Goal: Task Accomplishment & Management: Complete application form

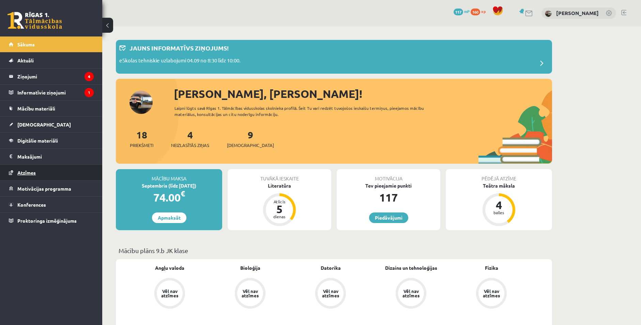
click at [32, 171] on span "Atzīmes" at bounding box center [26, 172] width 18 height 6
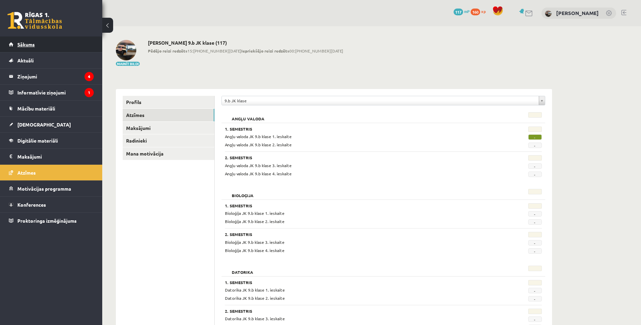
click at [28, 48] on link "Sākums" at bounding box center [51, 44] width 85 height 16
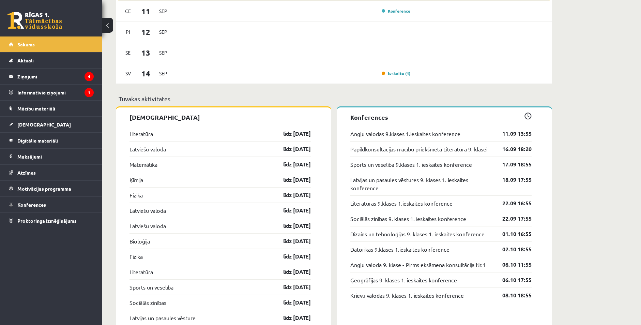
scroll to position [648, 0]
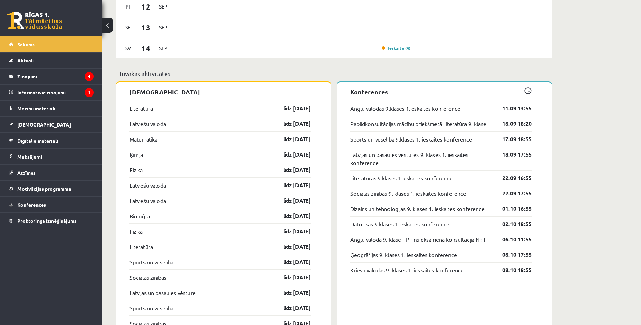
click at [295, 155] on link "līdz [DATE]" at bounding box center [291, 154] width 40 height 8
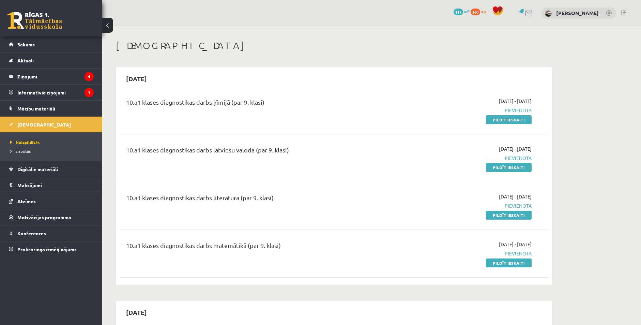
drag, startPoint x: 508, startPoint y: 119, endPoint x: 357, endPoint y: 29, distance: 175.3
click at [508, 119] on link "Pildīt ieskaiti" at bounding box center [509, 119] width 46 height 9
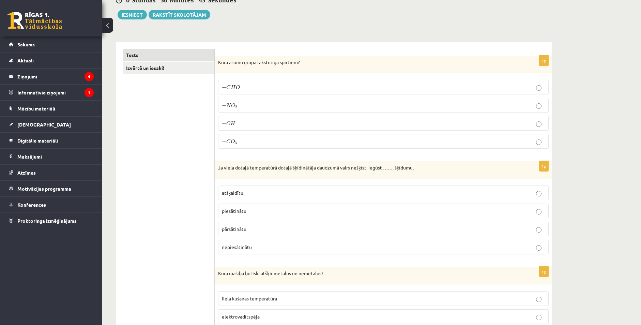
scroll to position [68, 0]
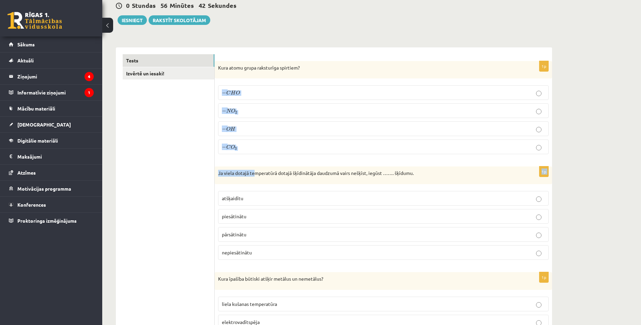
drag, startPoint x: 222, startPoint y: 94, endPoint x: 256, endPoint y: 170, distance: 83.5
drag, startPoint x: 256, startPoint y: 170, endPoint x: 244, endPoint y: 93, distance: 78.3
click at [260, 110] on p "− N O 2 − N O 2" at bounding box center [383, 110] width 323 height 7
click at [267, 88] on label "− C H O − C H O" at bounding box center [383, 92] width 331 height 15
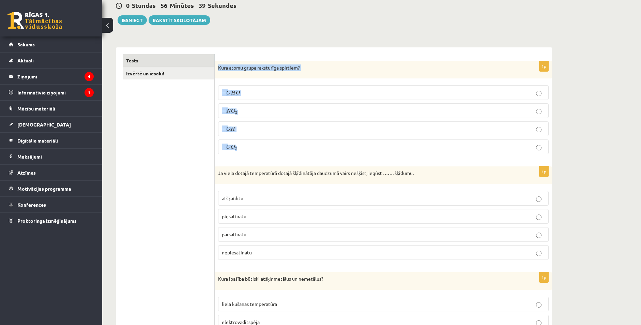
drag, startPoint x: 216, startPoint y: 66, endPoint x: 258, endPoint y: 146, distance: 90.3
click at [258, 146] on div "1p Kura atomu grupa raksturīga spirtiem? − C H O − C H O − N O 2 − N O 2 − O H …" at bounding box center [383, 110] width 337 height 99
drag, startPoint x: 258, startPoint y: 146, endPoint x: 252, endPoint y: 68, distance: 77.9
copy div "Kura atomu grupa raksturīga spirtiem? − C H O − C H O − N O 2 − N O 2 − O H − O…"
click at [248, 125] on p "− O H − O H" at bounding box center [383, 128] width 323 height 7
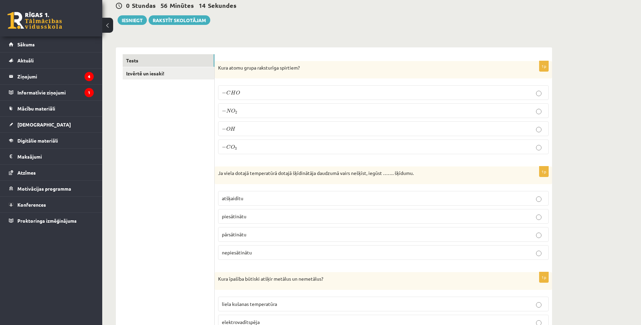
click at [249, 125] on p "− O H − O H" at bounding box center [383, 128] width 323 height 7
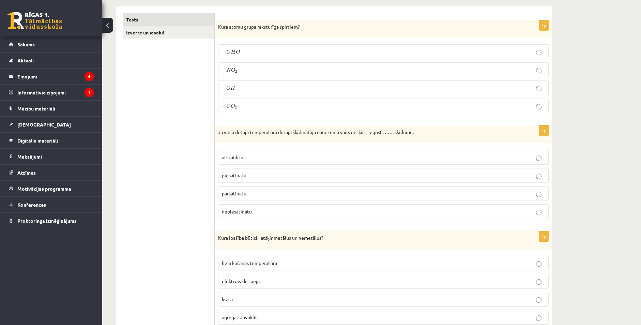
scroll to position [170, 0]
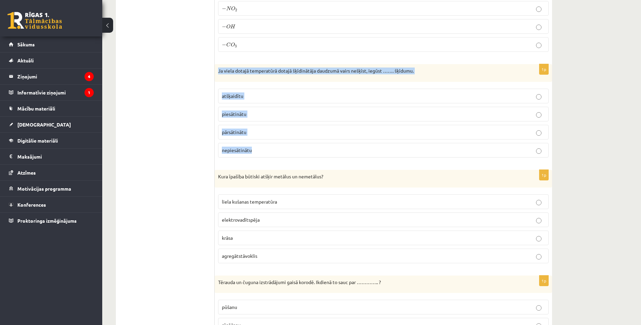
drag, startPoint x: 218, startPoint y: 71, endPoint x: 328, endPoint y: 147, distance: 134.1
click at [328, 147] on div "1p Ja viela dotajā temperatūrā dotajā šķīdinātāja daudzumā vairs nešķīst, iegūs…" at bounding box center [383, 113] width 337 height 99
drag, startPoint x: 328, startPoint y: 147, endPoint x: 312, endPoint y: 72, distance: 76.8
copy div "Ja viela dotajā temperatūrā dotajā šķīdinātāja daudzumā vairs nešķīst, iegūst ……"
click at [247, 112] on p "piesātinātu" at bounding box center [383, 113] width 323 height 7
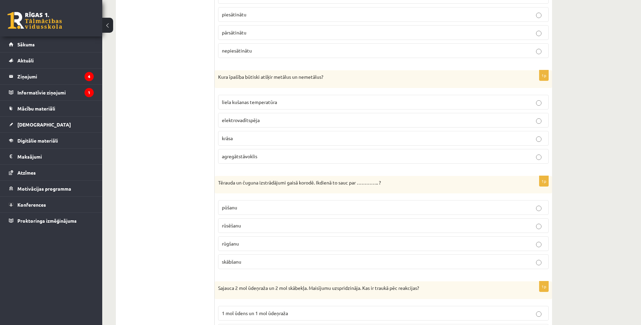
scroll to position [273, 0]
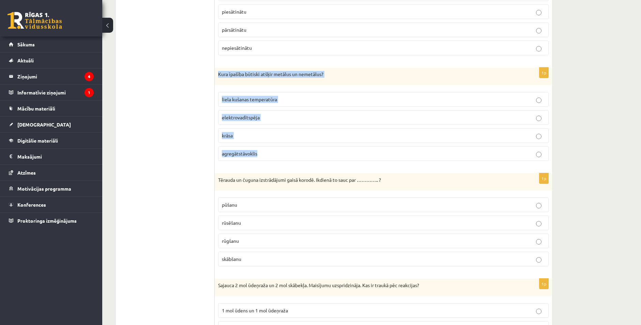
drag, startPoint x: 217, startPoint y: 75, endPoint x: 278, endPoint y: 153, distance: 100.0
click at [278, 153] on div "1p Kura īpašība būtiski atšķir metālus un nemetālus? liela kušanas temperatūra …" at bounding box center [383, 116] width 337 height 99
drag, startPoint x: 278, startPoint y: 153, endPoint x: 264, endPoint y: 74, distance: 81.0
copy div "Kura īpašība būtiski atšķir metālus un nemetālus? liela kušanas temperatūra ele…"
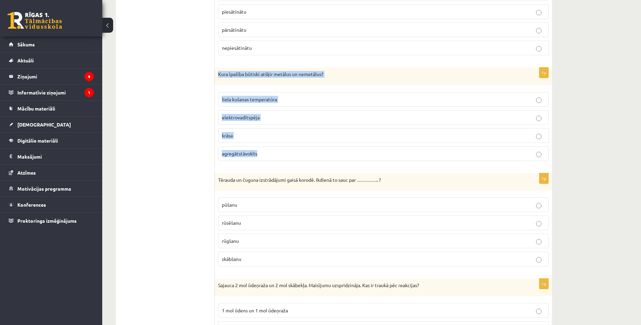
click at [228, 117] on span "elektrovadītspēja" at bounding box center [241, 117] width 38 height 6
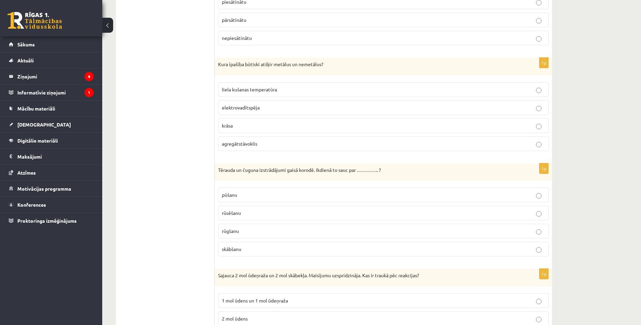
scroll to position [307, 0]
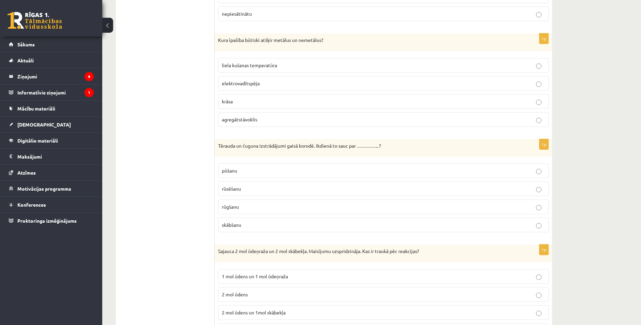
click at [241, 189] on span "rūsēšanu" at bounding box center [231, 188] width 19 height 6
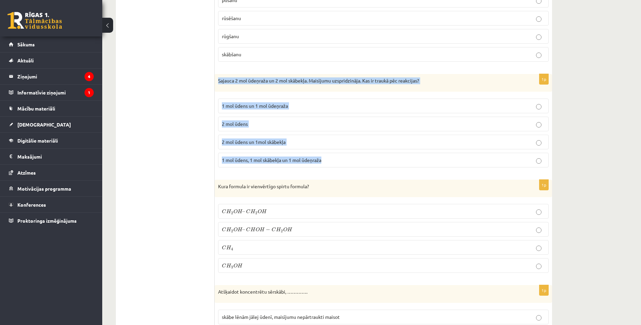
drag, startPoint x: 219, startPoint y: 80, endPoint x: 322, endPoint y: 159, distance: 130.1
click at [322, 159] on div "1p Sajauca 2 mol ūdeņraža un 2 mol skābekļa. Maisījumu uzspridzināja. Kas ir tr…" at bounding box center [383, 123] width 337 height 99
drag, startPoint x: 322, startPoint y: 159, endPoint x: 319, endPoint y: 78, distance: 81.2
copy div "Sajauca 2 mol ūdeņraža un 2 mol skābekļa. Maisījumu uzspridzināja. Kas ir trauk…"
click at [235, 143] on span "2 mol ūdens un 1mol skābekļa" at bounding box center [254, 142] width 64 height 6
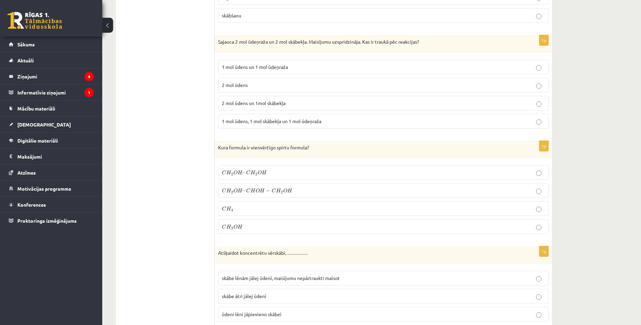
scroll to position [512, 0]
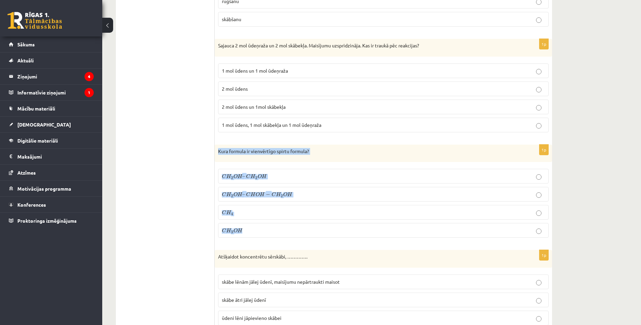
drag, startPoint x: 223, startPoint y: 154, endPoint x: 297, endPoint y: 229, distance: 105.6
click at [297, 229] on div "1p Kura formula ir vienvērtīgo spirtu formula? C H 2 O H – C H 2 O H C H 2 O H …" at bounding box center [383, 194] width 337 height 99
drag, startPoint x: 297, startPoint y: 229, endPoint x: 269, endPoint y: 151, distance: 82.4
copy div "Kura formula ir vienvērtīgo spirtu formula? C H 2 O H – C H 2 O H C H 2 O H – C…"
click at [253, 226] on label "C H 3 O H C H 3 O H" at bounding box center [383, 230] width 331 height 15
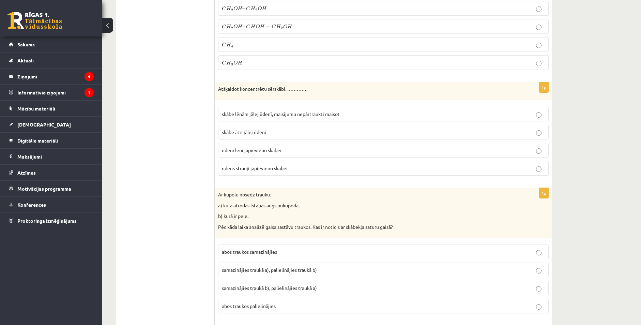
scroll to position [683, 0]
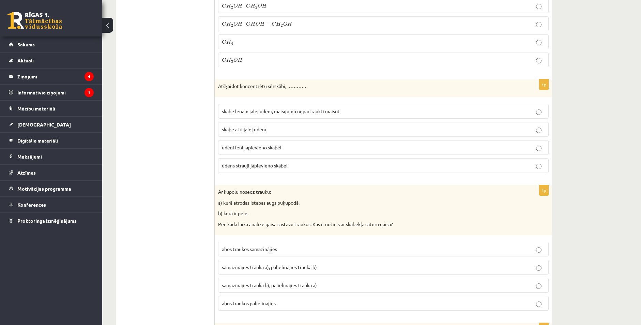
click at [268, 144] on label "ūdeni lēni jāpievieno skābei" at bounding box center [383, 147] width 331 height 15
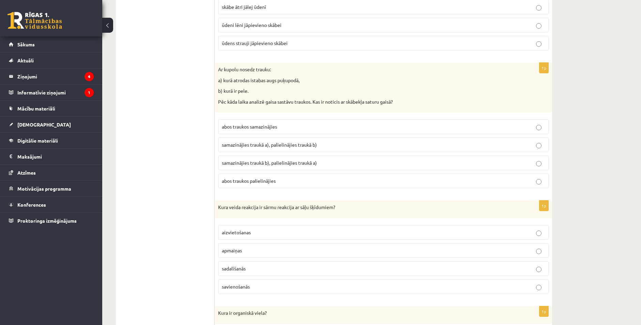
scroll to position [819, 0]
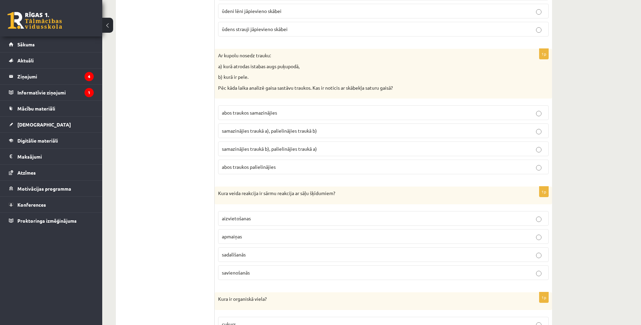
click at [254, 147] on span "samazinājies traukā b), palielinājies traukā a)" at bounding box center [269, 149] width 95 height 6
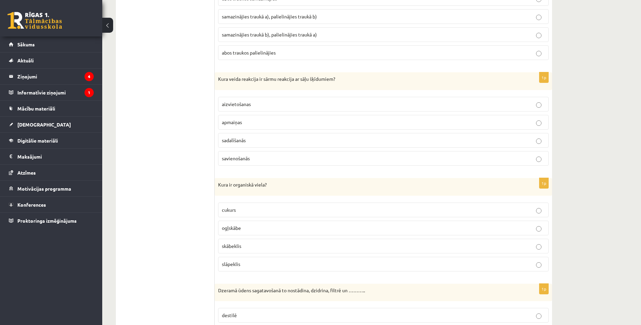
scroll to position [955, 0]
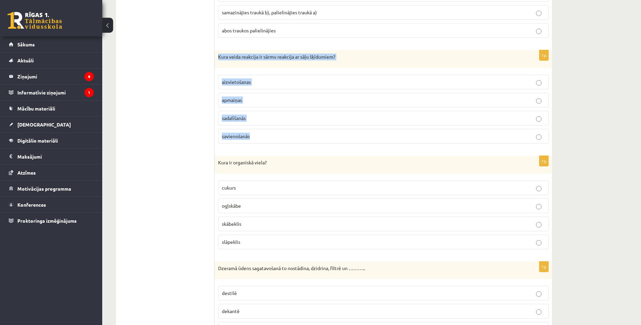
drag, startPoint x: 219, startPoint y: 59, endPoint x: 273, endPoint y: 135, distance: 93.0
click at [273, 135] on div "1p Kura veida reakcija ir sārmu reakcija ar sāļu šķīdumiem? aizvietošanas apmai…" at bounding box center [383, 99] width 337 height 99
drag, startPoint x: 273, startPoint y: 135, endPoint x: 268, endPoint y: 59, distance: 75.5
copy div "Kura veida reakcija ir sārmu reakcija ar sāļu šķīdumiem? aizvietošanas apmaiņas…"
click at [230, 99] on span "apmaiņas" at bounding box center [232, 100] width 20 height 6
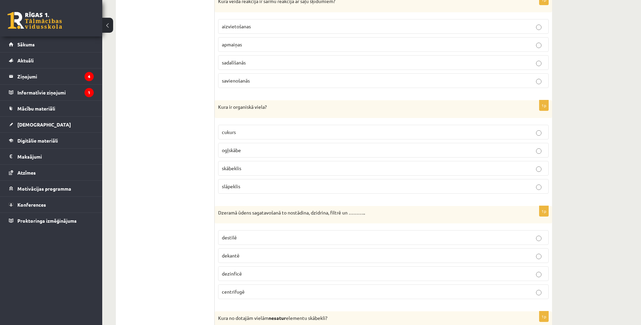
scroll to position [1058, 0]
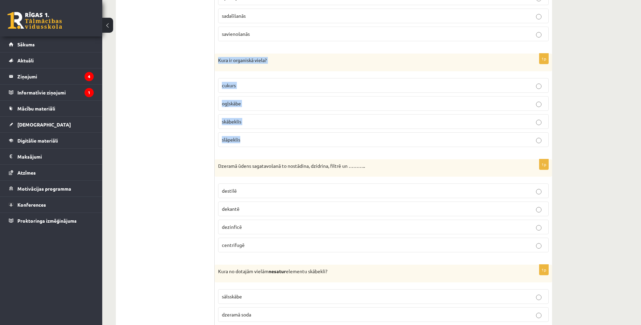
drag, startPoint x: 216, startPoint y: 55, endPoint x: 280, endPoint y: 141, distance: 107.2
click at [280, 141] on div "1p Kura ir organiskā viela? cukurs ogļskābe skābeklis slāpeklis" at bounding box center [383, 103] width 337 height 99
drag, startPoint x: 280, startPoint y: 141, endPoint x: 239, endPoint y: 63, distance: 87.5
copy div "Kura ir organiskā viela? cukurs ogļskābe skābeklis slāpeklis"
click at [236, 87] on span "cukurs" at bounding box center [229, 85] width 14 height 6
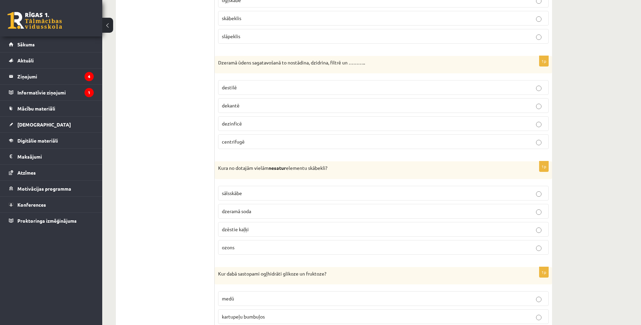
scroll to position [1160, 0]
click at [245, 125] on p "dezinficē" at bounding box center [383, 124] width 323 height 7
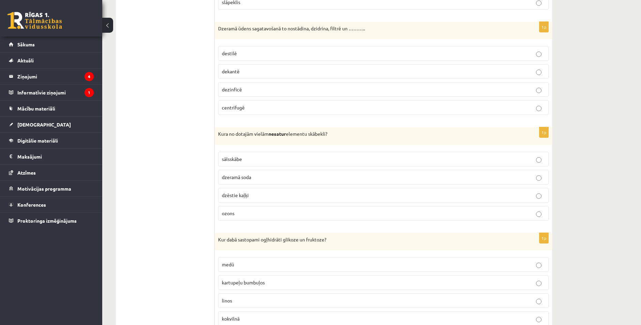
scroll to position [1228, 0]
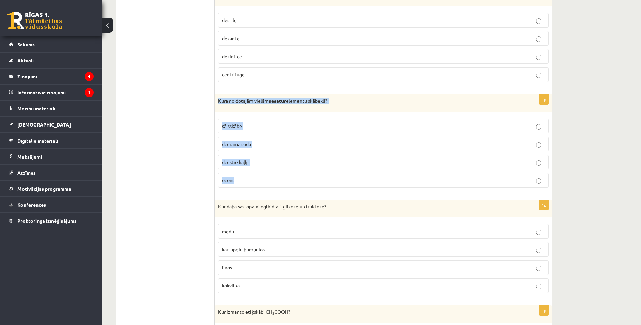
drag, startPoint x: 219, startPoint y: 102, endPoint x: 322, endPoint y: 170, distance: 123.3
click at [322, 170] on div "1p Kura no dotajām vielām nesatur elementu skābekli? sālsskābe dzeramā soda dzē…" at bounding box center [383, 143] width 337 height 99
drag, startPoint x: 322, startPoint y: 170, endPoint x: 282, endPoint y: 92, distance: 87.2
drag, startPoint x: 282, startPoint y: 92, endPoint x: 292, endPoint y: 177, distance: 84.7
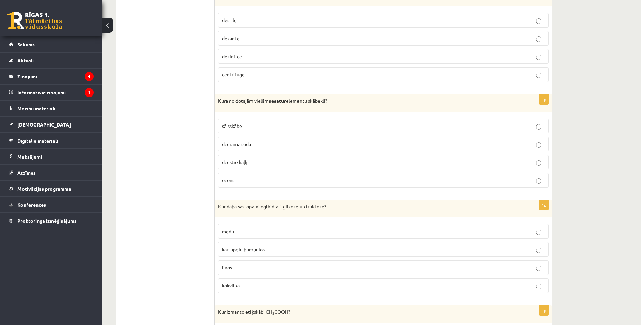
drag, startPoint x: 292, startPoint y: 177, endPoint x: 152, endPoint y: 126, distance: 149.0
drag, startPoint x: 152, startPoint y: 126, endPoint x: 287, endPoint y: 172, distance: 142.6
drag, startPoint x: 287, startPoint y: 172, endPoint x: 195, endPoint y: 126, distance: 102.0
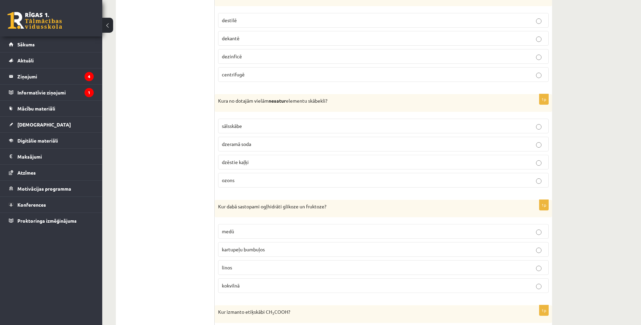
drag, startPoint x: 232, startPoint y: 111, endPoint x: 280, endPoint y: 180, distance: 83.6
click at [280, 180] on div "1p Kura no dotajām vielām nesatur elementu skābekli? sālsskābe dzeramā soda dzē…" at bounding box center [383, 143] width 337 height 99
drag, startPoint x: 280, startPoint y: 180, endPoint x: 266, endPoint y: 95, distance: 85.3
copy div "ura no dotajām vielām nesatur elementu skābekli? sālsskābe dzeramā soda dzēstie…"
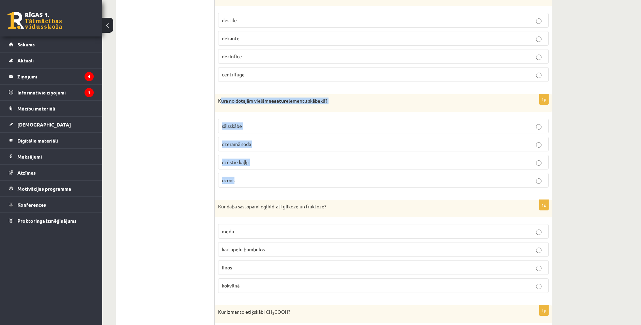
click at [242, 122] on label "sālsskābe" at bounding box center [383, 126] width 331 height 15
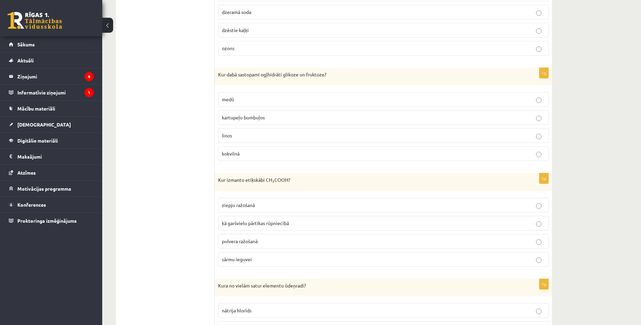
scroll to position [1364, 0]
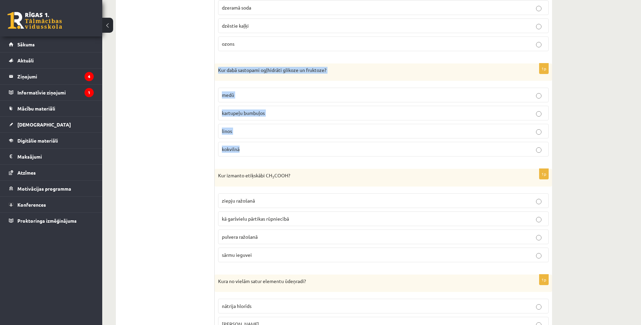
drag, startPoint x: 217, startPoint y: 71, endPoint x: 265, endPoint y: 154, distance: 95.1
click at [265, 154] on div "1p Kur dabā sastopami ogļhidrāti glikoze un fruktoze? medū kartupeļu bumbuļos l…" at bounding box center [383, 112] width 337 height 99
drag, startPoint x: 265, startPoint y: 154, endPoint x: 250, endPoint y: 65, distance: 89.6
copy div "Kur dabā sastopami ogļhidrāti glikoze un fruktoze? medū kartupeļu bumbuļos lino…"
click at [241, 96] on p "medū" at bounding box center [383, 94] width 323 height 7
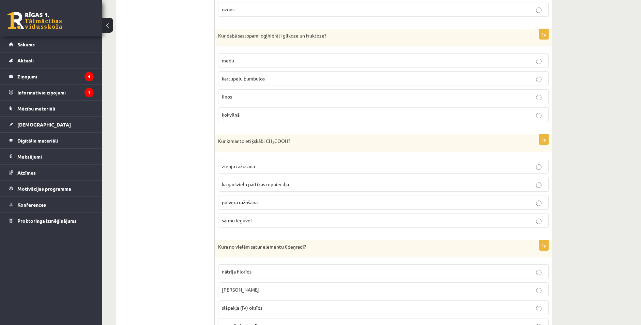
scroll to position [1433, 0]
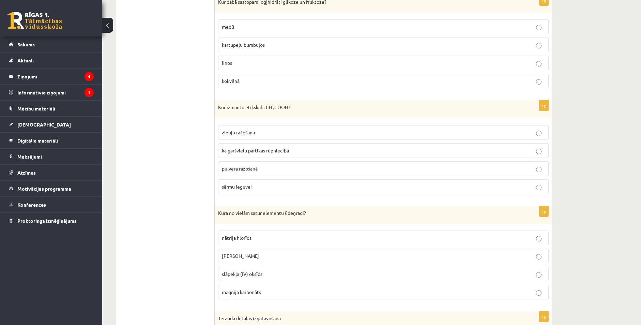
click at [240, 155] on label "kā garšvielu pārtikas rūpniecībā" at bounding box center [383, 150] width 331 height 15
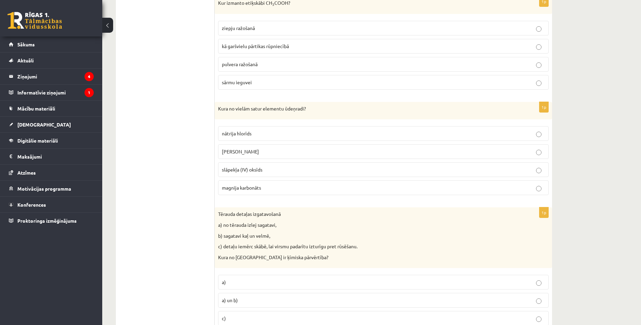
scroll to position [1603, 0]
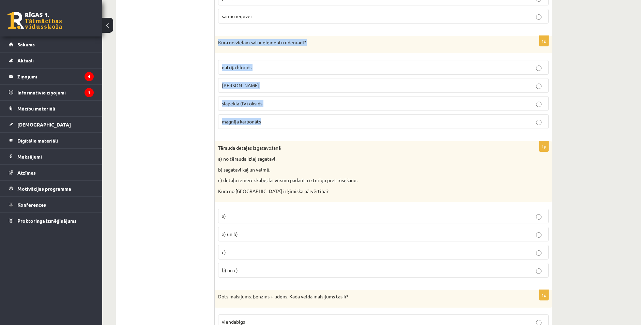
drag, startPoint x: 216, startPoint y: 43, endPoint x: 266, endPoint y: 124, distance: 95.5
click at [266, 124] on div "1p Kura no vielām satur elementu ūdeņradi? nātrija hlorīds kālija hidroksīds sl…" at bounding box center [383, 85] width 337 height 99
drag, startPoint x: 266, startPoint y: 124, endPoint x: 255, endPoint y: 42, distance: 82.9
click at [228, 87] on span "kālija hidroksīds" at bounding box center [240, 85] width 37 height 6
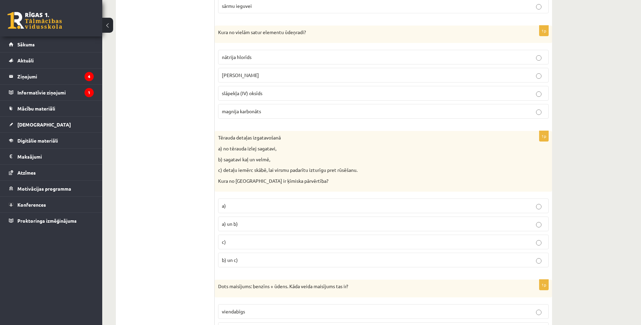
scroll to position [1637, 0]
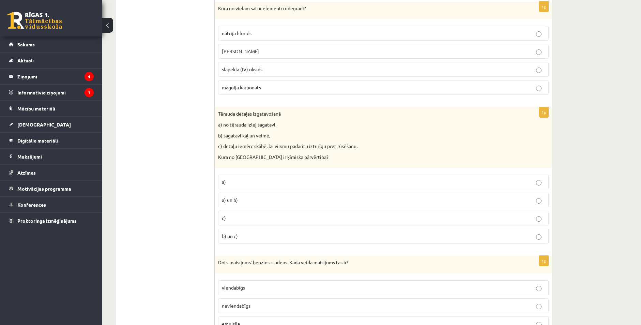
click at [247, 236] on p "b) un c)" at bounding box center [383, 235] width 323 height 7
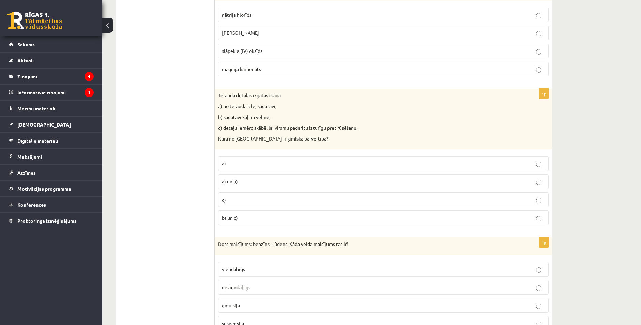
scroll to position [1774, 0]
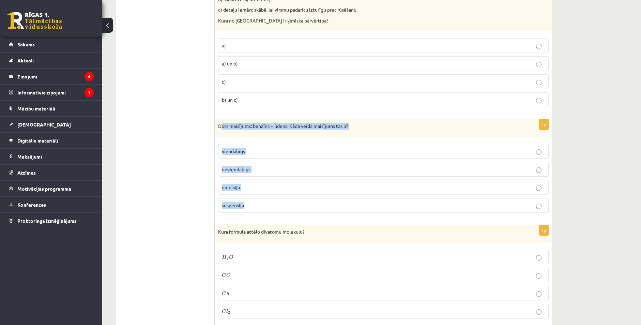
drag, startPoint x: 222, startPoint y: 124, endPoint x: 271, endPoint y: 206, distance: 95.1
click at [271, 206] on div "1p Dots maisījums: benzīns + ūdens. Kāda veida maisījums tas ir? viendabīgs nev…" at bounding box center [383, 168] width 337 height 99
drag, startPoint x: 271, startPoint y: 206, endPoint x: 272, endPoint y: 124, distance: 81.5
click at [243, 167] on span "neviendabīgs" at bounding box center [236, 169] width 29 height 6
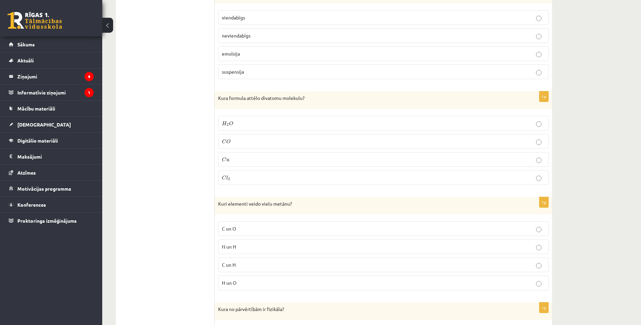
scroll to position [1910, 0]
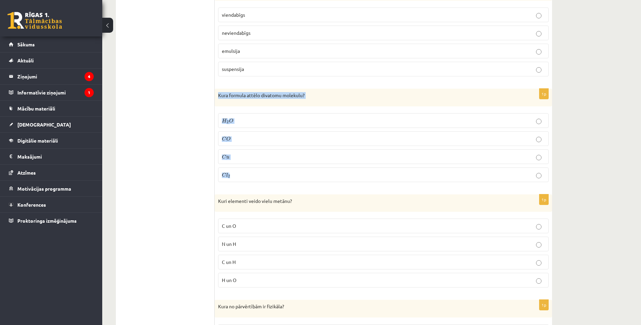
drag, startPoint x: 217, startPoint y: 94, endPoint x: 289, endPoint y: 175, distance: 108.6
click at [289, 175] on div "1p Kura formula attēlo divatomu molekulu? H 2 O H 2 O C O C O C u C u C l 2 C l…" at bounding box center [383, 138] width 337 height 99
drag, startPoint x: 289, startPoint y: 175, endPoint x: 278, endPoint y: 94, distance: 82.2
click at [244, 137] on p "C O C O" at bounding box center [383, 138] width 323 height 7
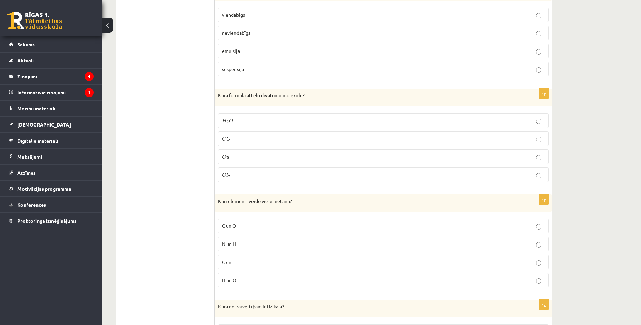
click at [231, 173] on p "C l 2 C l 2" at bounding box center [383, 174] width 323 height 7
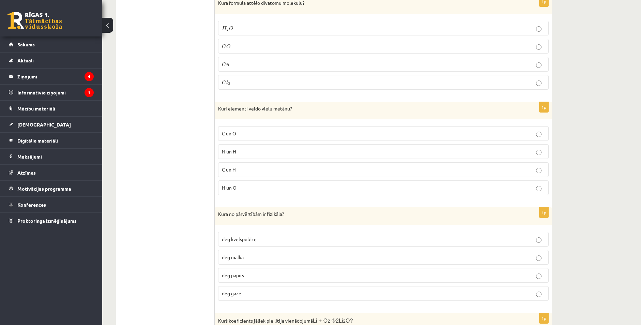
scroll to position [2012, 0]
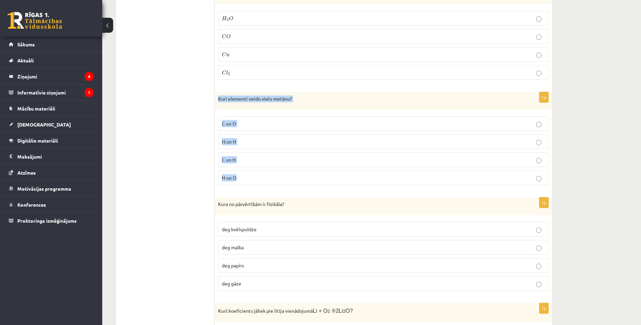
drag, startPoint x: 216, startPoint y: 96, endPoint x: 284, endPoint y: 179, distance: 106.8
click at [285, 179] on div "1p Kuri elementi veido vielu metānu? C un O N un H C un H H un O" at bounding box center [383, 141] width 337 height 99
drag, startPoint x: 284, startPoint y: 179, endPoint x: 262, endPoint y: 99, distance: 82.9
click at [246, 159] on p "C un H" at bounding box center [383, 159] width 323 height 7
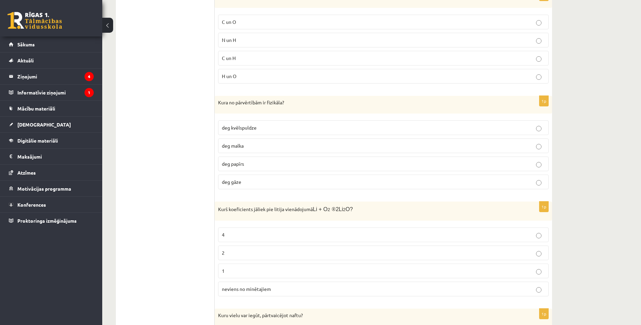
scroll to position [2114, 0]
click at [246, 166] on p "deg papīrs" at bounding box center [383, 163] width 323 height 7
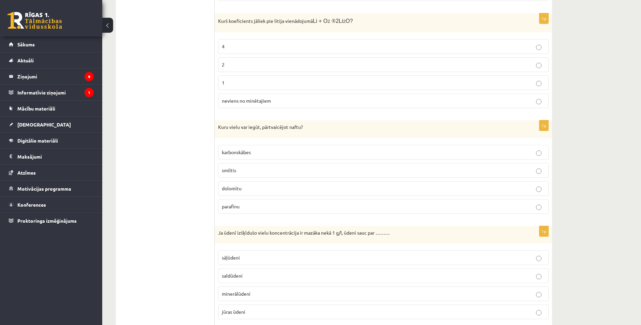
scroll to position [2319, 0]
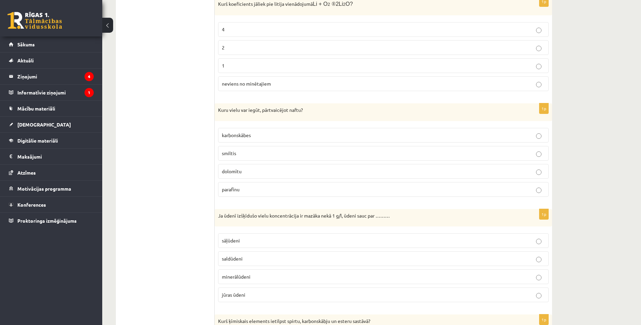
click at [226, 138] on p "karbonskābes" at bounding box center [383, 135] width 323 height 7
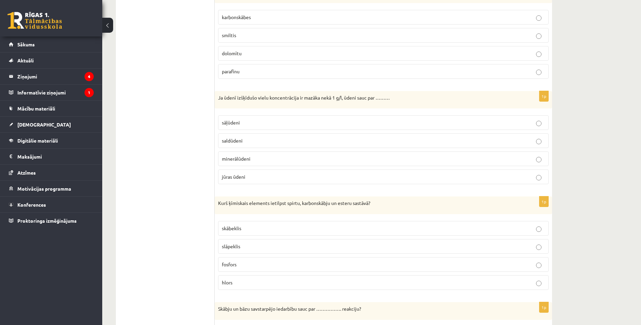
scroll to position [2455, 0]
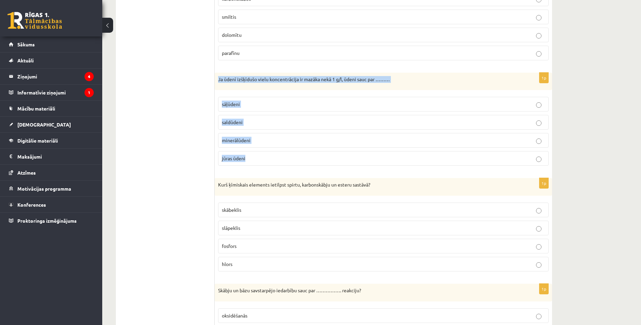
drag, startPoint x: 228, startPoint y: 85, endPoint x: 271, endPoint y: 156, distance: 83.2
click at [271, 156] on div "1p Ja ūdenī izšķīdušo vielu koncentrācija ir mazāka nekā 1 g/l, ūdeni sauc par …" at bounding box center [383, 122] width 337 height 99
drag, startPoint x: 271, startPoint y: 156, endPoint x: 279, endPoint y: 79, distance: 76.8
click at [233, 122] on span "saldūdeni" at bounding box center [232, 122] width 21 height 6
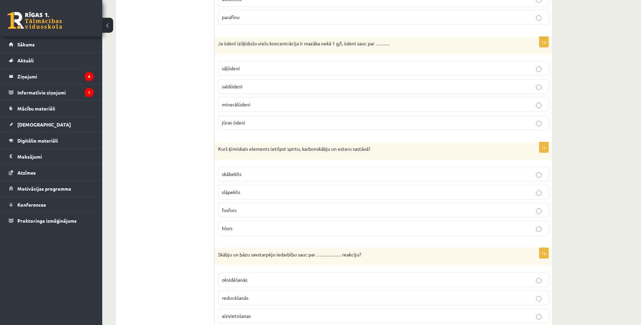
scroll to position [2514, 0]
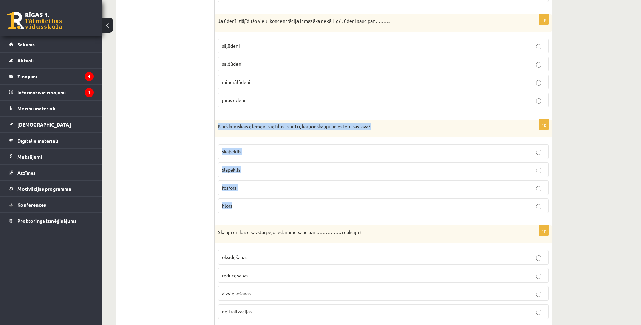
drag, startPoint x: 218, startPoint y: 123, endPoint x: 274, endPoint y: 205, distance: 99.1
click at [274, 205] on div "1p Kurš ķīmiskais elements ietilpst spirtu, karbonskābju un esteru sastāvā? skā…" at bounding box center [383, 169] width 337 height 99
drag, startPoint x: 274, startPoint y: 205, endPoint x: 310, endPoint y: 127, distance: 85.3
click at [259, 153] on p "skābeklis" at bounding box center [383, 151] width 323 height 7
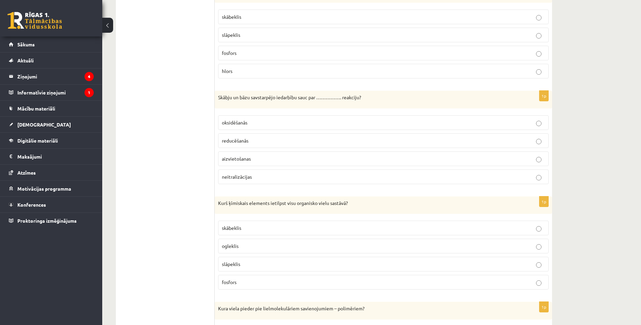
scroll to position [2684, 0]
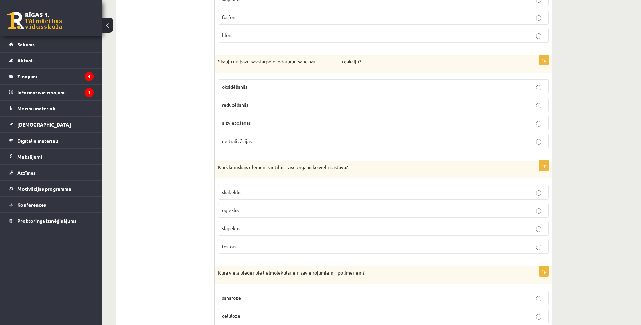
click at [239, 88] on span "oksidēšanās" at bounding box center [235, 87] width 26 height 6
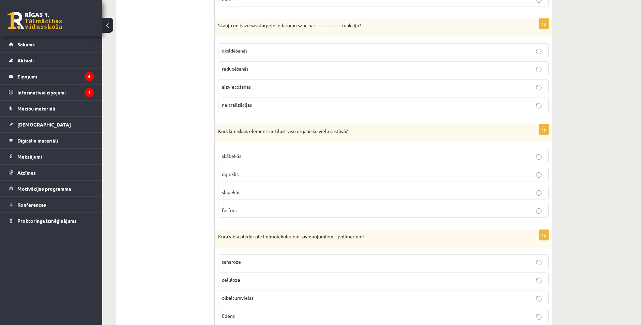
scroll to position [2752, 0]
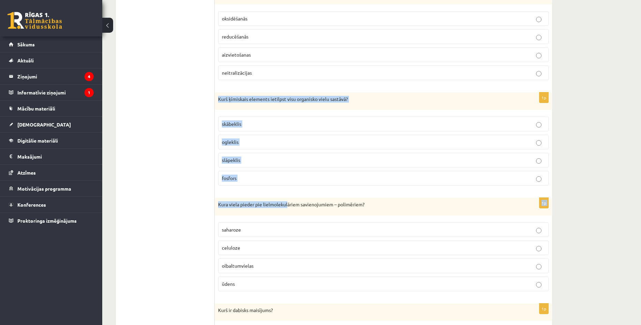
drag, startPoint x: 217, startPoint y: 99, endPoint x: 287, endPoint y: 195, distance: 118.6
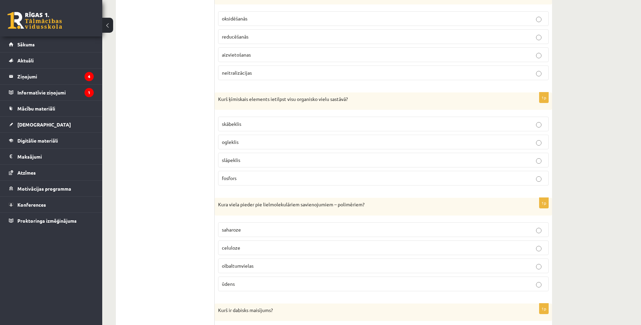
drag, startPoint x: 287, startPoint y: 195, endPoint x: 217, endPoint y: 100, distance: 117.6
drag, startPoint x: 219, startPoint y: 99, endPoint x: 251, endPoint y: 175, distance: 81.9
click at [251, 175] on div "1p Kurš ķīmiskais elements ietilpst visu organisko vielu sastāvā? skābeklis ogl…" at bounding box center [383, 141] width 337 height 99
drag, startPoint x: 251, startPoint y: 175, endPoint x: 254, endPoint y: 100, distance: 74.7
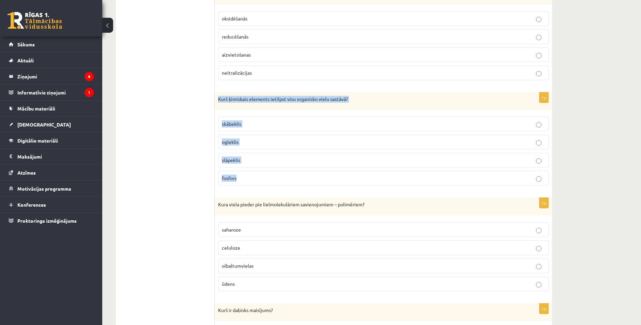
click at [242, 142] on p "ogleklis" at bounding box center [383, 141] width 323 height 7
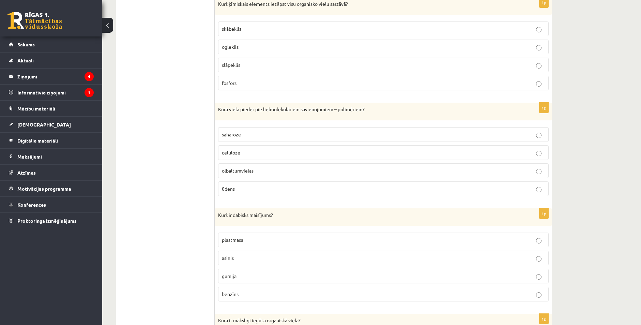
scroll to position [2889, 0]
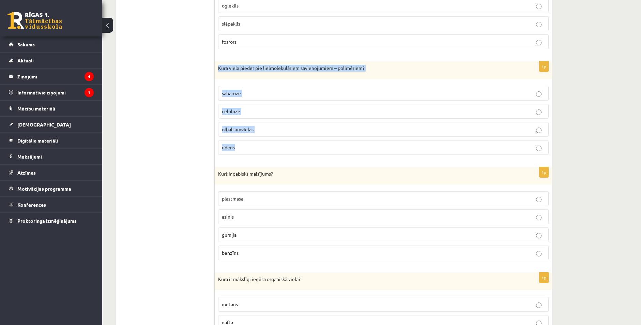
drag, startPoint x: 218, startPoint y: 66, endPoint x: 285, endPoint y: 149, distance: 106.6
click at [285, 149] on div "1p Kura viela pieder pie lielmolekulāriem savienojumiem – polimēriem? saharoze …" at bounding box center [383, 110] width 337 height 99
drag, startPoint x: 285, startPoint y: 149, endPoint x: 281, endPoint y: 65, distance: 84.3
click at [248, 129] on span "olbaltumvielas" at bounding box center [238, 129] width 32 height 6
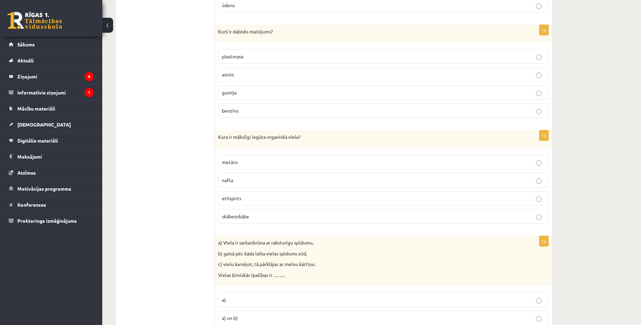
scroll to position [3025, 0]
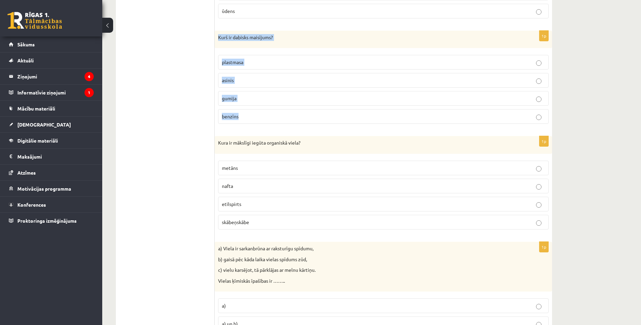
drag, startPoint x: 217, startPoint y: 36, endPoint x: 259, endPoint y: 119, distance: 93.6
click at [259, 119] on div "1p Kurš ir dabisks maisījums? plastmasa asinis gumija benzīns" at bounding box center [383, 80] width 337 height 99
drag, startPoint x: 259, startPoint y: 119, endPoint x: 253, endPoint y: 36, distance: 83.8
click at [251, 79] on p "asinis" at bounding box center [383, 80] width 323 height 7
click at [217, 144] on div "Kura ir mākslīgi iegūta organiskā viela?" at bounding box center [383, 145] width 337 height 18
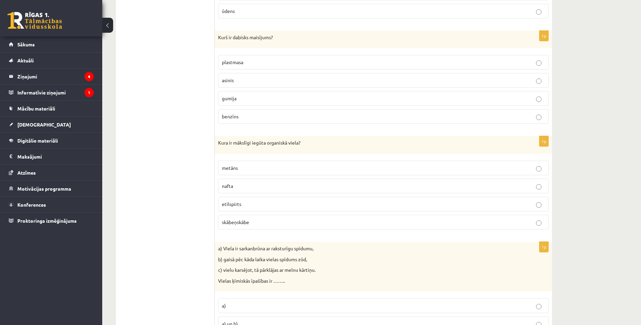
click at [236, 184] on p "nafta" at bounding box center [383, 185] width 323 height 7
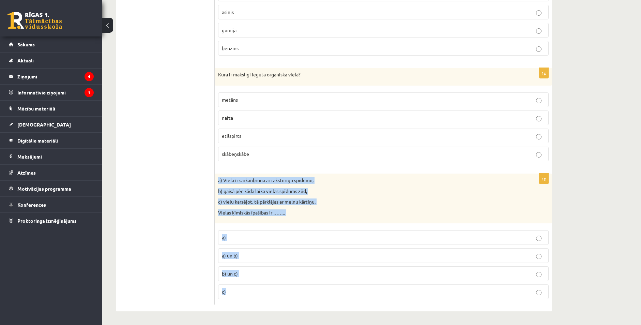
drag, startPoint x: 216, startPoint y: 180, endPoint x: 291, endPoint y: 294, distance: 136.1
click at [291, 294] on div "1p a) Viela ir sarkanbrūna ar raksturīgu spīdumu, b) gaisā pēc kāda laika viela…" at bounding box center [383, 239] width 337 height 131
drag, startPoint x: 291, startPoint y: 294, endPoint x: 278, endPoint y: 181, distance: 113.2
click at [243, 274] on p "b) un c)" at bounding box center [383, 273] width 323 height 7
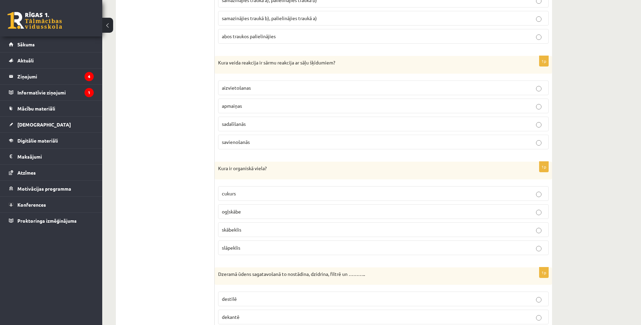
scroll to position [0, 0]
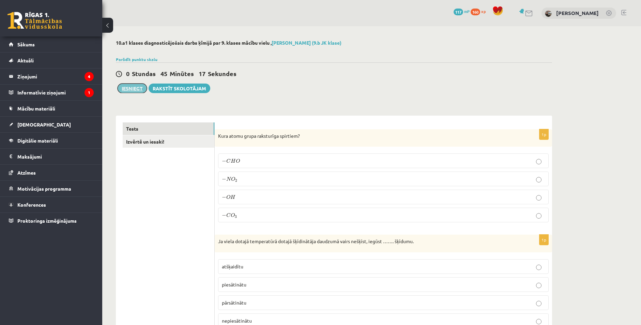
click at [134, 90] on button "Iesniegt" at bounding box center [132, 89] width 29 height 10
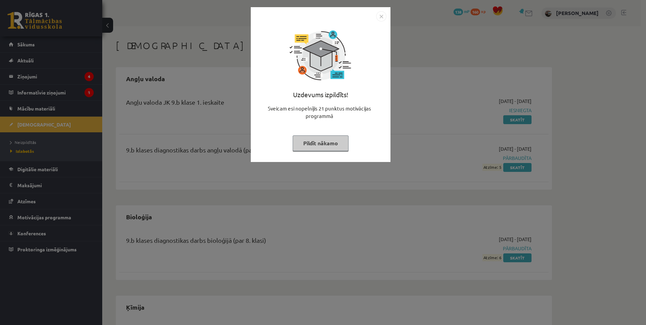
click at [383, 16] on img "Close" at bounding box center [381, 16] width 10 height 10
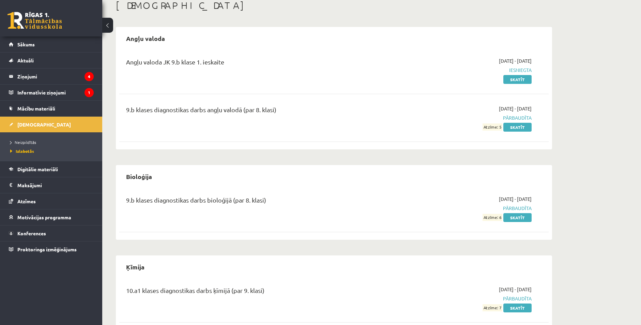
scroll to position [59, 0]
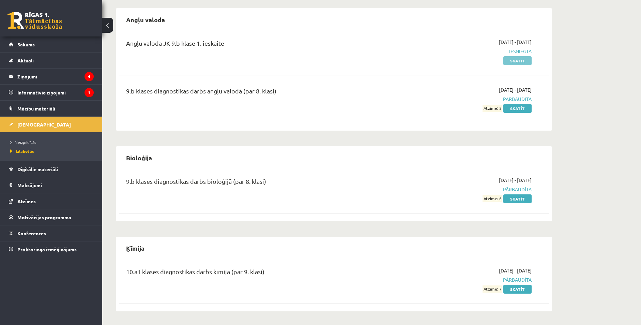
click at [520, 60] on link "Skatīt" at bounding box center [517, 60] width 28 height 9
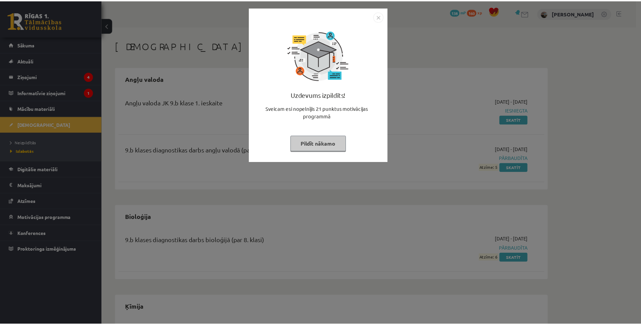
scroll to position [59, 0]
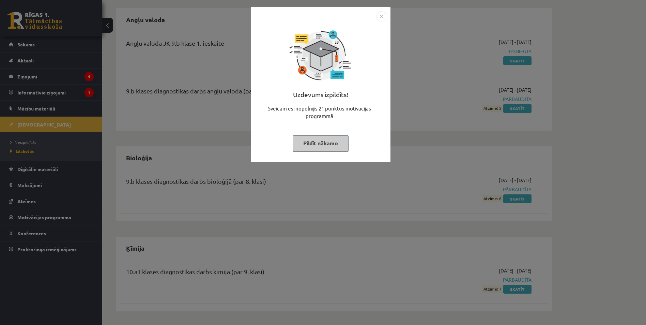
click at [376, 15] on img "Close" at bounding box center [381, 16] width 10 height 10
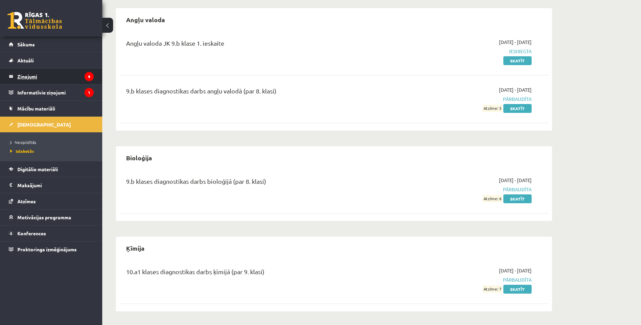
click at [55, 78] on legend "Ziņojumi 4" at bounding box center [55, 77] width 76 height 16
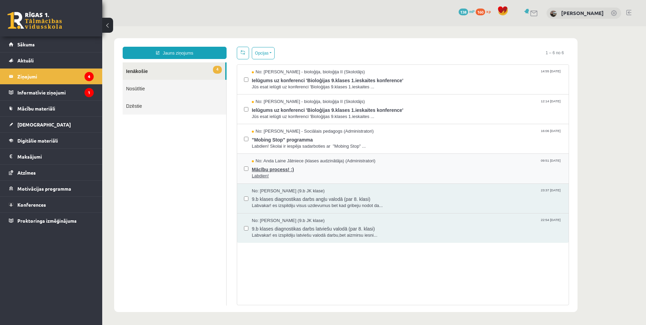
click at [278, 176] on span "Labdien!" at bounding box center [407, 176] width 310 height 6
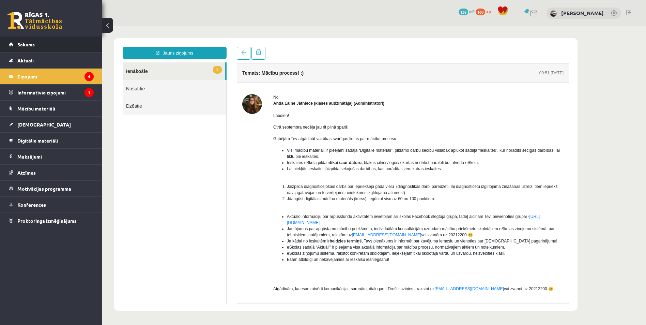
click at [21, 44] on span "Sākums" at bounding box center [25, 44] width 17 height 6
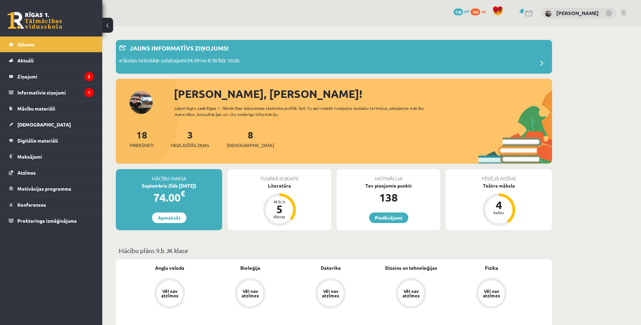
click at [139, 99] on div "[PERSON_NAME], [PERSON_NAME]! Laipni lūgts savā Rīgas 1. Tālmācības vidusskolas…" at bounding box center [334, 125] width 436 height 78
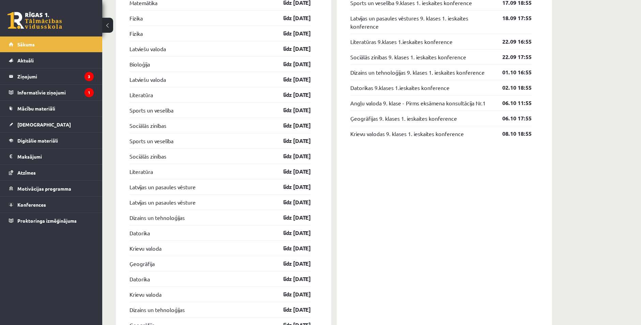
scroll to position [682, 0]
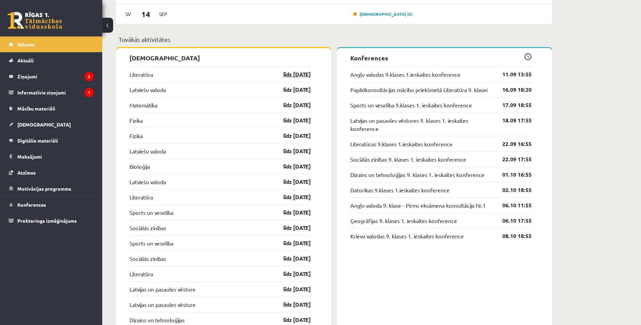
click at [289, 75] on link "līdz [DATE]" at bounding box center [291, 74] width 40 height 8
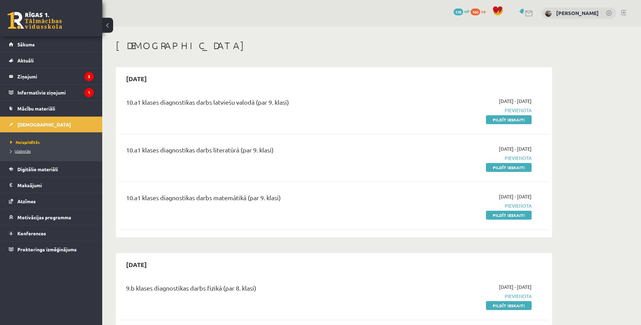
click at [23, 149] on span "Izlabotās" at bounding box center [20, 150] width 20 height 5
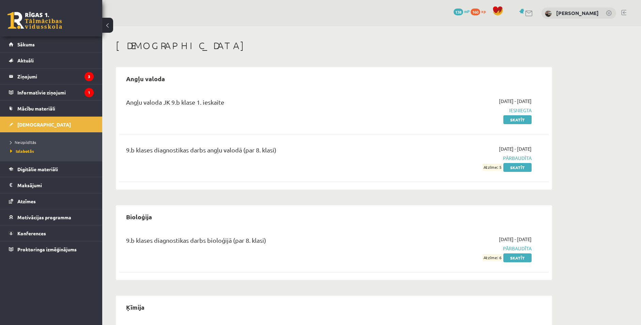
scroll to position [34, 0]
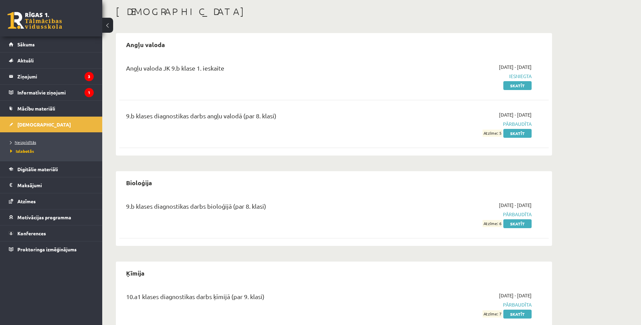
click at [22, 141] on span "Neizpildītās" at bounding box center [23, 141] width 26 height 5
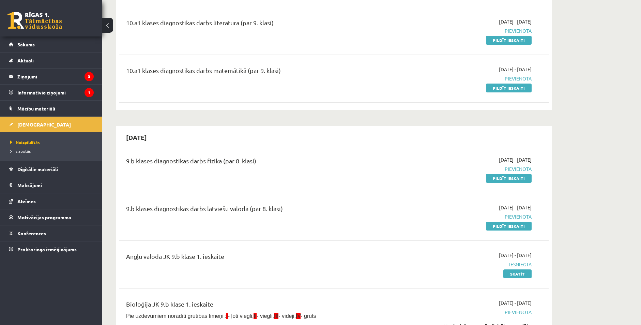
scroll to position [102, 0]
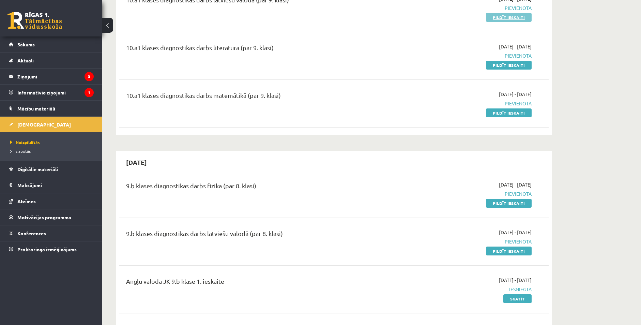
click at [495, 17] on link "Pildīt ieskaiti" at bounding box center [509, 17] width 46 height 9
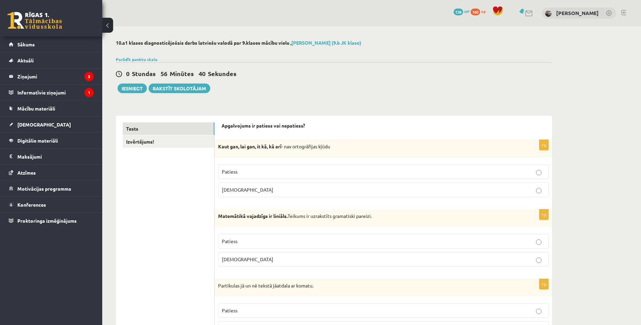
click at [259, 173] on p "Patiess" at bounding box center [383, 171] width 323 height 7
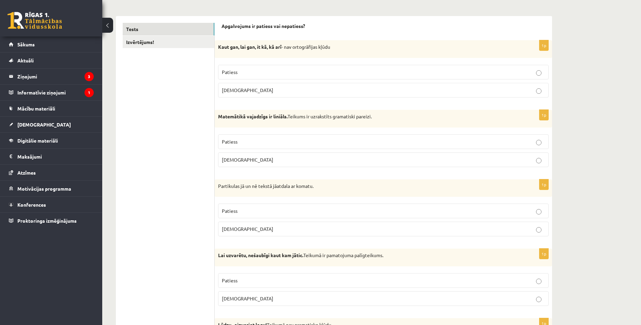
scroll to position [102, 0]
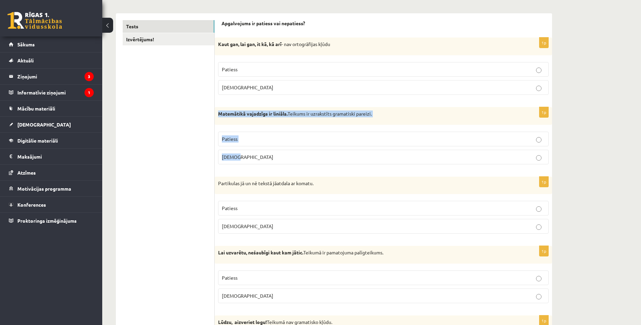
drag, startPoint x: 216, startPoint y: 113, endPoint x: 294, endPoint y: 150, distance: 86.3
click at [294, 150] on div "1p Matemātikā vajadzīgs ir liniāls. Teikums ir uzrakstīts gramatiski pareizi. P…" at bounding box center [383, 138] width 337 height 63
drag, startPoint x: 294, startPoint y: 150, endPoint x: 281, endPoint y: 116, distance: 36.7
copy div "Matemātikā vajadzīgs ir liniāls. Teikums ir uzrakstīts gramatiski pareizi. Pati…"
click at [269, 155] on p "Aplams" at bounding box center [383, 156] width 323 height 7
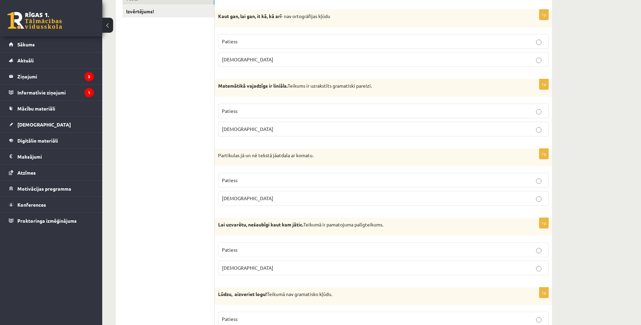
scroll to position [136, 0]
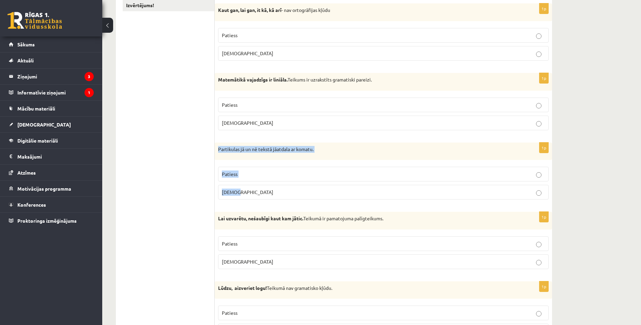
drag, startPoint x: 217, startPoint y: 148, endPoint x: 273, endPoint y: 186, distance: 68.6
click at [273, 186] on div "1p Partikulas jā un nē tekstā jāatdala ar komatu. Patiess Aplams" at bounding box center [383, 173] width 337 height 63
drag, startPoint x: 273, startPoint y: 186, endPoint x: 256, endPoint y: 150, distance: 40.6
copy div "Partikulas jā un nē tekstā jāatdala ar komatu. Patiess Aplams"
click at [255, 177] on p "Patiess" at bounding box center [383, 173] width 323 height 7
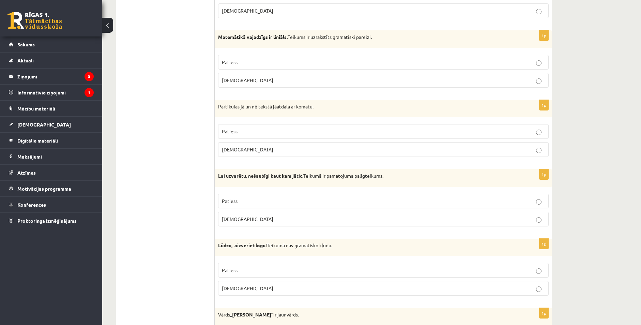
scroll to position [205, 0]
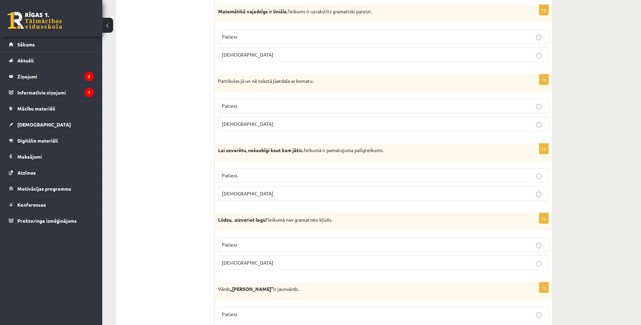
click at [245, 179] on p "Patiess" at bounding box center [383, 175] width 323 height 7
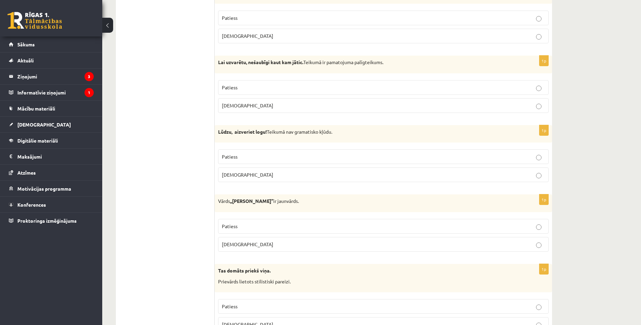
scroll to position [307, 0]
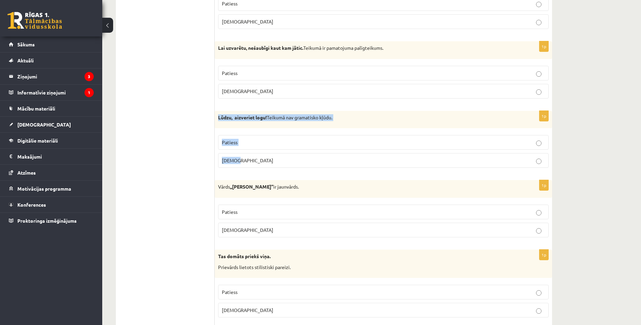
drag, startPoint x: 219, startPoint y: 119, endPoint x: 349, endPoint y: 155, distance: 135.6
click at [349, 155] on div "1p Lūdzu, aizveriet logu! Teikumā nav gramatisko kļūdu. Patiess Aplams" at bounding box center [383, 142] width 337 height 63
drag, startPoint x: 349, startPoint y: 155, endPoint x: 327, endPoint y: 117, distance: 44.6
copy div "Lūdzu, aizveriet logu! Teikumā nav gramatisko kļūdu. Patiess Aplams"
click at [238, 145] on p "Patiess" at bounding box center [383, 142] width 323 height 7
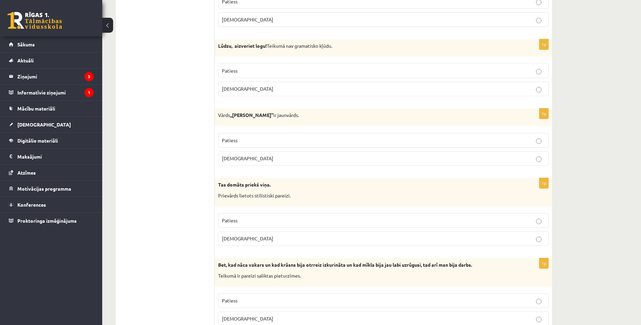
scroll to position [409, 0]
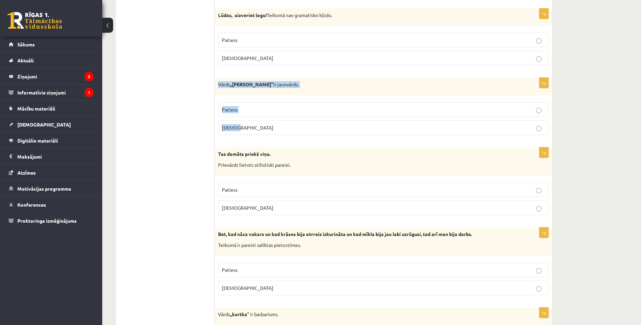
drag, startPoint x: 217, startPoint y: 83, endPoint x: 290, endPoint y: 121, distance: 83.1
click at [290, 121] on div "1p Vārds ,,ķisens’’ ir jaunvārds. Patiess Aplams" at bounding box center [383, 109] width 337 height 63
drag, startPoint x: 290, startPoint y: 121, endPoint x: 263, endPoint y: 84, distance: 46.8
copy div "Vārds ,,ķisens’’ ir jaunvārds. Patiess Aplams"
click at [241, 106] on label "Patiess" at bounding box center [383, 109] width 331 height 15
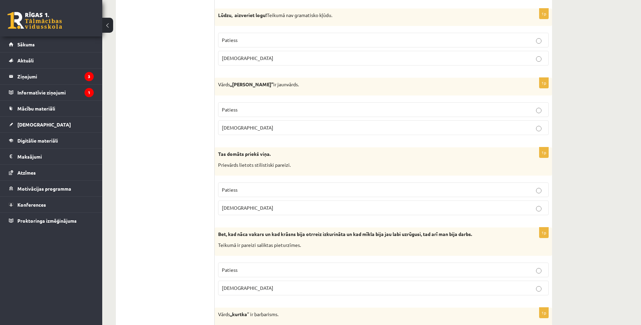
click at [250, 195] on label "Patiess" at bounding box center [383, 189] width 331 height 15
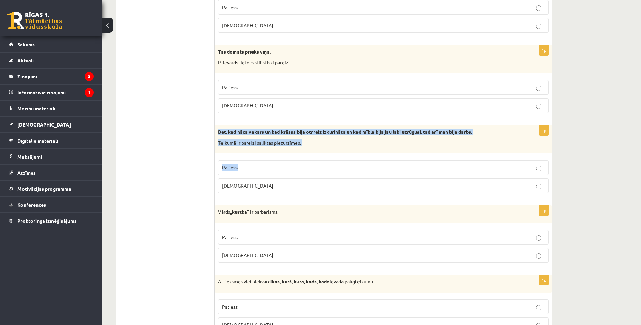
drag, startPoint x: 218, startPoint y: 132, endPoint x: 465, endPoint y: 169, distance: 249.2
click at [465, 169] on div "1p Bet, kad nāca vakars un kad krāsns bija otrreiz izkurināta un kad mīkla bija…" at bounding box center [383, 161] width 337 height 73
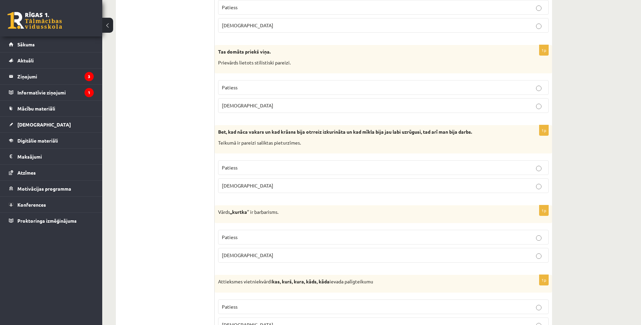
drag, startPoint x: 202, startPoint y: 167, endPoint x: 207, endPoint y: 157, distance: 11.3
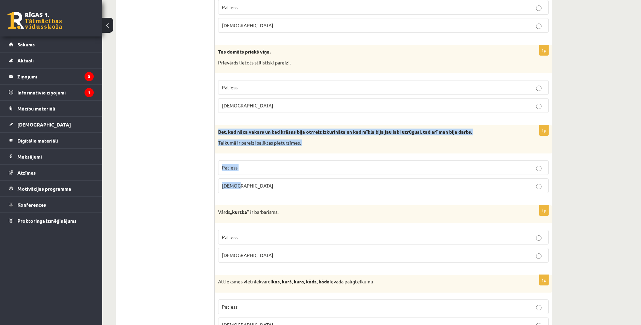
drag, startPoint x: 222, startPoint y: 135, endPoint x: 278, endPoint y: 185, distance: 76.3
click at [278, 186] on div "1p Bet, kad nāca vakars un kad krāsns bija otrreiz izkurināta un kad mīkla bija…" at bounding box center [383, 161] width 337 height 73
drag, startPoint x: 278, startPoint y: 185, endPoint x: 275, endPoint y: 130, distance: 55.7
copy div "Bet, kad nāca vakars un kad krāsns bija otrreiz izkurināta un kad mīkla bija ja…"
click at [249, 187] on p "Aplams" at bounding box center [383, 185] width 323 height 7
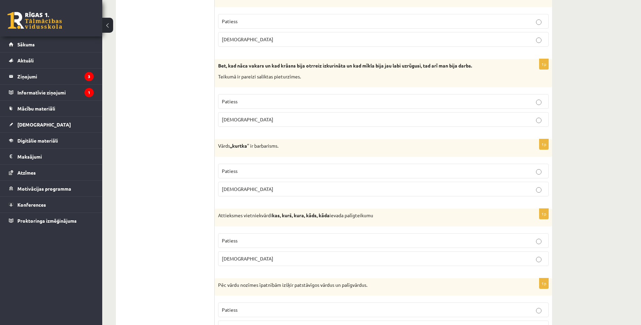
scroll to position [579, 0]
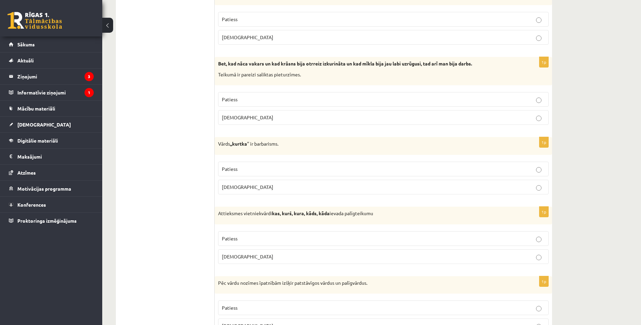
drag, startPoint x: 237, startPoint y: 170, endPoint x: 240, endPoint y: 172, distance: 4.1
click at [239, 172] on p "Patiess" at bounding box center [383, 168] width 323 height 7
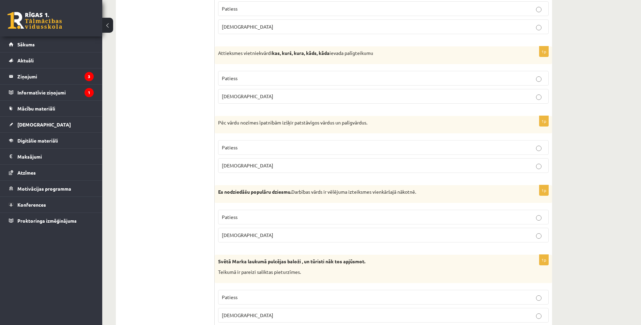
scroll to position [750, 0]
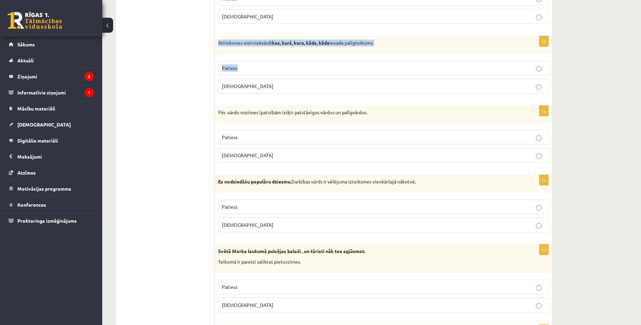
drag, startPoint x: 224, startPoint y: 42, endPoint x: 369, endPoint y: 68, distance: 147.6
click at [369, 68] on div "1p Attieksmes vietniekvārdi kas, kurš, kura, kāds, kāda ievada palīgteikumu Pat…" at bounding box center [383, 67] width 337 height 63
drag, startPoint x: 195, startPoint y: 70, endPoint x: 207, endPoint y: 49, distance: 23.7
drag, startPoint x: 242, startPoint y: 53, endPoint x: 269, endPoint y: 91, distance: 46.9
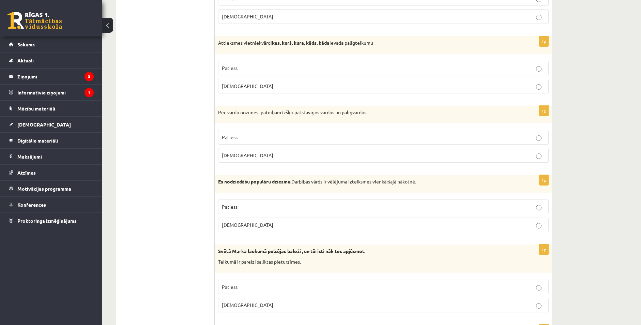
drag, startPoint x: 269, startPoint y: 91, endPoint x: 206, endPoint y: 45, distance: 78.8
drag, startPoint x: 224, startPoint y: 47, endPoint x: 251, endPoint y: 80, distance: 42.4
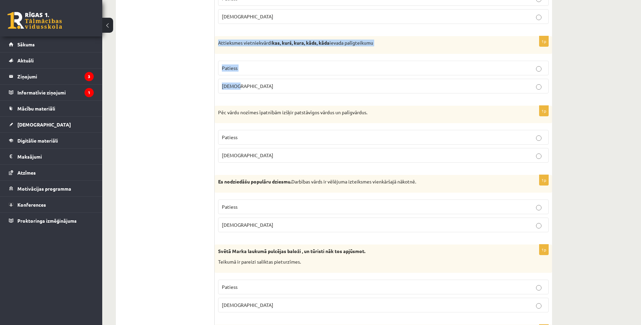
click at [251, 80] on div "1p Attieksmes vietniekvārdi kas, kurš, kura, kāds, kāda ievada palīgteikumu Pat…" at bounding box center [383, 67] width 337 height 63
drag, startPoint x: 251, startPoint y: 80, endPoint x: 244, endPoint y: 41, distance: 39.6
copy div "Attieksmes vietniekvārdi kas, kurš, kura, kāds, kāda ievada palīgteikumu Paties…"
click at [226, 71] on span "Patiess" at bounding box center [230, 68] width 16 height 6
click at [240, 152] on p "[DEMOGRAPHIC_DATA]" at bounding box center [383, 155] width 323 height 7
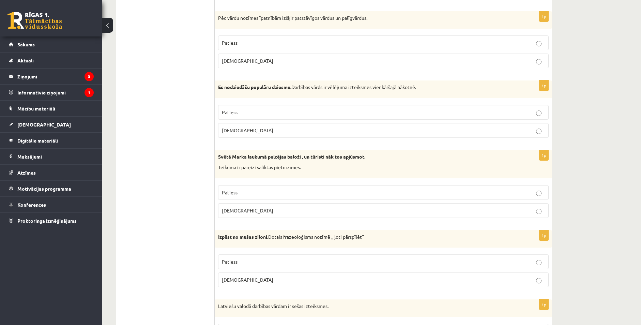
scroll to position [852, 0]
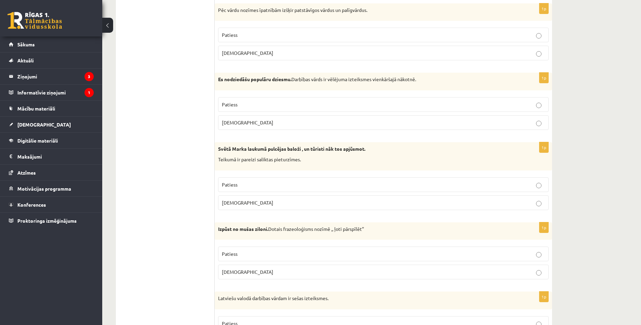
click at [229, 102] on span "Patiess" at bounding box center [230, 104] width 16 height 6
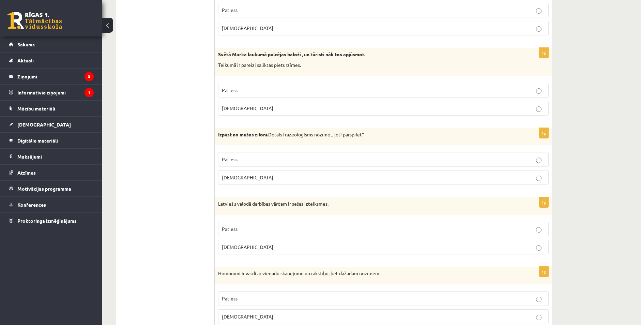
scroll to position [954, 0]
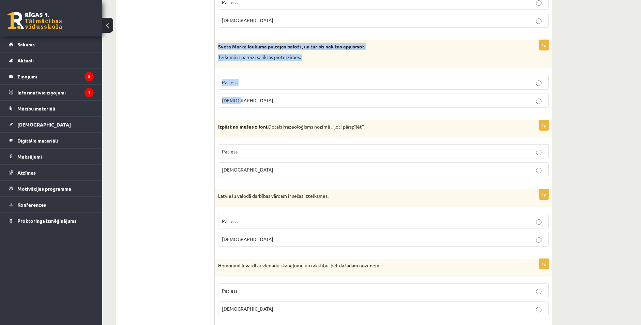
drag, startPoint x: 219, startPoint y: 47, endPoint x: 305, endPoint y: 110, distance: 106.5
click at [305, 110] on div "1p Svētā Marka laukumā pulcējas baloži , un tūristi nāk tos apjūsmot. Teikumā i…" at bounding box center [383, 76] width 337 height 73
drag, startPoint x: 305, startPoint y: 110, endPoint x: 276, endPoint y: 42, distance: 73.5
copy div "Svētā Marka laukumā pulcējas baloži , un tūristi nāk tos apjūsmot. Teikumā ir p…"
click at [229, 102] on span "[DEMOGRAPHIC_DATA]" at bounding box center [247, 100] width 51 height 6
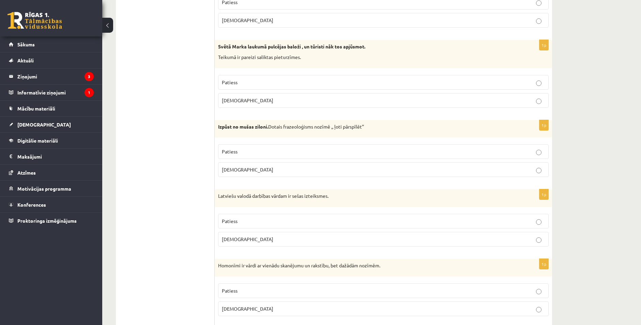
scroll to position [1023, 0]
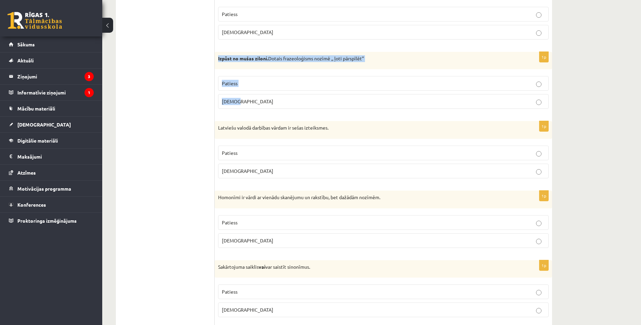
drag, startPoint x: 217, startPoint y: 58, endPoint x: 271, endPoint y: 94, distance: 65.0
click at [271, 94] on div "1p Izpūst no mušas ziloni. Dotais frazeoloģisms nozīmē ,, ļoti pārspīlēt’’ Pati…" at bounding box center [383, 83] width 337 height 63
drag, startPoint x: 271, startPoint y: 94, endPoint x: 263, endPoint y: 107, distance: 15.9
click at [263, 107] on label "[DEMOGRAPHIC_DATA]" at bounding box center [383, 101] width 331 height 15
click at [245, 88] on label "Patiess" at bounding box center [383, 83] width 331 height 15
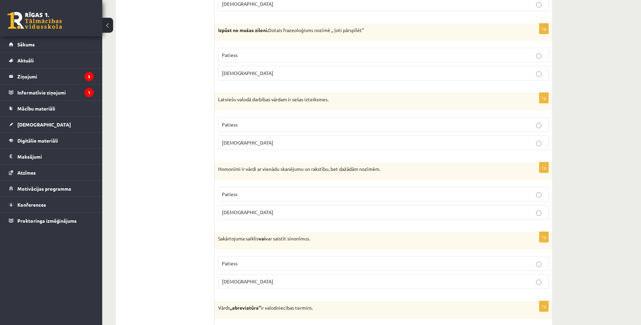
scroll to position [1057, 0]
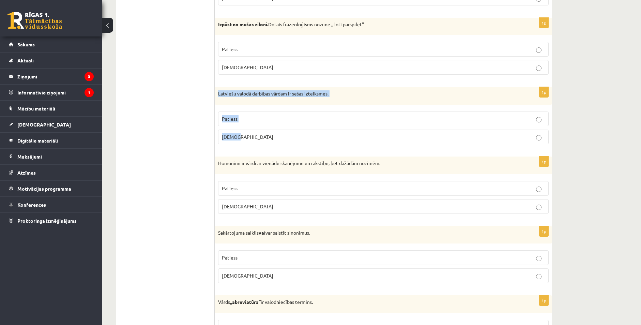
drag, startPoint x: 245, startPoint y: 116, endPoint x: 259, endPoint y: 134, distance: 22.4
click at [259, 134] on div "1p Latviešu valodā darbības vārdam ir sešas izteiksmes. Patiess Aplams" at bounding box center [383, 118] width 337 height 63
drag, startPoint x: 259, startPoint y: 134, endPoint x: 256, endPoint y: 99, distance: 34.9
drag, startPoint x: 256, startPoint y: 99, endPoint x: 257, endPoint y: 94, distance: 4.9
copy div "Latviešu valodā darbības vārdam ir sešas izteiksmes. Patiess Aplams"
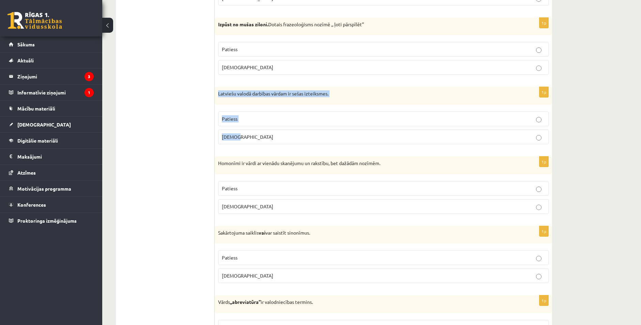
click at [239, 118] on p "Patiess" at bounding box center [383, 118] width 323 height 7
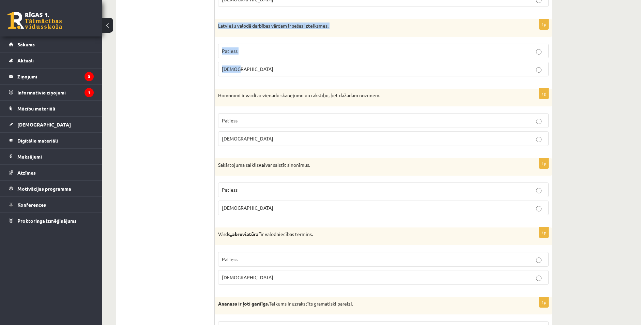
scroll to position [1125, 0]
click at [205, 140] on ul "Tests Izvērtējums!" at bounding box center [169, 71] width 92 height 2146
click at [244, 122] on p "Patiess" at bounding box center [383, 120] width 323 height 7
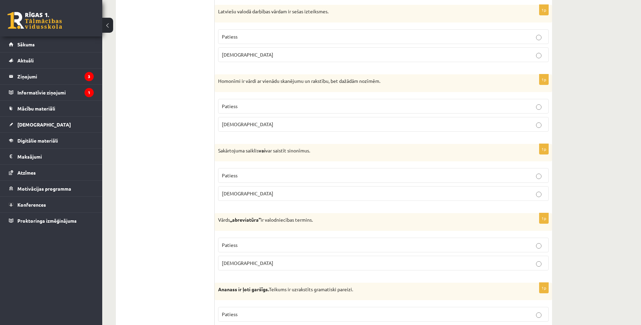
scroll to position [1261, 0]
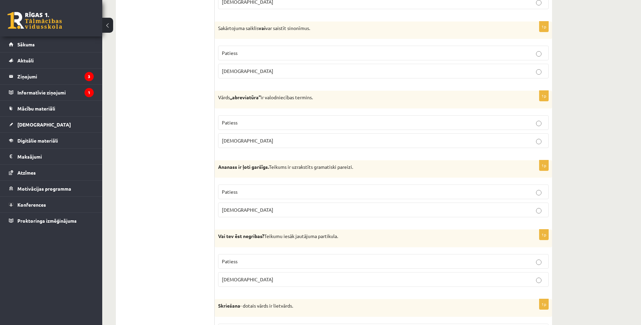
click at [244, 56] on p "Patiess" at bounding box center [383, 52] width 323 height 7
drag, startPoint x: 217, startPoint y: 97, endPoint x: 294, endPoint y: 137, distance: 86.1
click at [294, 137] on div "1p Vārds ,,abreviatūra’’ ir valodniecības termins. Patiess Aplams" at bounding box center [383, 122] width 337 height 63
drag, startPoint x: 294, startPoint y: 137, endPoint x: 268, endPoint y: 97, distance: 47.4
copy div "Vārds ,,abreviatūra’’ ir valodniecības termins. Patiess Aplams"
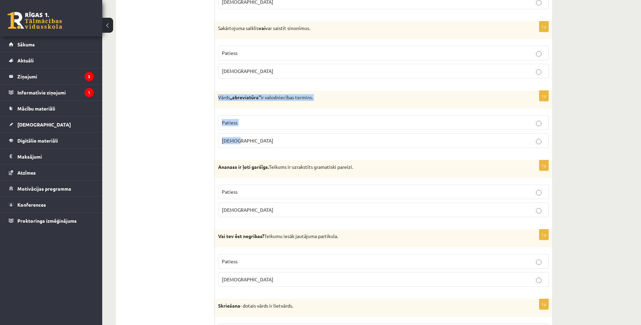
click at [238, 125] on p "Patiess" at bounding box center [383, 122] width 323 height 7
click at [234, 208] on span "[DEMOGRAPHIC_DATA]" at bounding box center [247, 210] width 51 height 6
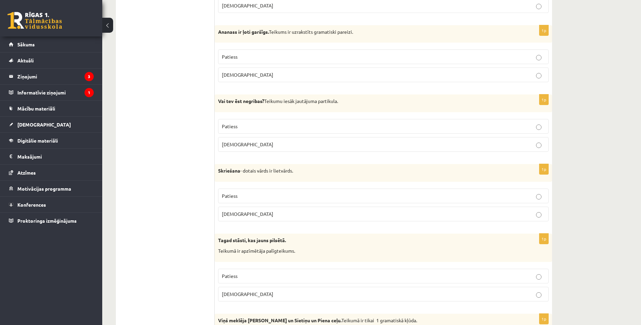
scroll to position [1398, 0]
click at [269, 121] on label "Patiess" at bounding box center [383, 125] width 331 height 15
click at [260, 213] on p "[DEMOGRAPHIC_DATA]" at bounding box center [383, 212] width 323 height 7
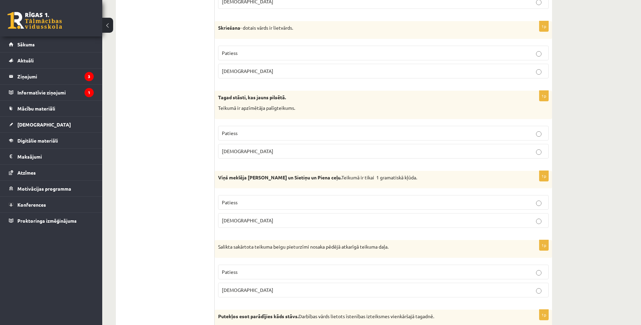
scroll to position [1568, 0]
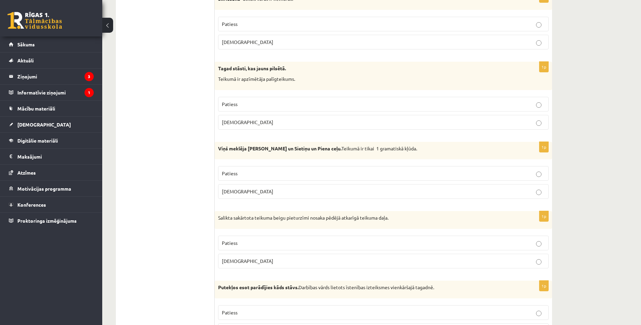
click at [236, 120] on span "[DEMOGRAPHIC_DATA]" at bounding box center [247, 122] width 51 height 6
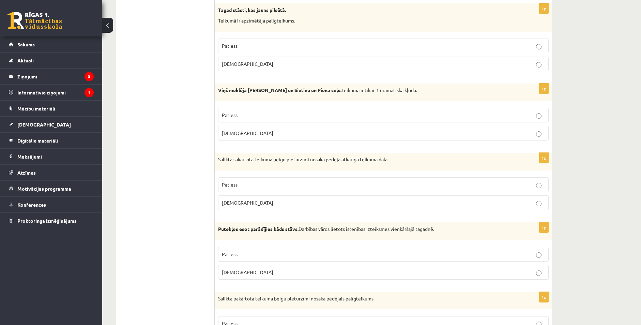
scroll to position [1636, 0]
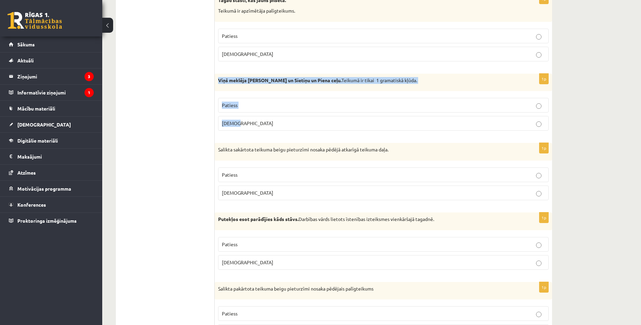
drag, startPoint x: 220, startPoint y: 80, endPoint x: 374, endPoint y: 119, distance: 159.2
click at [374, 119] on div "1p Viņš meklēja Orionu un Sietiņu un Piena ceļu. Teikumā ir tikai 1 gramatiskā …" at bounding box center [383, 105] width 337 height 63
drag, startPoint x: 374, startPoint y: 119, endPoint x: 350, endPoint y: 81, distance: 45.1
copy div "Viņš meklēja Orionu un Sietiņu un Piena ceļu. Teikumā ir tikai 1 gramatiskā kļū…"
click at [244, 110] on label "Patiess" at bounding box center [383, 105] width 331 height 15
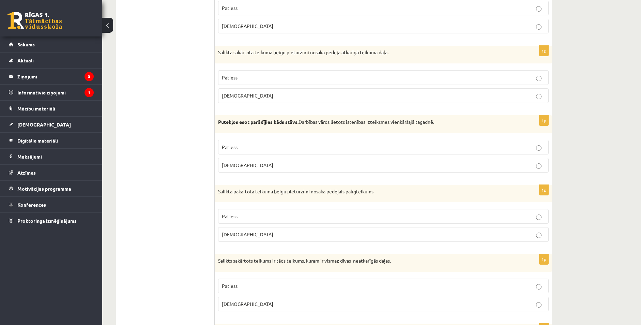
scroll to position [1738, 0]
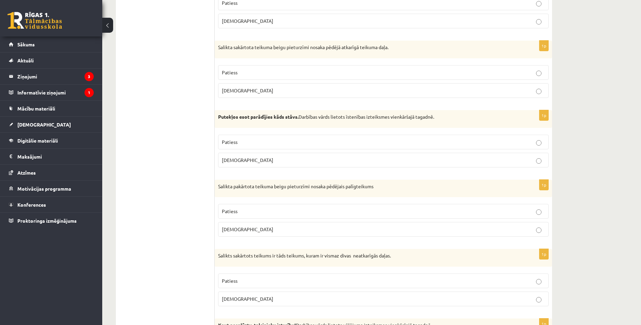
click at [244, 92] on p "[DEMOGRAPHIC_DATA]" at bounding box center [383, 90] width 323 height 7
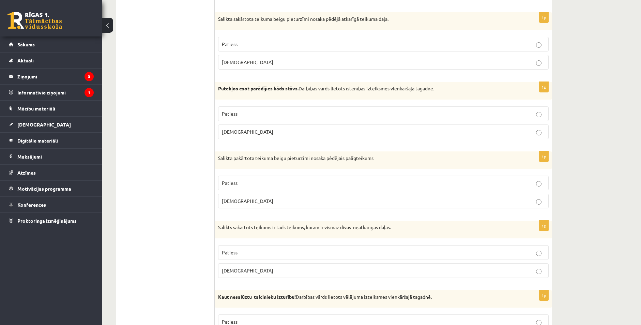
scroll to position [1773, 0]
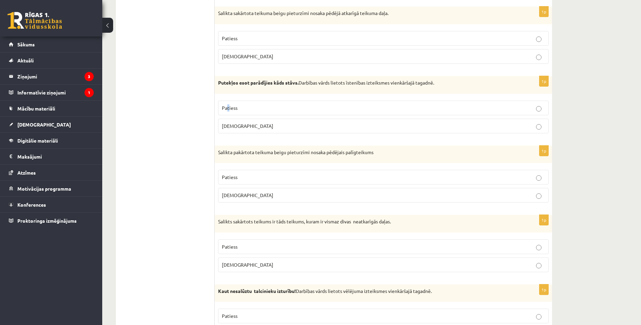
click at [227, 111] on p "Patiess" at bounding box center [383, 107] width 323 height 7
drag, startPoint x: 227, startPoint y: 111, endPoint x: 247, endPoint y: 110, distance: 20.2
click at [247, 110] on p "Patiess" at bounding box center [383, 107] width 323 height 7
click at [345, 180] on p "Patiess" at bounding box center [383, 177] width 323 height 7
drag, startPoint x: 216, startPoint y: 221, endPoint x: 356, endPoint y: 267, distance: 147.2
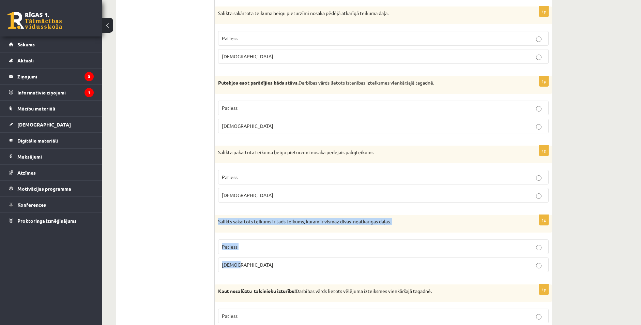
click at [356, 267] on div "1p Salikts sakārtots teikums ir tāds teikums, kuram ir vismaz divas neatkarīgās…" at bounding box center [383, 246] width 337 height 63
drag, startPoint x: 356, startPoint y: 267, endPoint x: 317, endPoint y: 222, distance: 58.9
click at [229, 246] on span "Patiess" at bounding box center [230, 246] width 16 height 6
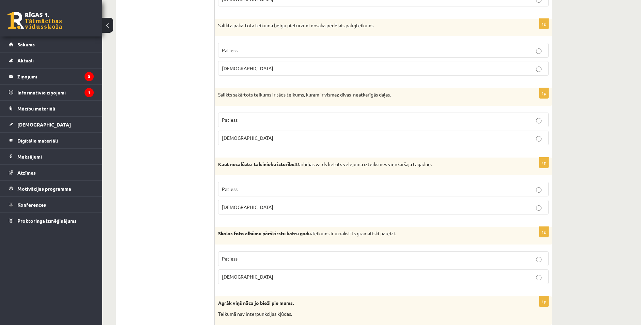
scroll to position [1897, 0]
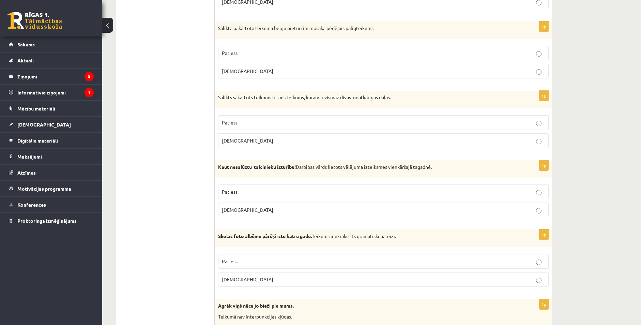
click at [245, 211] on p "[DEMOGRAPHIC_DATA]" at bounding box center [383, 209] width 323 height 7
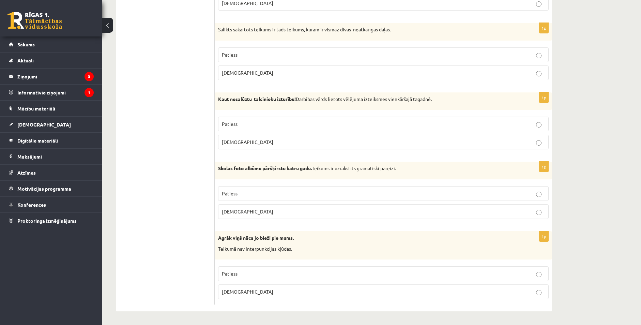
scroll to position [1965, 0]
drag, startPoint x: 218, startPoint y: 169, endPoint x: 263, endPoint y: 211, distance: 61.3
click at [263, 211] on div "1p Skolas foto albūmu pāršķirstu katru gadu. Teikums ir uzrakstīts gramatiski p…" at bounding box center [383, 193] width 337 height 63
drag, startPoint x: 263, startPoint y: 211, endPoint x: 256, endPoint y: 168, distance: 43.3
click at [264, 188] on label "Patiess" at bounding box center [383, 193] width 331 height 15
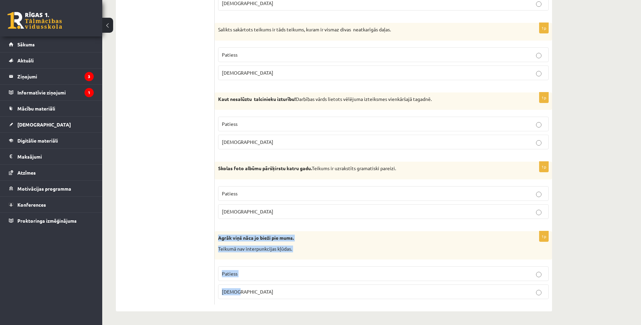
drag, startPoint x: 219, startPoint y: 238, endPoint x: 276, endPoint y: 287, distance: 75.4
click at [276, 287] on div "1p Agrāk viņš nāca jo bieži pie mums. Teikumā nav interpunkcijas kļūdas. Paties…" at bounding box center [383, 267] width 337 height 73
drag, startPoint x: 276, startPoint y: 287, endPoint x: 263, endPoint y: 237, distance: 51.8
click at [246, 295] on p "[DEMOGRAPHIC_DATA]" at bounding box center [383, 291] width 323 height 7
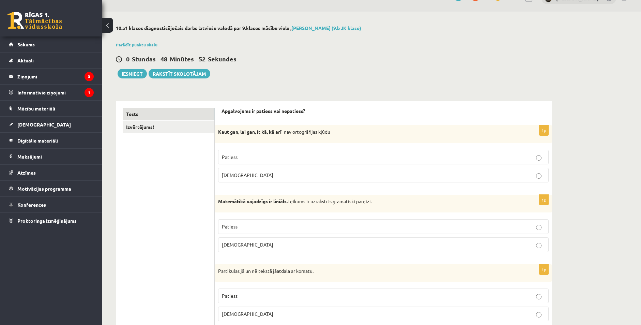
scroll to position [0, 0]
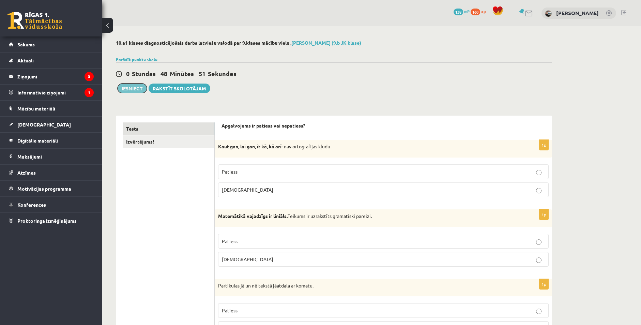
click at [132, 90] on button "Iesniegt" at bounding box center [132, 89] width 29 height 10
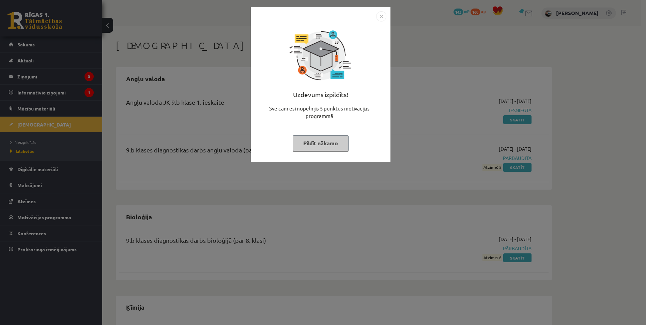
click at [384, 14] on img "Close" at bounding box center [381, 16] width 10 height 10
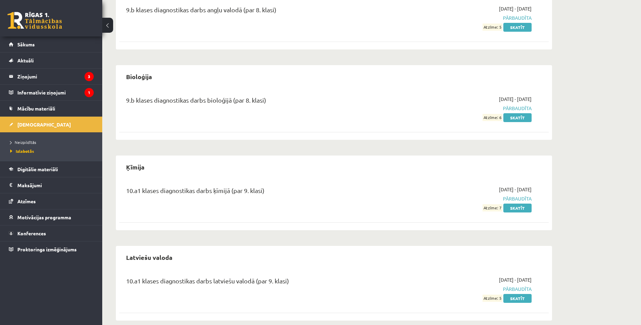
scroll to position [149, 0]
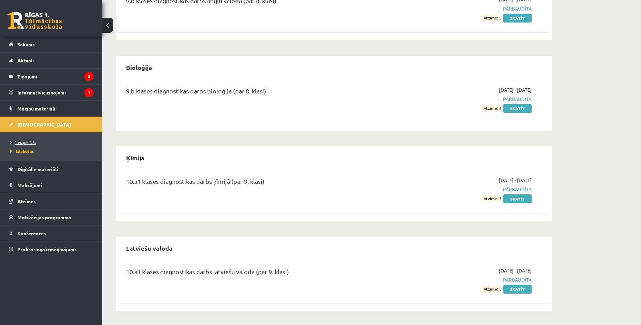
click at [27, 142] on span "Neizpildītās" at bounding box center [23, 141] width 26 height 5
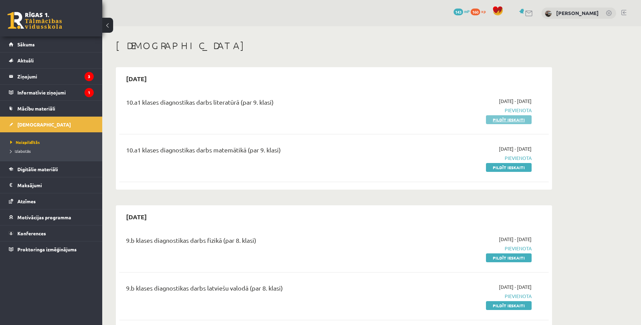
click at [501, 121] on link "Pildīt ieskaiti" at bounding box center [509, 119] width 46 height 9
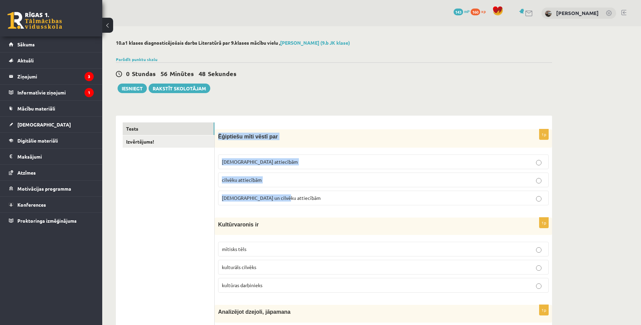
drag, startPoint x: 217, startPoint y: 134, endPoint x: 282, endPoint y: 196, distance: 90.2
click at [282, 197] on div "1p Ēģiptiešu mīti vēstī par Dievu attiecībām cilvēku attiecībām Dievu un cilvēk…" at bounding box center [383, 169] width 337 height 81
drag, startPoint x: 282, startPoint y: 196, endPoint x: 255, endPoint y: 134, distance: 68.4
copy div "Ēģiptiešu mīti vēstī par [DEMOGRAPHIC_DATA] attiecībām cilvēku attiecībām [DEMO…"
click at [247, 199] on span "[DEMOGRAPHIC_DATA] un cilvēku attiecībām" at bounding box center [271, 198] width 99 height 6
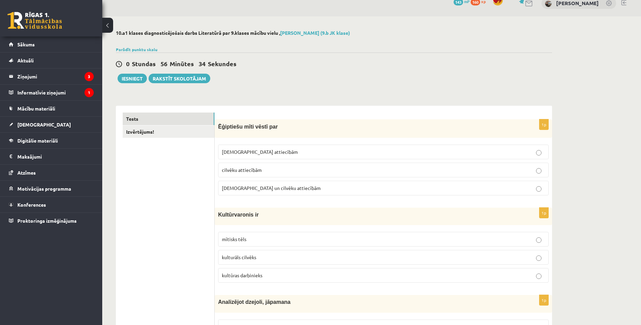
scroll to position [34, 0]
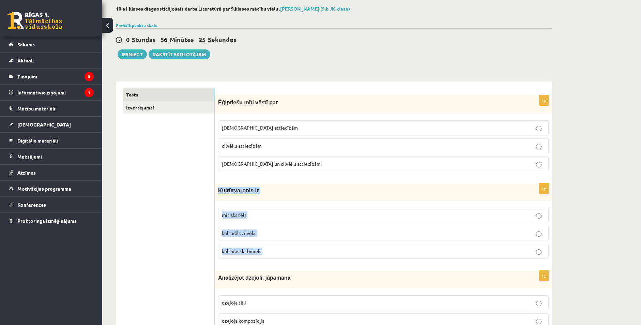
drag, startPoint x: 218, startPoint y: 190, endPoint x: 265, endPoint y: 243, distance: 70.3
click at [265, 243] on div "1p Kultūrvaronis ir mītisks tēls kulturāls cilvēks kultūras darbinieks" at bounding box center [383, 223] width 337 height 80
drag, startPoint x: 265, startPoint y: 243, endPoint x: 244, endPoint y: 190, distance: 56.7
copy div "Kultūrvaronis ir mītisks tēls kulturāls cilvēks kultūras darbinieks"
click at [242, 217] on span "mītisks tēls" at bounding box center [234, 215] width 25 height 6
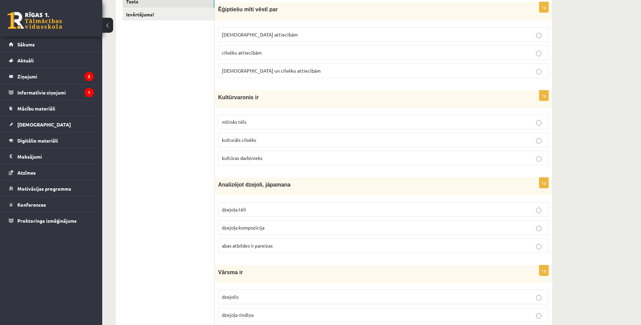
scroll to position [170, 0]
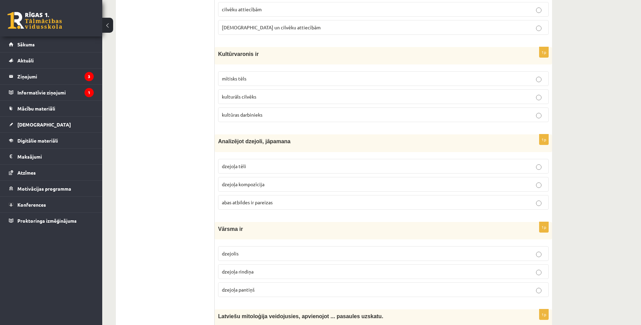
click at [235, 205] on span "abas atbildes ir pareizas" at bounding box center [247, 202] width 51 height 6
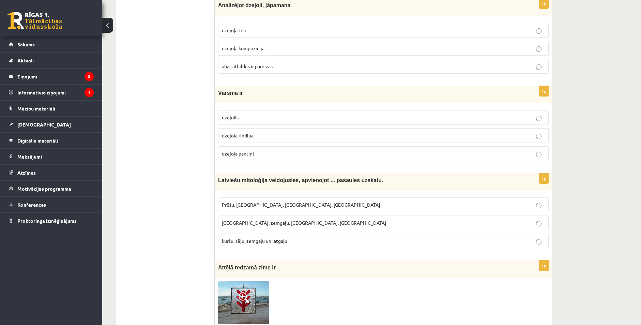
scroll to position [307, 0]
drag, startPoint x: 215, startPoint y: 92, endPoint x: 270, endPoint y: 150, distance: 80.5
click at [270, 150] on div "1p Vārsma ir dzejolis dzejoļa rindiņa dzejoļa pantiņš" at bounding box center [383, 126] width 337 height 80
copy div "Vārsma ir dzejolis dzejoļa rindiņa dzejoļa pantiņš"
click at [247, 132] on p "dzejoļa rindiņa" at bounding box center [383, 135] width 323 height 7
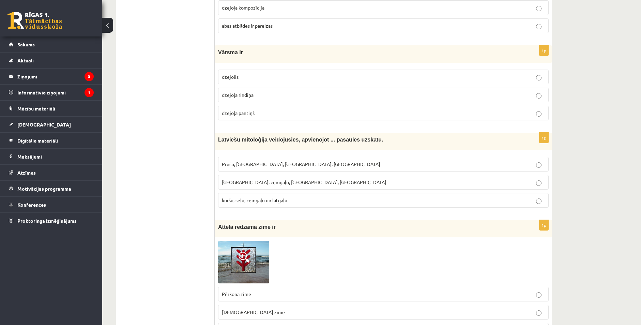
scroll to position [375, 0]
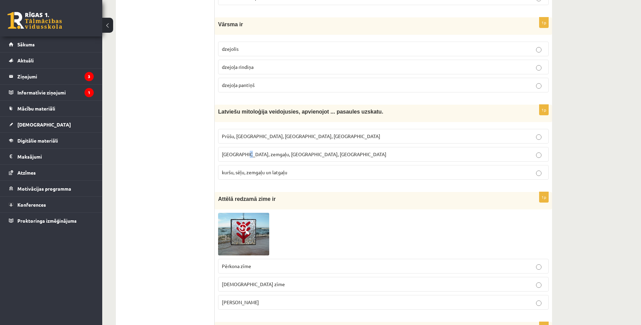
click at [247, 160] on label "Kuršu, zemgaļu, latgaļu, prūšu" at bounding box center [383, 154] width 331 height 15
drag, startPoint x: 247, startPoint y: 160, endPoint x: 325, endPoint y: 176, distance: 79.1
click at [325, 176] on p "kuršu, sēļu, zemgaļu un latgaļu" at bounding box center [383, 172] width 323 height 7
click at [241, 231] on span at bounding box center [244, 229] width 11 height 11
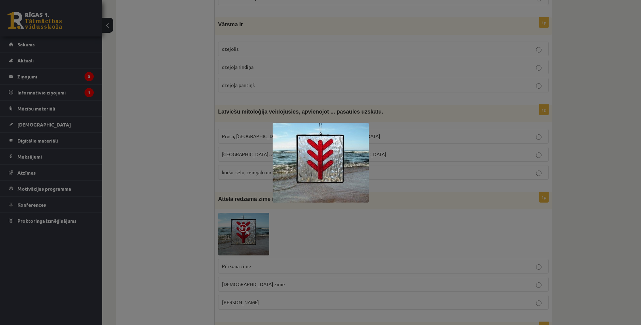
click at [267, 249] on div at bounding box center [320, 162] width 641 height 325
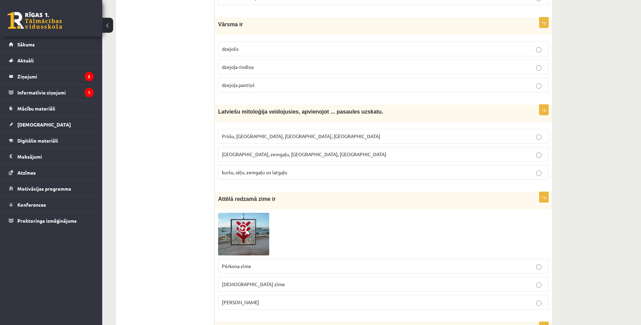
drag, startPoint x: 216, startPoint y: 196, endPoint x: 291, endPoint y: 299, distance: 127.3
click at [291, 300] on div "1p Attēlā redzamā zime ir Pērkona zīme Dieva zīme Laimas slotiņa" at bounding box center [383, 253] width 337 height 123
copy div "Attēlā redzamā zime ir Pērkona zīme Dieva zīme Laimas slotiņa"
click at [328, 230] on div at bounding box center [383, 234] width 331 height 42
click at [253, 299] on p "Laimas slotiņa" at bounding box center [383, 302] width 323 height 7
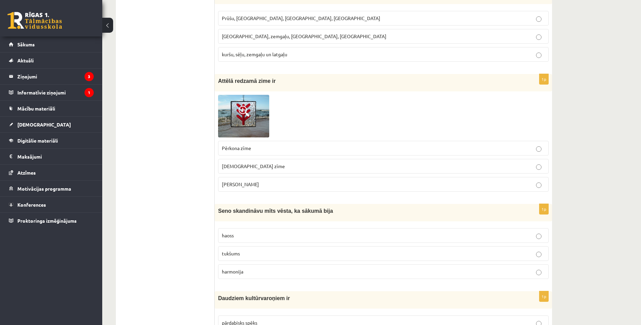
scroll to position [511, 0]
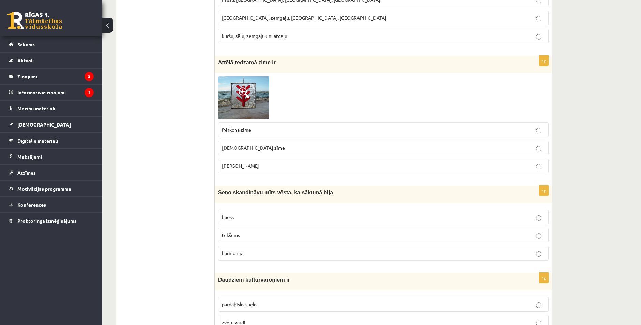
click at [247, 232] on p "tukšums" at bounding box center [383, 234] width 323 height 7
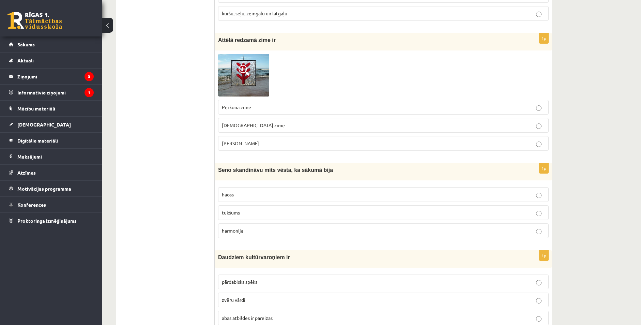
scroll to position [648, 0]
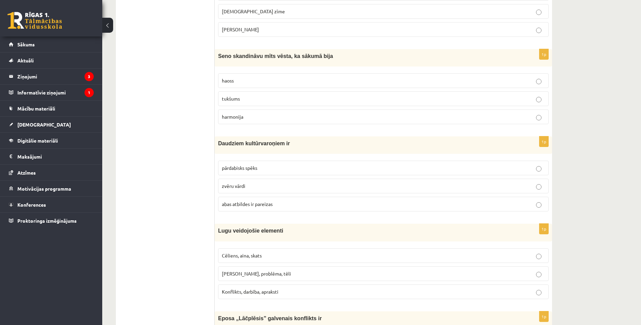
click at [242, 172] on label "pārdabisks spēks" at bounding box center [383, 168] width 331 height 15
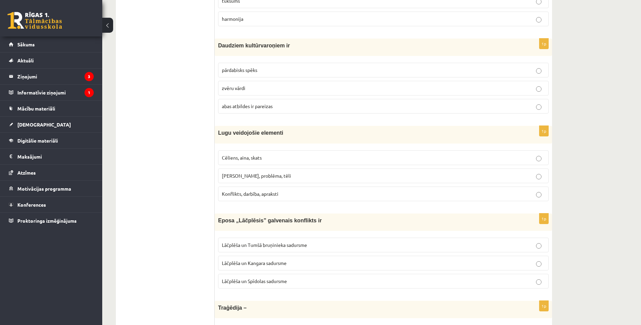
scroll to position [750, 0]
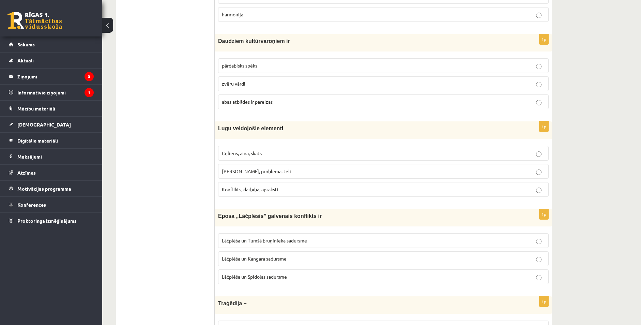
drag, startPoint x: 230, startPoint y: 137, endPoint x: 281, endPoint y: 191, distance: 74.0
click at [216, 149] on div "1p Lugu veidojošie elementi Cēliens, aina, skats Motīvs, problēma, tēli Konflik…" at bounding box center [383, 161] width 337 height 80
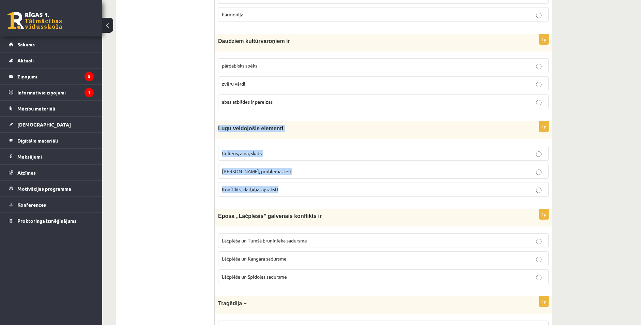
drag, startPoint x: 215, startPoint y: 125, endPoint x: 288, endPoint y: 194, distance: 100.3
click at [288, 194] on div "1p Lugu veidojošie elementi Cēliens, aina, skats Motīvs, problēma, tēli Konflik…" at bounding box center [383, 161] width 337 height 80
drag, startPoint x: 288, startPoint y: 194, endPoint x: 260, endPoint y: 133, distance: 67.3
copy div "Lugu veidojošie elementi Cēliens, aina, skats Motīvs, problēma, tēli Konflikts,…"
click at [247, 151] on span "Cēliens, aina, skats" at bounding box center [242, 153] width 40 height 6
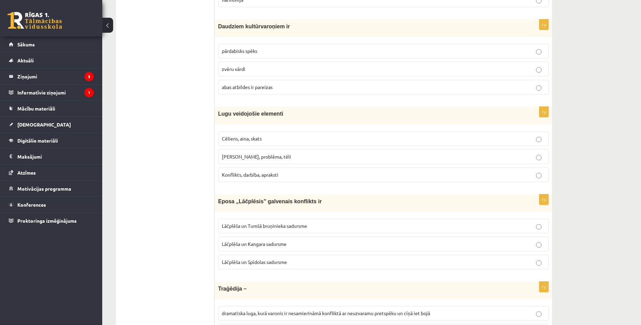
scroll to position [852, 0]
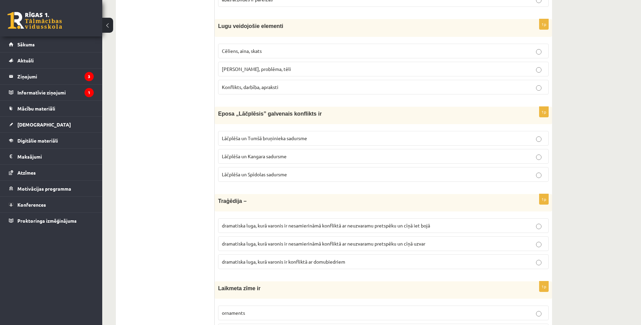
click at [244, 156] on span "Lāčplēša un Kangara sadursme" at bounding box center [254, 156] width 65 height 6
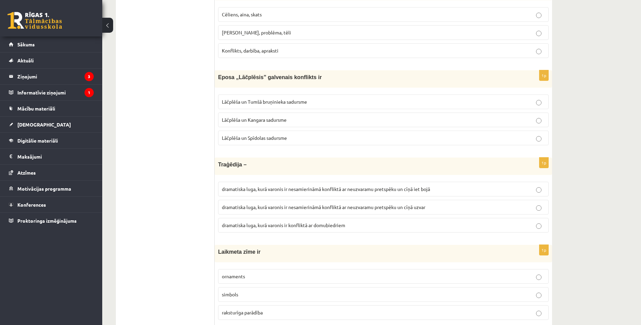
scroll to position [920, 0]
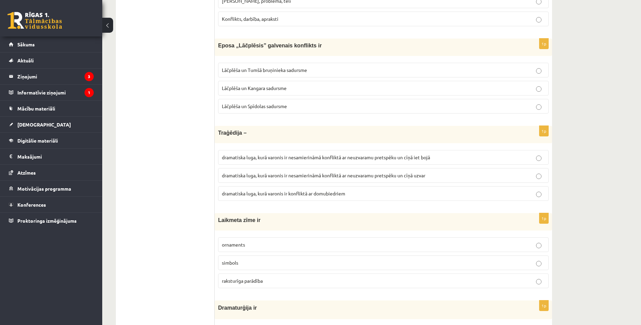
click at [249, 160] on span "dramatiska luga, kurā varonis ir nesamierināmā konfliktā ar neuzvaramu pretspēk…" at bounding box center [326, 157] width 208 height 6
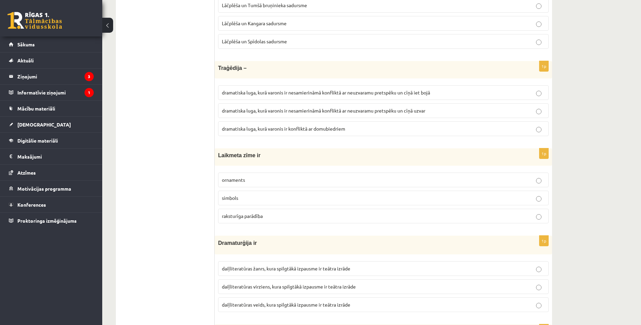
scroll to position [1057, 0]
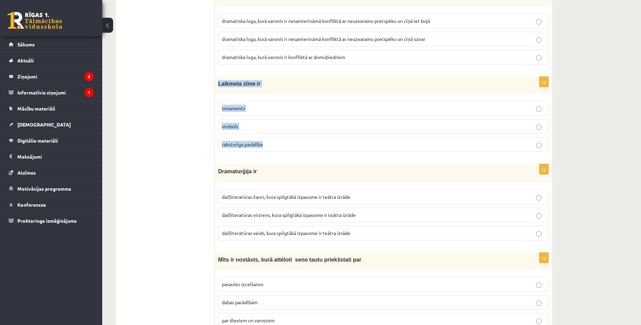
drag, startPoint x: 216, startPoint y: 81, endPoint x: 270, endPoint y: 141, distance: 81.1
click at [270, 142] on div "1p Laikmeta zīme ir ornaments simbols raksturīga parādība" at bounding box center [383, 117] width 337 height 80
drag, startPoint x: 270, startPoint y: 141, endPoint x: 238, endPoint y: 82, distance: 67.0
copy div "Laikmeta zīme ir ornaments simbols raksturīga parādība"
click at [251, 142] on span "raksturīga parādība" at bounding box center [242, 144] width 41 height 6
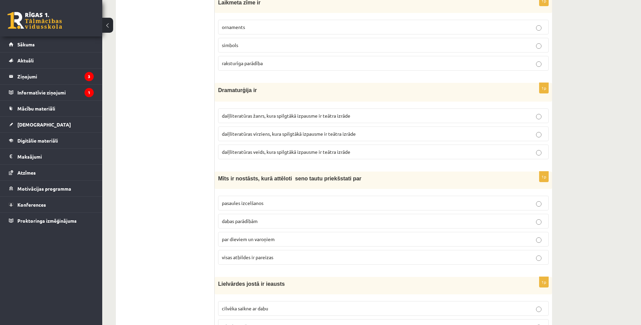
scroll to position [1159, 0]
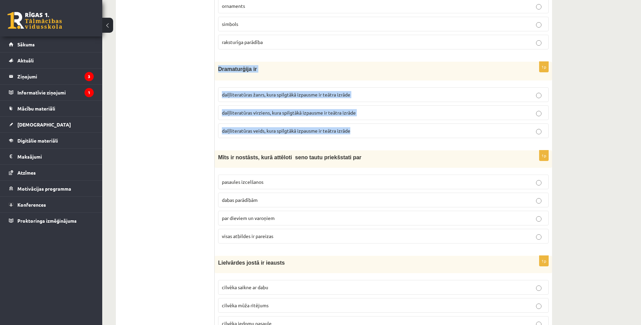
drag, startPoint x: 215, startPoint y: 67, endPoint x: 356, endPoint y: 132, distance: 154.3
click at [356, 132] on div "1p Dramaturģija ir daiļliteratūras žanrs, kura spilgtākā izpausme ir teātra izr…" at bounding box center [383, 102] width 337 height 81
copy div "Dramaturģija ir daiļliteratūras žanrs, kura spilgtākā izpausme ir teātra izrāde…"
click at [266, 131] on span "daiļliteratūras veids, kura spilgtākā izpausme ir teātra izrāde" at bounding box center [286, 130] width 129 height 6
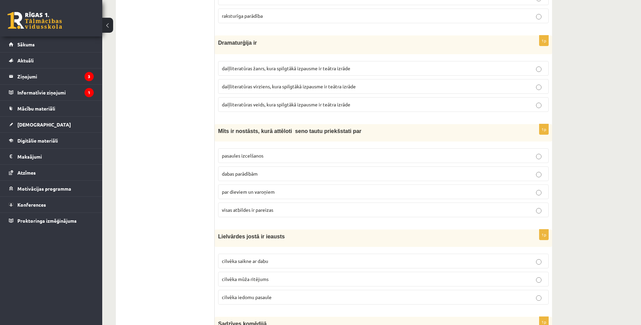
scroll to position [1193, 0]
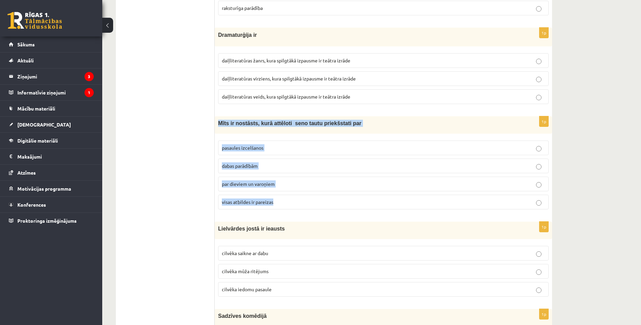
drag, startPoint x: 215, startPoint y: 123, endPoint x: 286, endPoint y: 200, distance: 104.7
click at [286, 200] on div "1p Mīts ir nostāsts, kurā attēloti seno tautu priekšstati par pasaules izcelšan…" at bounding box center [383, 165] width 337 height 99
drag, startPoint x: 286, startPoint y: 200, endPoint x: 258, endPoint y: 126, distance: 78.6
copy div "Mīts ir nostāsts, kurā attēloti seno tautu priekšstati par pasaules izcelšanos …"
click at [235, 207] on label "visas atbildes ir pareizas" at bounding box center [383, 202] width 331 height 15
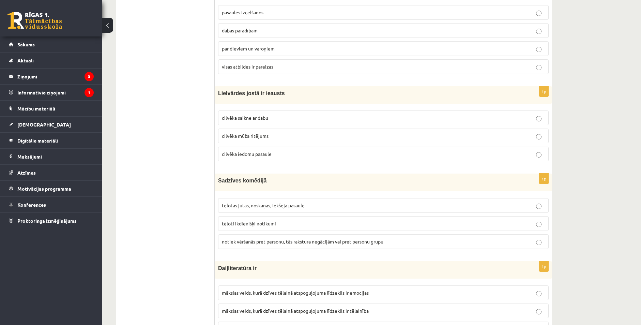
scroll to position [1329, 0]
click at [238, 112] on label "cilvēka saikne ar dabu" at bounding box center [383, 116] width 331 height 15
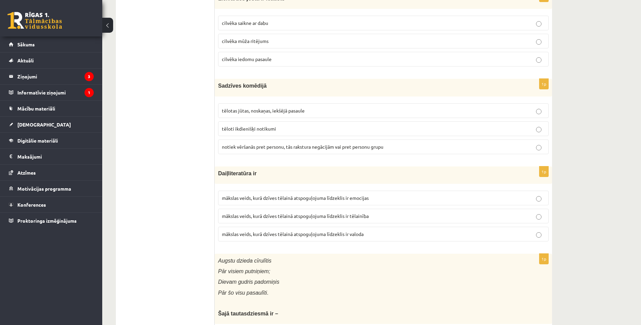
scroll to position [1466, 0]
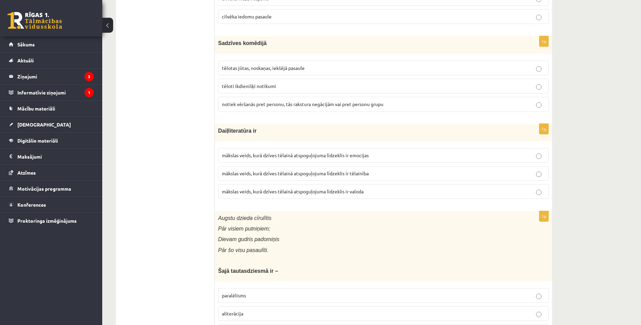
click at [239, 84] on span "tēloti ikdienišķi notikumi" at bounding box center [249, 86] width 54 height 6
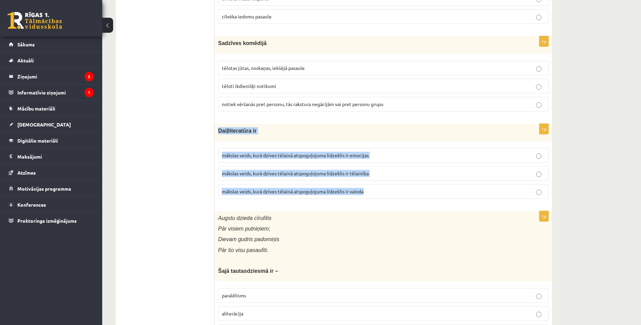
drag, startPoint x: 215, startPoint y: 134, endPoint x: 371, endPoint y: 199, distance: 168.8
click at [371, 199] on div "1p Daiļliteratūra ir mākslas veids, kurā dzīves tēlainā atspoguļojuma līdzeklis…" at bounding box center [383, 164] width 337 height 80
copy div "Daiļliteratūra ir mākslas veids, kurā dzīves tēlainā atspoguļojuma līdzeklis ir…"
click at [306, 191] on span "mākslas veids, kurā dzīves tēlainā atspoguļojuma līdzeklis ir valoda" at bounding box center [293, 191] width 142 height 6
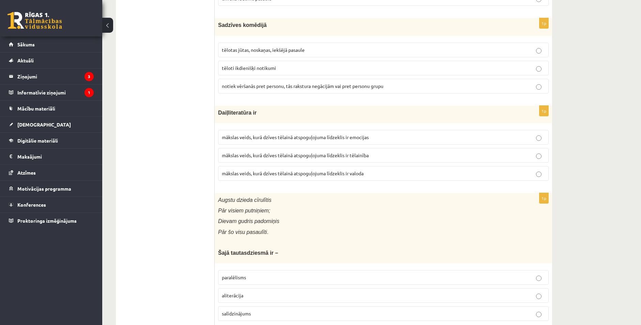
scroll to position [1568, 0]
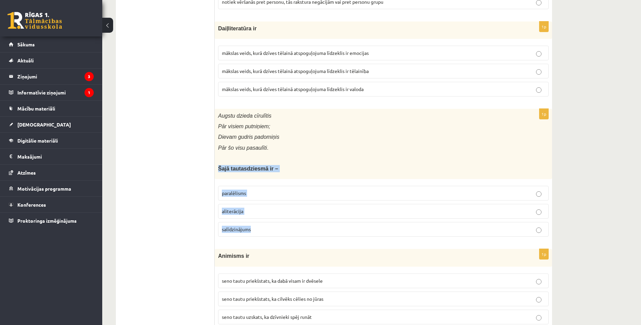
drag, startPoint x: 216, startPoint y: 167, endPoint x: 273, endPoint y: 222, distance: 78.8
click at [273, 222] on div "1p Augstu dzieda cīrulītis Pār visiem putniņiem; Dievam gudris padomiņis Pār šo…" at bounding box center [383, 176] width 337 height 134
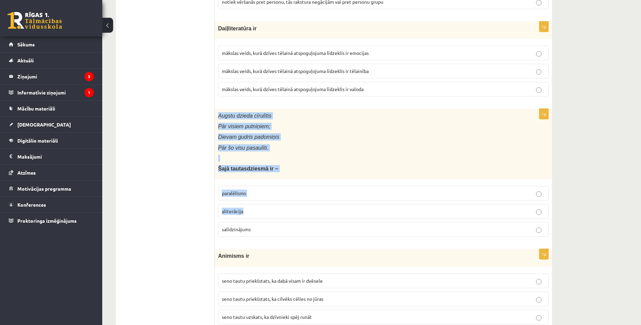
drag, startPoint x: 217, startPoint y: 115, endPoint x: 303, endPoint y: 215, distance: 131.5
click at [303, 215] on div "1p Augstu dzieda cīrulītis Pār visiem putniņiem; Dievam gudris padomiņis Pār šo…" at bounding box center [383, 176] width 337 height 134
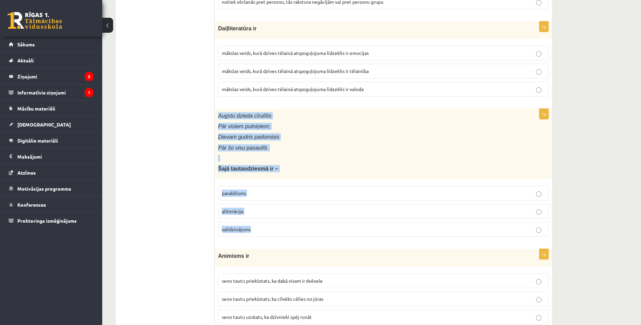
drag, startPoint x: 217, startPoint y: 116, endPoint x: 268, endPoint y: 232, distance: 127.2
click at [268, 232] on div "1p Augstu dzieda cīrulītis Pār visiem putniņiem; Dievam gudris padomiņis Pār šo…" at bounding box center [383, 176] width 337 height 134
copy div "Augstu dzieda cīrulītis Pār visiem putniņiem; Dievam gudris padomiņis Pār šo vi…"
click at [234, 212] on span "aliterācija" at bounding box center [232, 211] width 21 height 6
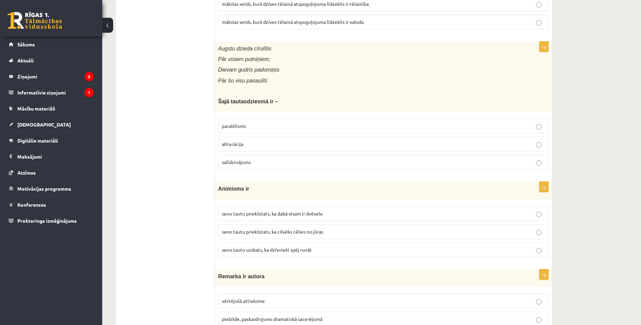
scroll to position [1636, 0]
click at [264, 254] on label "seno tautu uzskats, ka dzīvnieki spēj runāt" at bounding box center [383, 248] width 331 height 15
click at [235, 212] on span "seno tautu priekšstats, ka dabā visam ir dvēsele" at bounding box center [272, 212] width 101 height 6
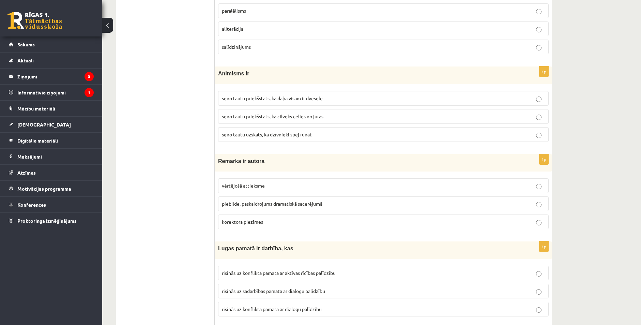
scroll to position [1773, 0]
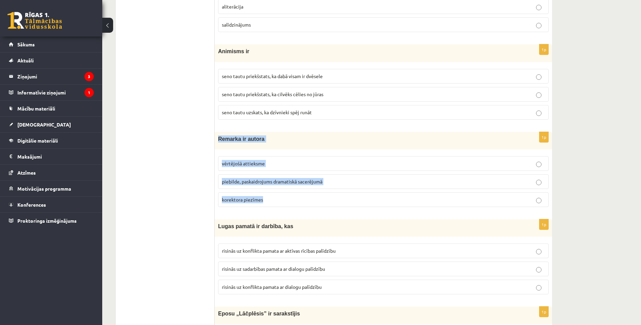
drag, startPoint x: 231, startPoint y: 152, endPoint x: 289, endPoint y: 198, distance: 73.7
click at [289, 198] on div "1p Remarka ir autora vērtējošā attieksme piebilde, paskaidrojums dramatiskā sac…" at bounding box center [383, 172] width 337 height 80
click at [277, 181] on span "piebilde, paskaidrojums dramatiskā sacerējumā" at bounding box center [272, 181] width 101 height 6
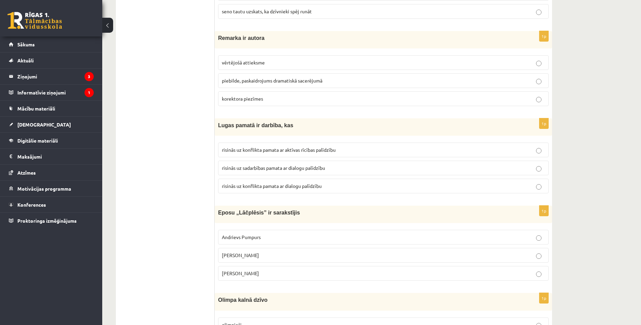
scroll to position [1875, 0]
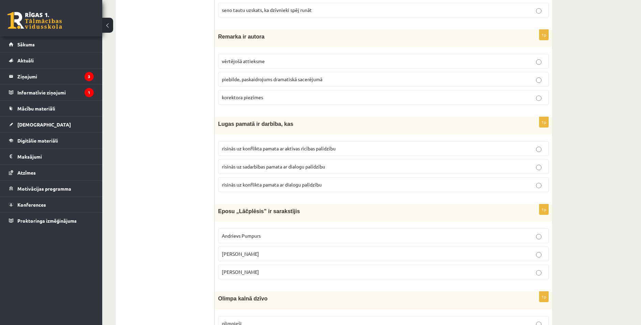
click at [263, 149] on span "risinās uz konflikta pamata ar aktīvas rīcības palīdzību" at bounding box center [279, 148] width 114 height 6
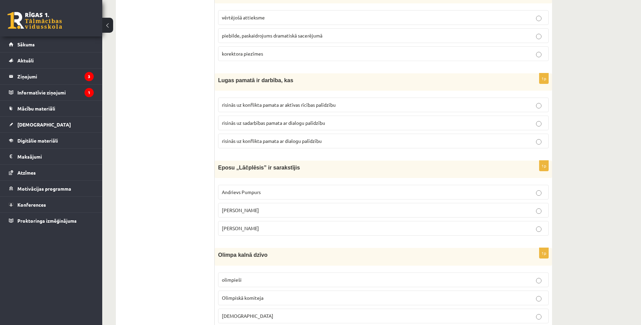
scroll to position [1943, 0]
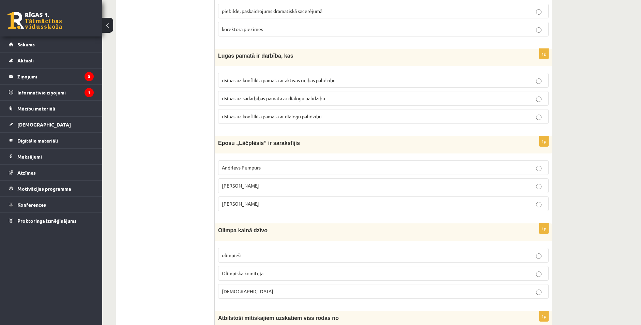
click at [258, 181] on label "Andrejs Pumpurs" at bounding box center [383, 185] width 331 height 15
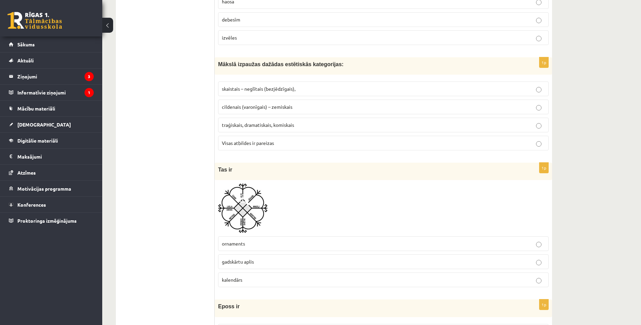
scroll to position [2147, 0]
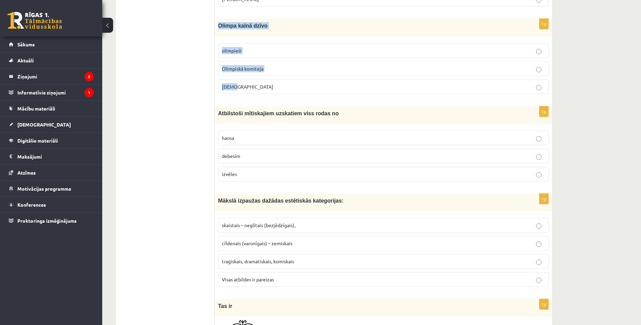
drag, startPoint x: 220, startPoint y: 28, endPoint x: 279, endPoint y: 85, distance: 82.4
click at [279, 85] on div "1p Olimpa kalnā dzīvo olimpieši Olimpiskā komiteja Dievi" at bounding box center [383, 59] width 337 height 80
drag, startPoint x: 279, startPoint y: 85, endPoint x: 238, endPoint y: 29, distance: 69.2
click at [238, 86] on p "Dievi" at bounding box center [383, 86] width 323 height 7
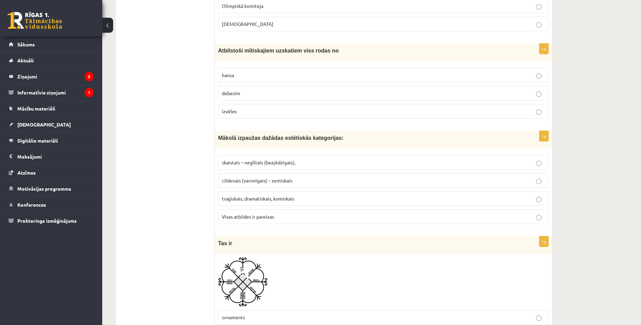
scroll to position [2216, 0]
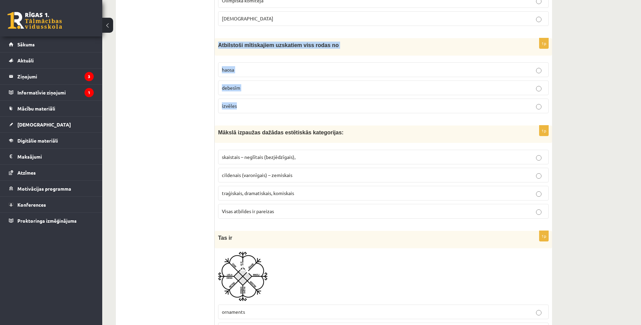
drag, startPoint x: 216, startPoint y: 44, endPoint x: 255, endPoint y: 104, distance: 71.2
click at [255, 104] on div "1p Atbilstoši mītiskajiem uzskatiem viss rodas no haosa debesīm izvēles" at bounding box center [383, 78] width 337 height 80
drag, startPoint x: 255, startPoint y: 104, endPoint x: 241, endPoint y: 46, distance: 59.6
click at [260, 106] on p "izvēles" at bounding box center [383, 105] width 323 height 7
click at [228, 70] on span "haosa" at bounding box center [228, 69] width 12 height 6
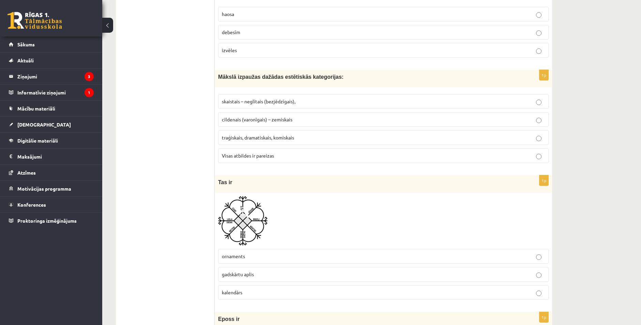
scroll to position [2247, 0]
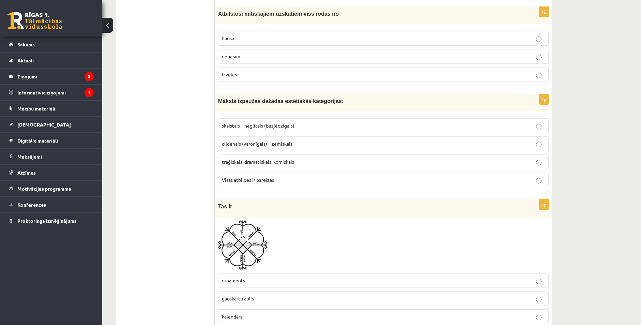
click at [262, 179] on span "Visas atbildes ir pareizas" at bounding box center [248, 180] width 52 height 6
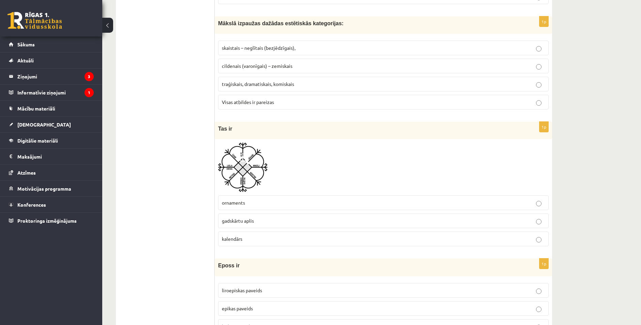
scroll to position [2349, 0]
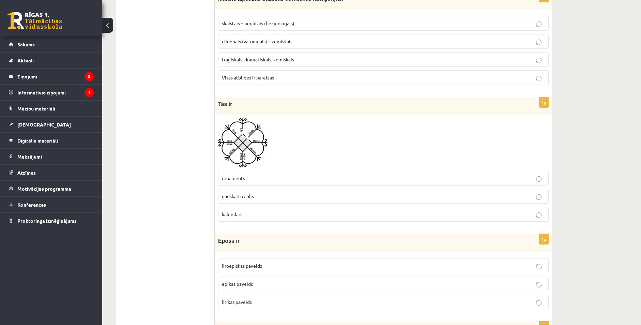
click at [238, 152] on img at bounding box center [242, 142] width 49 height 49
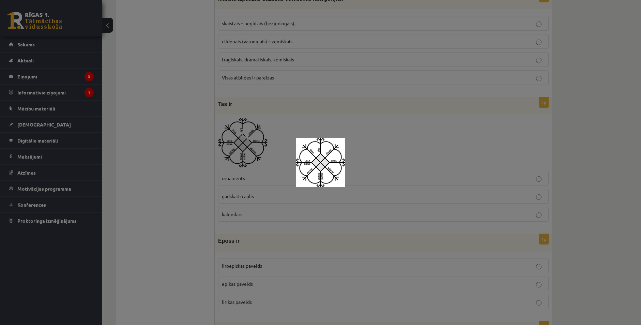
drag, startPoint x: 344, startPoint y: 164, endPoint x: 336, endPoint y: 163, distance: 7.9
click at [344, 164] on img at bounding box center [320, 162] width 49 height 49
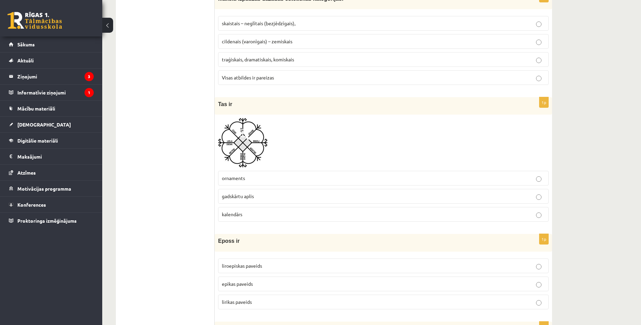
click at [251, 150] on img at bounding box center [242, 142] width 49 height 49
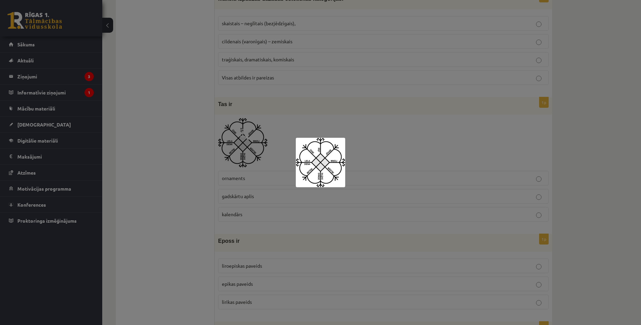
click at [241, 173] on div at bounding box center [320, 162] width 641 height 325
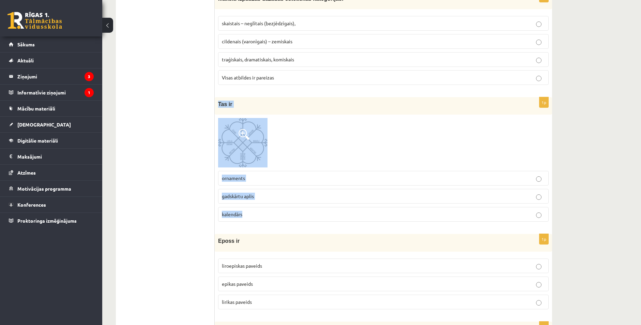
drag, startPoint x: 229, startPoint y: 107, endPoint x: 293, endPoint y: 201, distance: 114.1
click at [293, 202] on div "1p Tas ir ornaments gadskārtu aplis kalendārs" at bounding box center [383, 162] width 337 height 130
drag, startPoint x: 293, startPoint y: 201, endPoint x: 265, endPoint y: 123, distance: 83.1
click at [265, 121] on img at bounding box center [242, 142] width 49 height 49
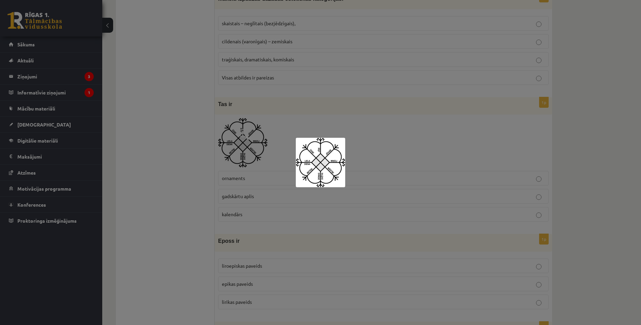
click at [348, 116] on div at bounding box center [320, 162] width 641 height 325
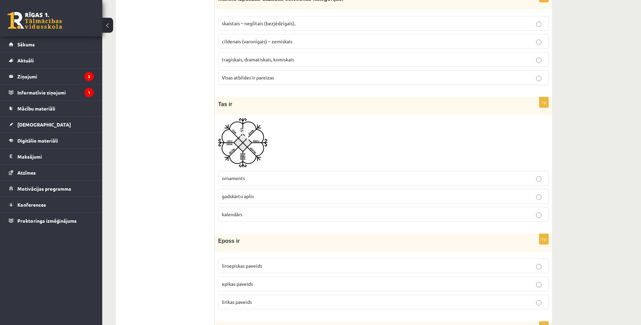
click at [239, 197] on span "gadskārtu aplis" at bounding box center [238, 196] width 32 height 6
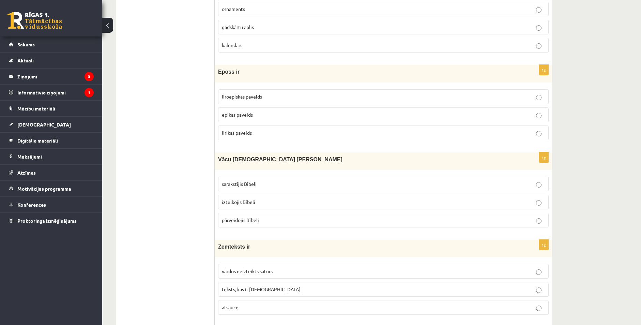
scroll to position [2520, 0]
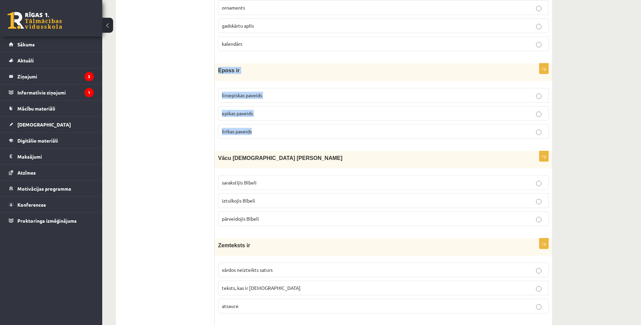
drag, startPoint x: 218, startPoint y: 70, endPoint x: 282, endPoint y: 123, distance: 82.7
click at [282, 123] on div "1p Eposs ir liroepiskas paveids epikas paveids lirikas paveids" at bounding box center [383, 103] width 337 height 80
drag, startPoint x: 282, startPoint y: 123, endPoint x: 247, endPoint y: 146, distance: 41.0
drag, startPoint x: 214, startPoint y: 69, endPoint x: 273, endPoint y: 125, distance: 81.8
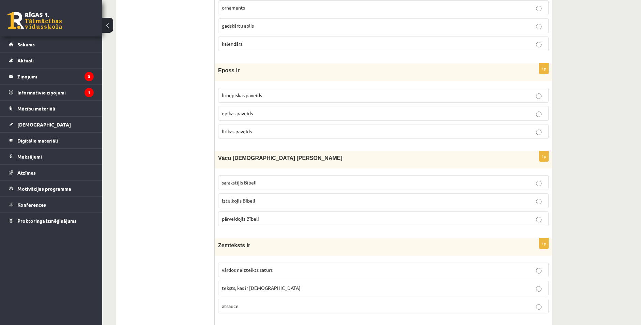
drag, startPoint x: 273, startPoint y: 125, endPoint x: 224, endPoint y: 70, distance: 74.1
drag, startPoint x: 232, startPoint y: 84, endPoint x: 271, endPoint y: 129, distance: 59.5
click at [271, 129] on div "1p Eposs ir liroepiskas paveids epikas paveids lirikas paveids" at bounding box center [383, 103] width 337 height 80
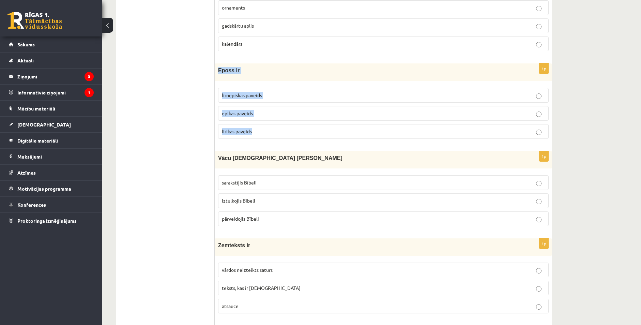
drag, startPoint x: 271, startPoint y: 129, endPoint x: 251, endPoint y: 95, distance: 39.6
click at [257, 113] on p "epikas paveids" at bounding box center [383, 113] width 323 height 7
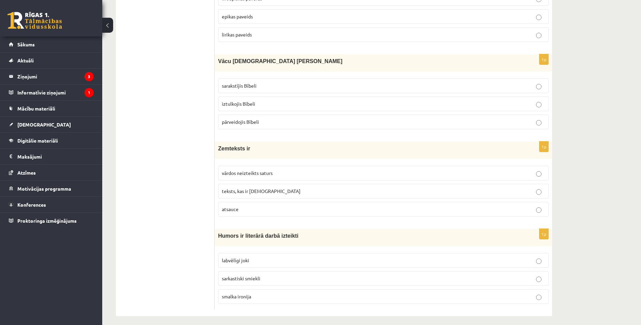
scroll to position [2622, 0]
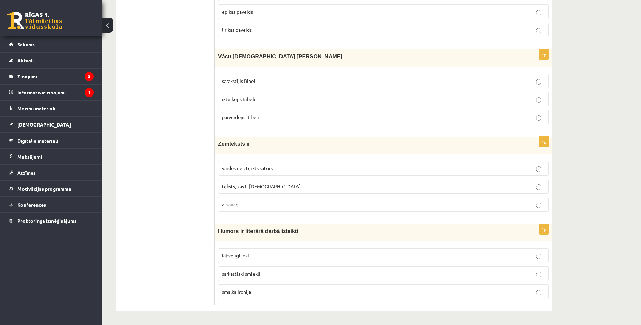
click at [228, 99] on span "iztulkojis Bībeli" at bounding box center [238, 99] width 33 height 6
click at [241, 202] on p "atsauce" at bounding box center [383, 204] width 323 height 7
click at [243, 256] on span "labvēlīgi joki" at bounding box center [235, 255] width 27 height 6
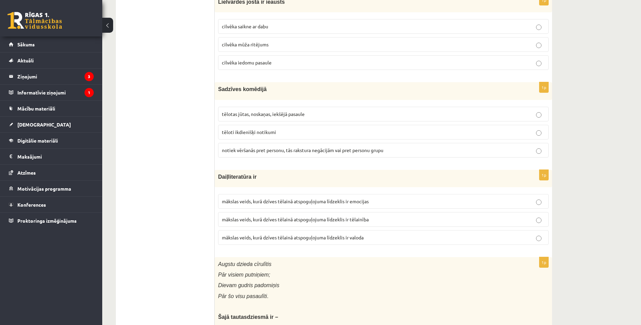
scroll to position [0, 0]
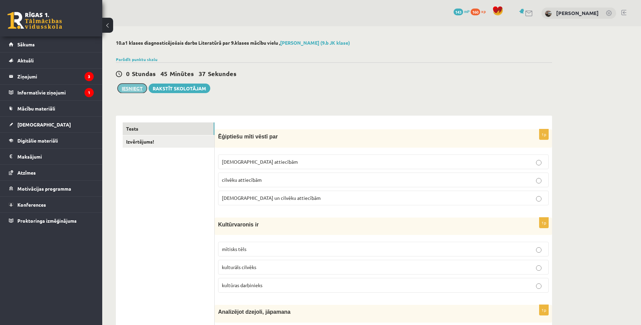
click at [122, 85] on button "Iesniegt" at bounding box center [132, 89] width 29 height 10
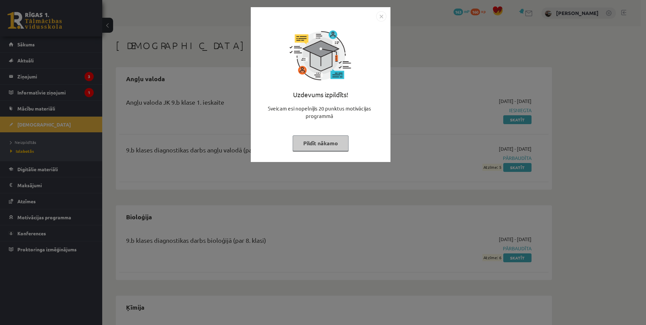
click at [381, 14] on img "Close" at bounding box center [381, 16] width 10 height 10
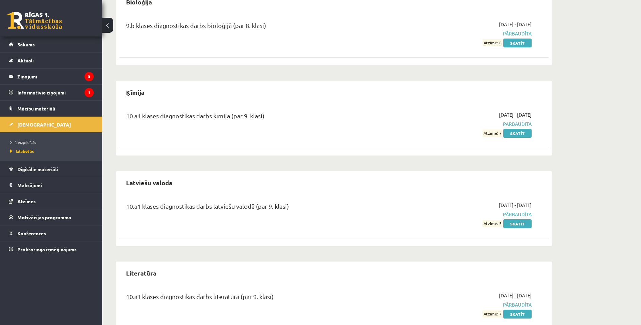
scroll to position [239, 0]
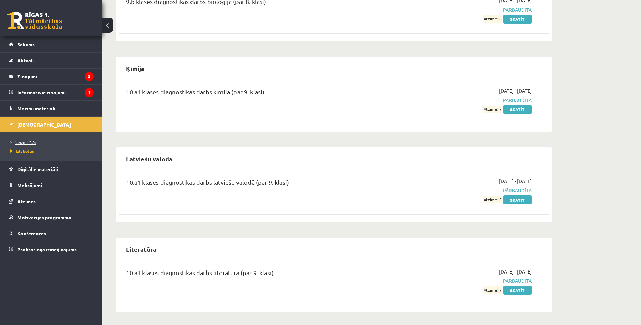
click at [30, 142] on span "Neizpildītās" at bounding box center [23, 141] width 26 height 5
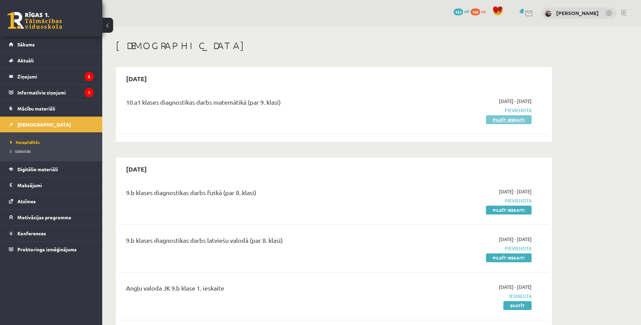
click at [499, 121] on link "Pildīt ieskaiti" at bounding box center [509, 119] width 46 height 9
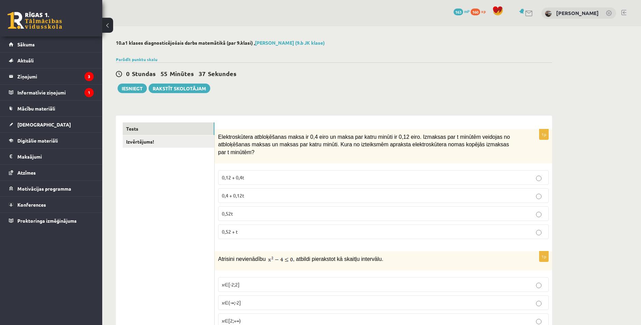
click at [248, 174] on p "0,12 + 0,4t" at bounding box center [383, 177] width 323 height 7
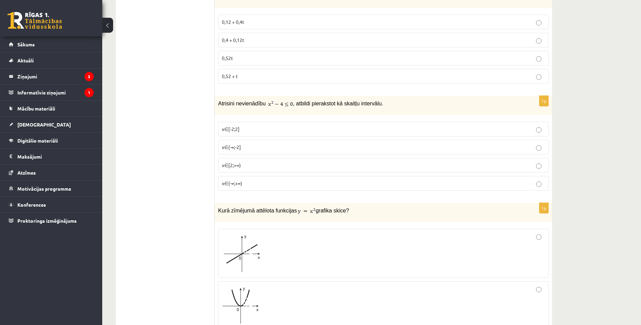
scroll to position [102, 0]
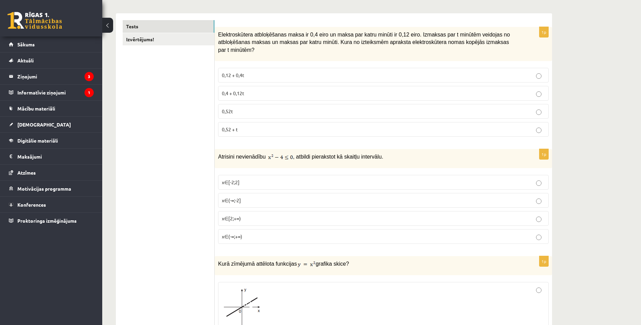
click at [259, 90] on p "0,4 + 0,12t" at bounding box center [383, 93] width 323 height 7
drag, startPoint x: 228, startPoint y: 154, endPoint x: 301, endPoint y: 212, distance: 93.2
drag, startPoint x: 301, startPoint y: 212, endPoint x: 162, endPoint y: 173, distance: 144.2
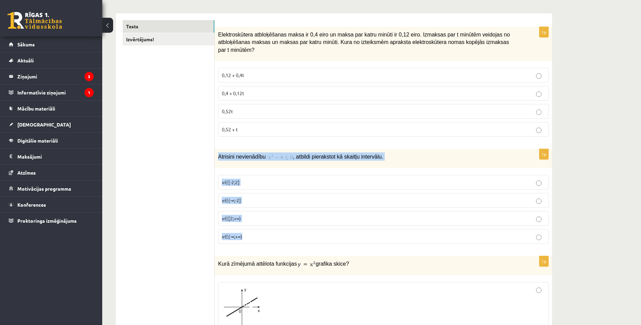
drag, startPoint x: 216, startPoint y: 151, endPoint x: 264, endPoint y: 218, distance: 82.0
click at [264, 218] on div "1p Atrisini nevienādību , atbildi pierakstot kā skaitļu intervālu. x∈[-2;2] x∈(…" at bounding box center [383, 199] width 337 height 100
drag, startPoint x: 264, startPoint y: 218, endPoint x: 248, endPoint y: 149, distance: 70.5
copy div "Atrisini nevienādību , atbildi pierakstot kā skaitļu intervālu. x∈[-2;2] x∈(-∞;…"
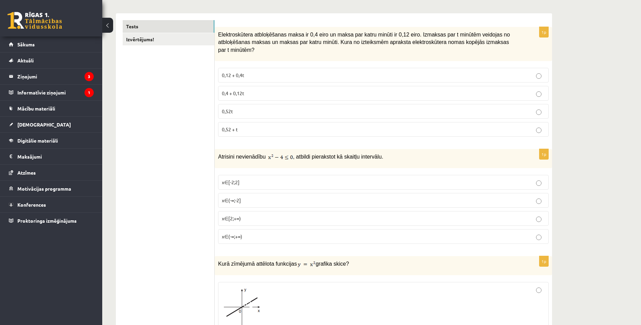
drag, startPoint x: 268, startPoint y: 151, endPoint x: 290, endPoint y: 153, distance: 22.9
click at [290, 153] on p "Atrisini nevienādību , atbildi pierakstot kā skaitļu intervālu." at bounding box center [366, 156] width 297 height 8
drag, startPoint x: 290, startPoint y: 153, endPoint x: 274, endPoint y: 149, distance: 16.7
drag, startPoint x: 274, startPoint y: 149, endPoint x: 242, endPoint y: 165, distance: 35.5
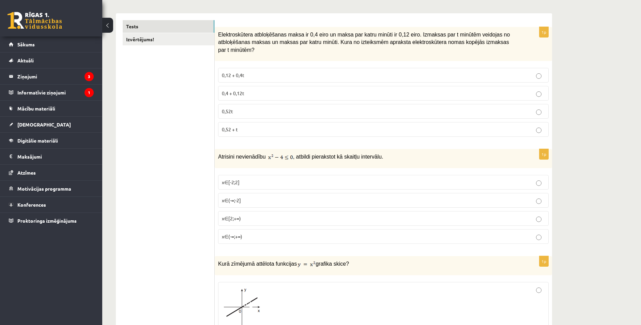
click at [242, 171] on fieldset "x∈[-2;2] x∈(-∞;-2] x∈[2;+∞) x∈(-∞;+∞)" at bounding box center [383, 208] width 331 height 74
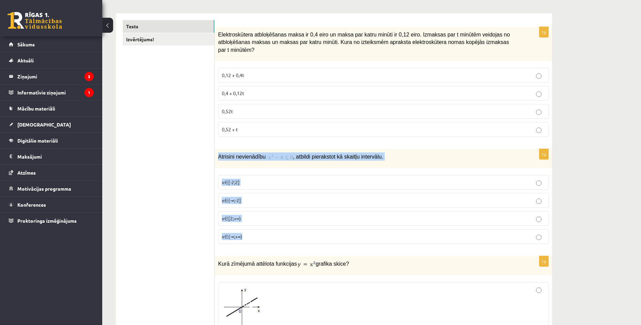
drag, startPoint x: 224, startPoint y: 148, endPoint x: 399, endPoint y: 223, distance: 190.8
click at [399, 223] on div "1p Atrisini nevienādību , atbildi pierakstot kā skaitļu intervālu. x∈[-2;2] x∈(…" at bounding box center [383, 199] width 337 height 100
click at [293, 154] on span ", atbildi pierakstot kā skaitļu intervālu." at bounding box center [338, 157] width 90 height 6
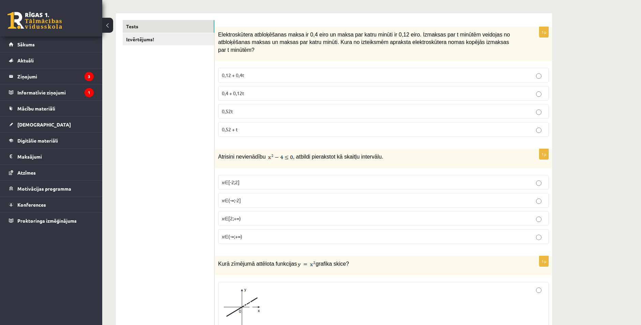
click at [289, 154] on img at bounding box center [280, 157] width 25 height 7
drag, startPoint x: 266, startPoint y: 150, endPoint x: 269, endPoint y: 151, distance: 3.8
click at [273, 152] on p "Atrisini nevienādību , atbildi pierakstot kā skaitļu intervālu." at bounding box center [366, 156] width 297 height 8
drag, startPoint x: 265, startPoint y: 150, endPoint x: 292, endPoint y: 151, distance: 28.0
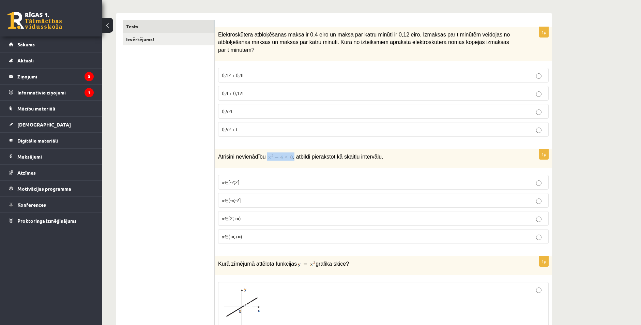
click at [292, 152] on p "Atrisini nevienādību , atbildi pierakstot kā skaitļu intervālu." at bounding box center [366, 156] width 297 height 8
click at [249, 171] on fieldset "x∈[-2;2] x∈(-∞;-2] x∈[2;+∞) x∈(-∞;+∞)" at bounding box center [383, 208] width 331 height 74
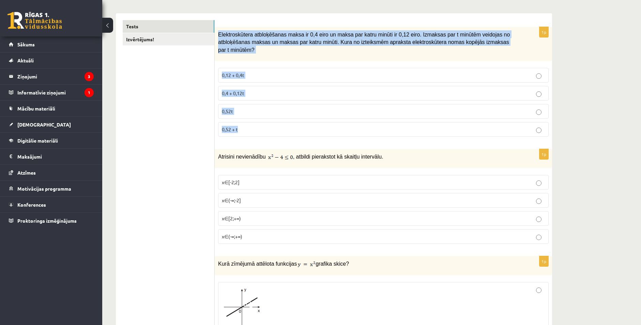
drag, startPoint x: 217, startPoint y: 29, endPoint x: 264, endPoint y: 119, distance: 102.3
click at [264, 119] on div "1p Elektroskūtera atbloķēšanas maksa ir 0,4 eiro un maksa par katru minūti ir 0…" at bounding box center [383, 84] width 337 height 115
drag, startPoint x: 264, startPoint y: 119, endPoint x: 263, endPoint y: 38, distance: 81.1
copy div "Elektroskūtera atbloķēšanas maksa ir 0,4 eiro un maksa par katru minūti ir 0,12…"
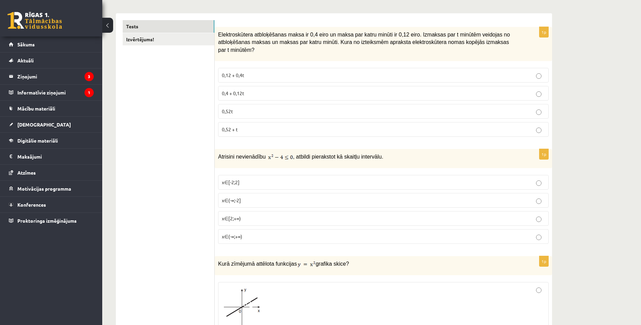
click at [215, 191] on div "1p Atrisini nevienādību , atbildi pierakstot kā skaitļu intervālu. x∈[-2;2] x∈(…" at bounding box center [383, 199] width 337 height 100
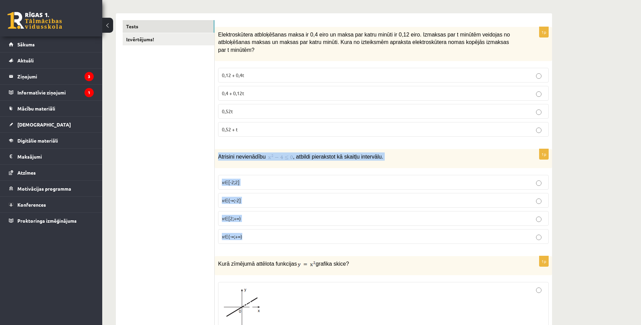
drag, startPoint x: 245, startPoint y: 160, endPoint x: 329, endPoint y: 226, distance: 106.1
click at [329, 226] on div "1p Atrisini nevienādību , atbildi pierakstot kā skaitļu intervālu. x∈[-2;2] x∈(…" at bounding box center [383, 199] width 337 height 100
click at [362, 161] on div "1p Atrisini nevienādību , atbildi pierakstot kā skaitļu intervālu. x∈[-2;2] x∈(…" at bounding box center [383, 199] width 337 height 100
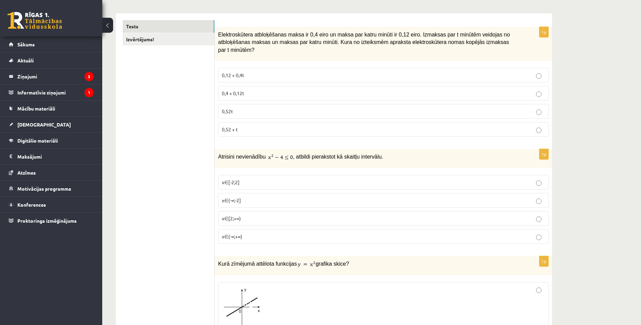
click at [240, 179] on label "x∈[-2;2]" at bounding box center [383, 182] width 331 height 15
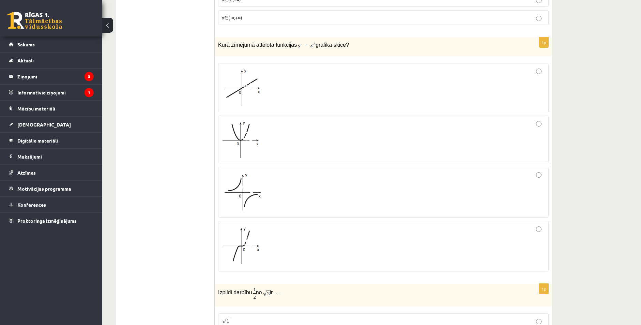
scroll to position [341, 0]
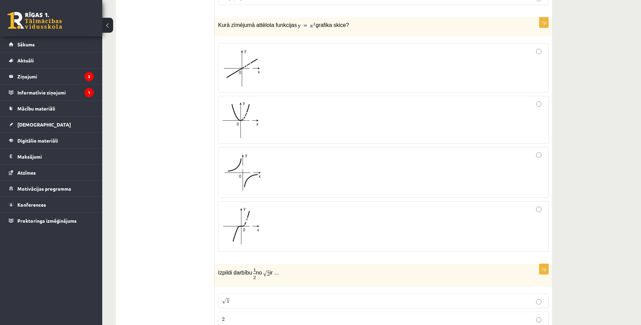
drag, startPoint x: 266, startPoint y: 163, endPoint x: 271, endPoint y: 158, distance: 6.8
click at [266, 163] on div at bounding box center [383, 172] width 323 height 43
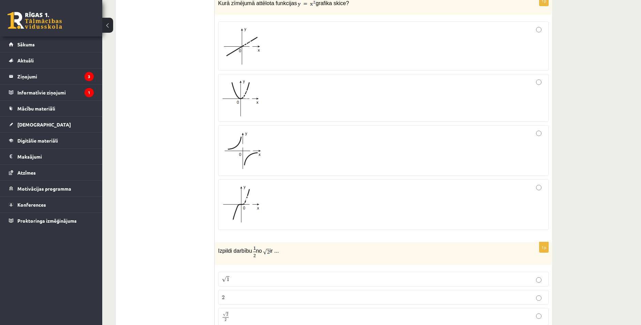
scroll to position [477, 0]
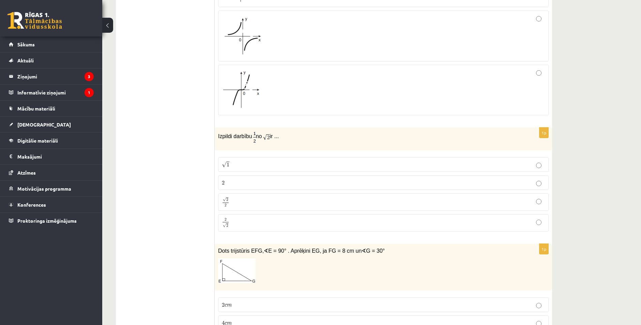
drag, startPoint x: 222, startPoint y: 127, endPoint x: 281, endPoint y: 132, distance: 59.5
click at [281, 132] on p "Izpildi darbību no ir ..." at bounding box center [366, 137] width 297 height 12
click at [267, 137] on div "Izpildi darbību no ir ..." at bounding box center [383, 138] width 337 height 23
drag, startPoint x: 217, startPoint y: 130, endPoint x: 311, endPoint y: 215, distance: 126.7
click at [311, 215] on div "1p Izpildi darbību no ir ... √ 1 1 2 2 √ 2 2 2 2 2 √ 2 2 2" at bounding box center [383, 181] width 337 height 109
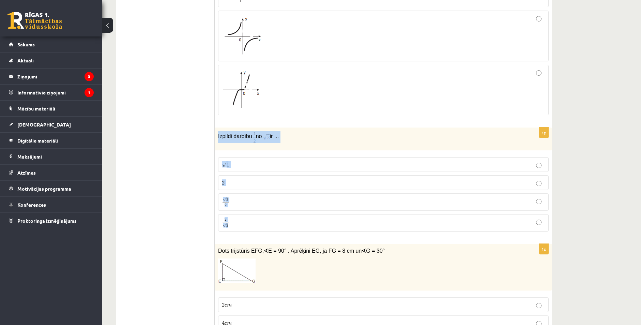
copy div "Izpildi darbību no ir ... √ 1 1 2 2 √ 2 2 2 2 2 √ 2"
drag, startPoint x: 222, startPoint y: 155, endPoint x: 241, endPoint y: 213, distance: 61.7
click at [241, 213] on fieldset "√ 1 1 2 2 √ 2 2 2 2 2 √ 2 2 2" at bounding box center [383, 194] width 331 height 80
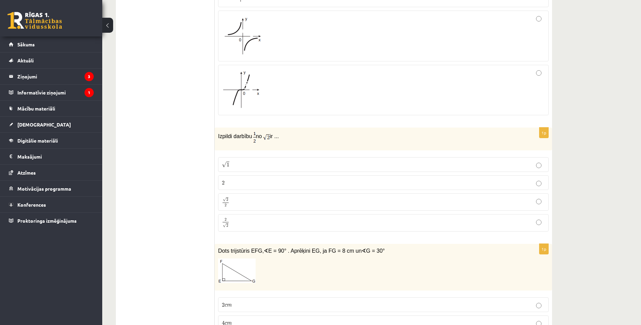
click at [221, 219] on label "2 √ 2 2 2" at bounding box center [383, 222] width 331 height 17
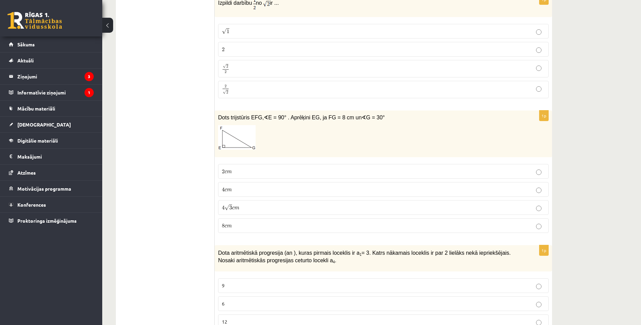
scroll to position [614, 0]
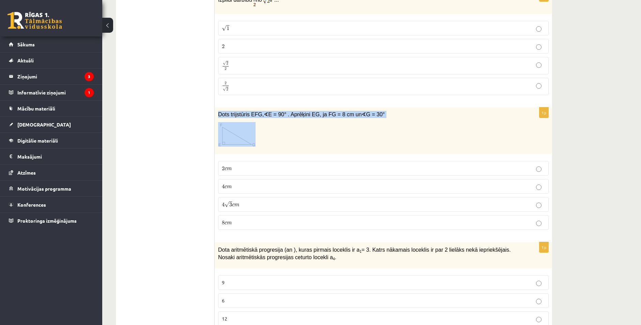
drag, startPoint x: 217, startPoint y: 105, endPoint x: 323, endPoint y: 127, distance: 108.3
click at [323, 127] on div "Dots trijstūris EFG, ∢ E = 90° . Aprēķini EG, ja FG = 8 cm un ∢ G = 30°" at bounding box center [383, 130] width 337 height 47
copy div "Dots trijstūris EFG, ∢ E = 90° . Aprēķini EG, ja FG = 8 cm un ∢ G = 30°"
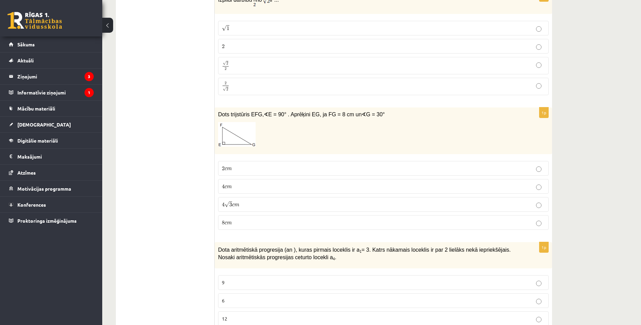
click at [223, 221] on span "8" at bounding box center [223, 223] width 3 height 4
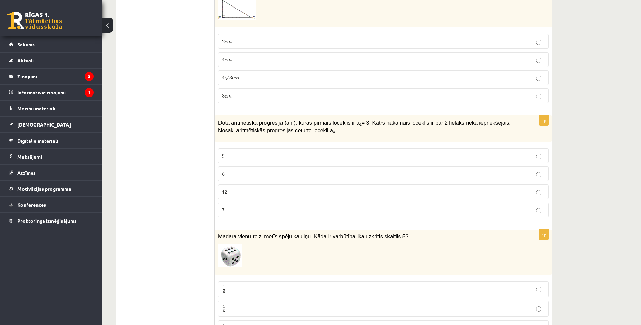
scroll to position [750, 0]
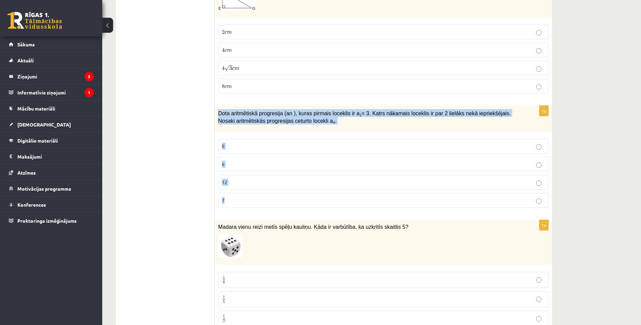
drag, startPoint x: 215, startPoint y: 104, endPoint x: 302, endPoint y: 193, distance: 124.6
click at [302, 193] on div "1p Dota aritmētiskā progresija (an ), kuras pirmais loceklis ir a 1 = 3. Katrs …" at bounding box center [383, 159] width 337 height 107
copy div "Dota aritmētiskā progresija (an ), kuras pirmais loceklis ir a 1 = 3. Katrs nāk…"
click at [228, 142] on p "9" at bounding box center [383, 145] width 323 height 7
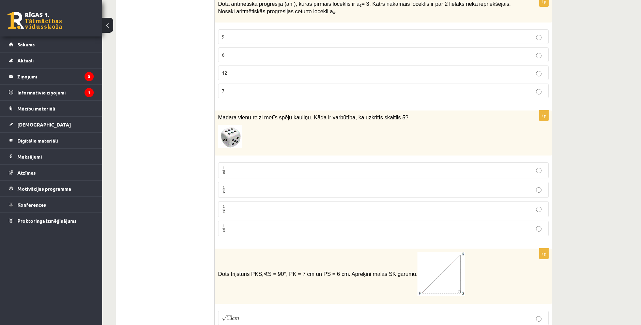
scroll to position [886, 0]
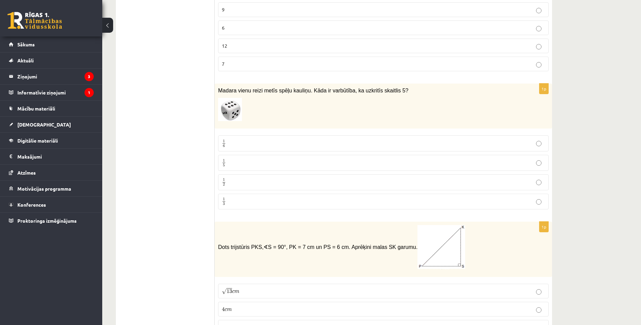
click at [226, 140] on p "1 6 1 6" at bounding box center [383, 143] width 323 height 9
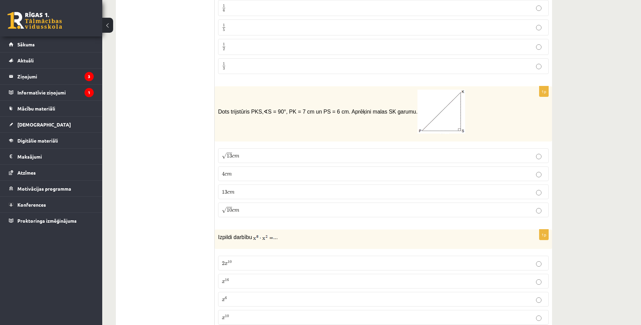
scroll to position [1023, 0]
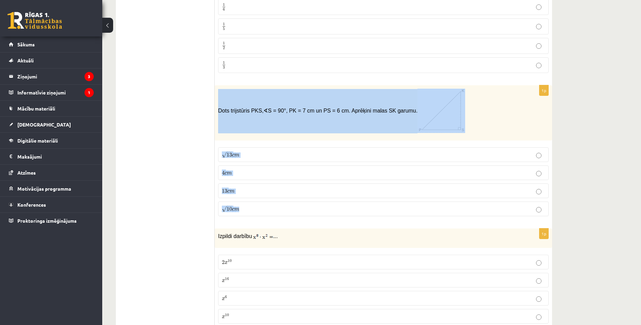
drag, startPoint x: 218, startPoint y: 103, endPoint x: 342, endPoint y: 204, distance: 160.1
click at [342, 204] on div "1p Dots trijstūris PKS, ∢ S = 90°, PK = 7 cm un PS = 6 cm. Aprēķini malas SK ga…" at bounding box center [383, 153] width 337 height 136
copy div "Dots trijstūris PKS, ∢ S = 90°, PK = 7 cm un PS = 6 cm. Aprēķini malas SK garum…"
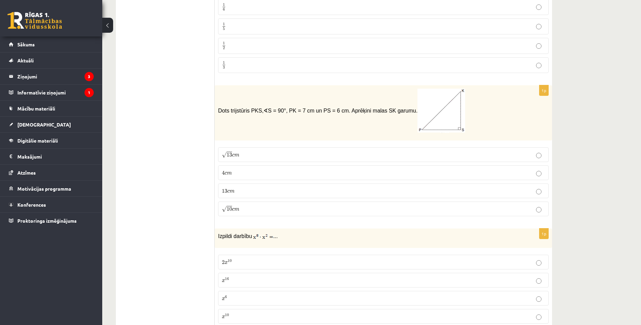
click at [229, 154] on label "√ 13 c m 13 c m" at bounding box center [383, 154] width 331 height 15
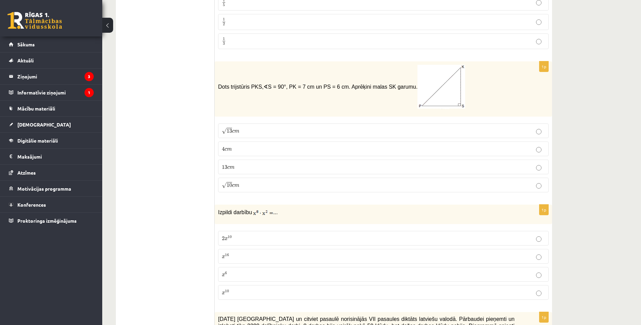
scroll to position [1159, 0]
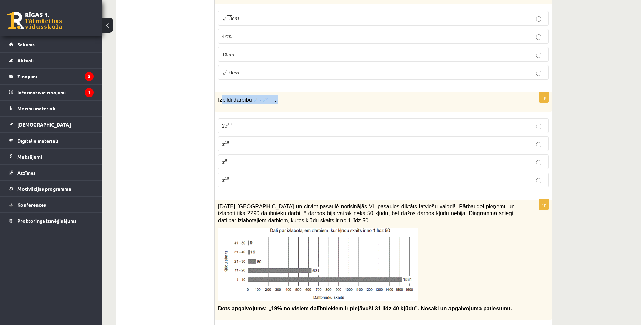
drag, startPoint x: 222, startPoint y: 92, endPoint x: 288, endPoint y: 94, distance: 65.8
click at [288, 95] on p "Izpildi darbību ..." at bounding box center [366, 99] width 297 height 8
click at [292, 95] on p "Izpildi darbību ..." at bounding box center [366, 99] width 297 height 8
drag, startPoint x: 221, startPoint y: 117, endPoint x: 256, endPoint y: 177, distance: 69.4
click at [256, 177] on fieldset "2 x 10 2 x 10 x 16 x 16 x 6 x 6 x 10 x 10" at bounding box center [383, 152] width 331 height 74
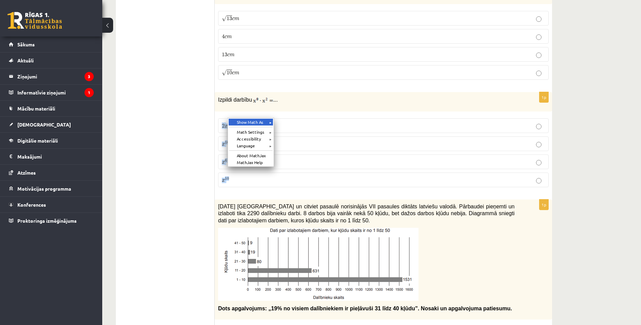
click at [246, 125] on div "Show Math As ►" at bounding box center [251, 122] width 44 height 7
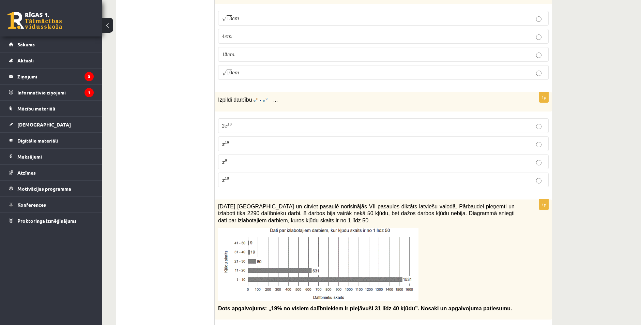
drag, startPoint x: 205, startPoint y: 167, endPoint x: 181, endPoint y: 120, distance: 52.4
drag, startPoint x: 220, startPoint y: 118, endPoint x: 282, endPoint y: 186, distance: 92.9
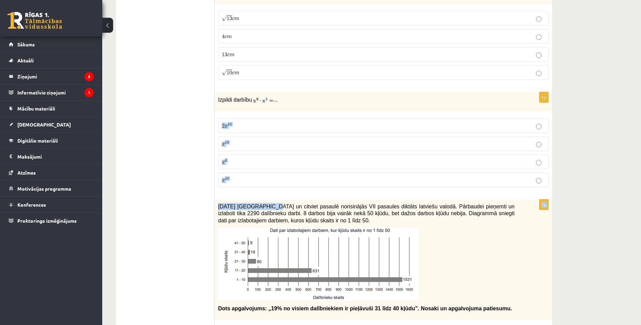
drag, startPoint x: 218, startPoint y: 118, endPoint x: 269, endPoint y: 189, distance: 87.4
copy form "2 x 10 2 x 10 x 16 x 16 x 6 x 6 x 10 x 10 1p 2021. gada 27. novem"
click at [236, 176] on p "x 10 x 10" at bounding box center [383, 179] width 323 height 7
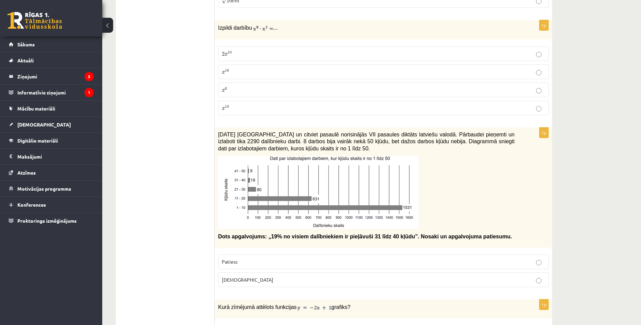
scroll to position [1261, 0]
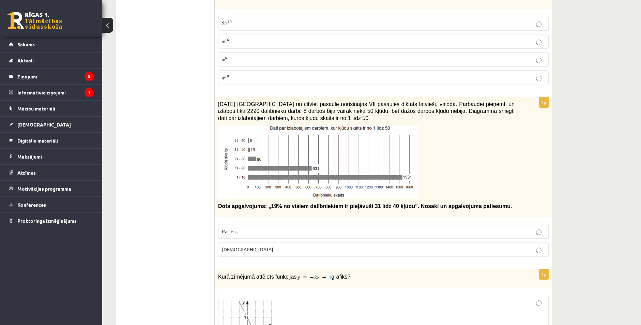
click at [247, 246] on p "Aplams" at bounding box center [383, 249] width 323 height 7
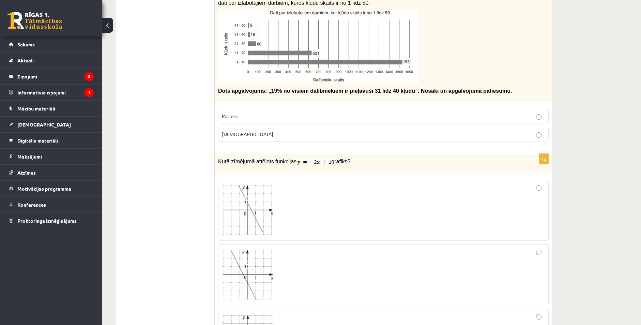
scroll to position [1329, 0]
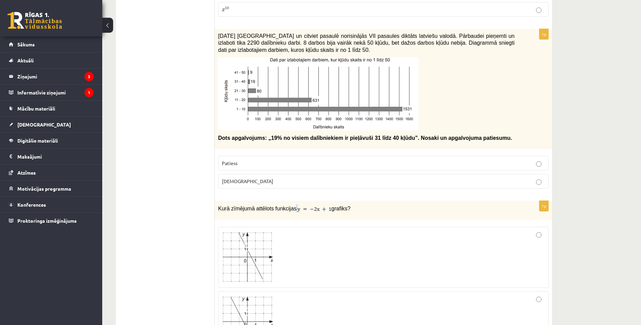
drag, startPoint x: 290, startPoint y: 202, endPoint x: 321, endPoint y: 207, distance: 30.7
click at [321, 207] on div "Kurā zīmējumā attēlots funkcijas grafiks?" at bounding box center [383, 210] width 337 height 19
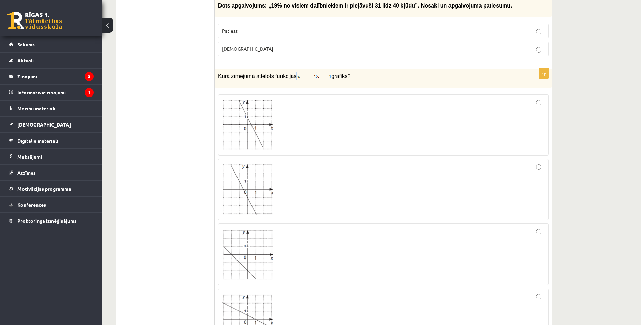
scroll to position [1466, 0]
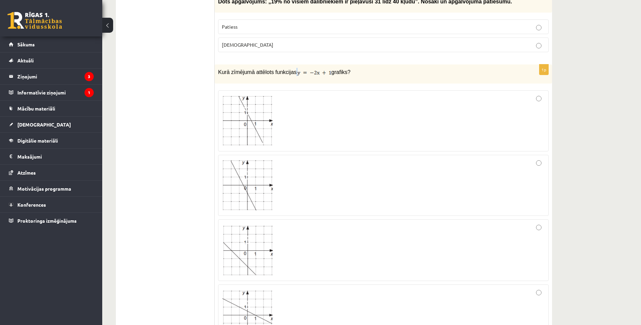
click at [246, 236] on span at bounding box center [247, 241] width 11 height 11
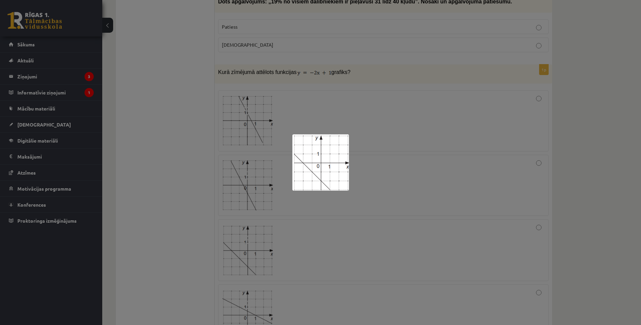
click at [280, 233] on div at bounding box center [320, 162] width 641 height 325
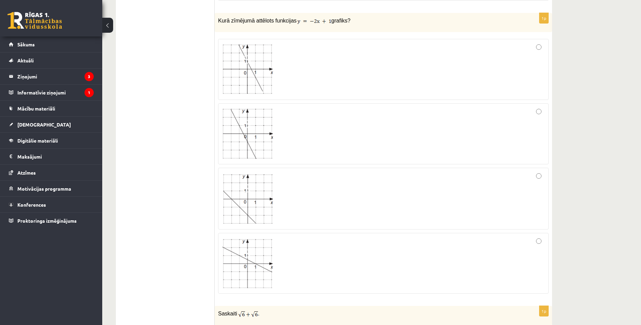
scroll to position [1398, 0]
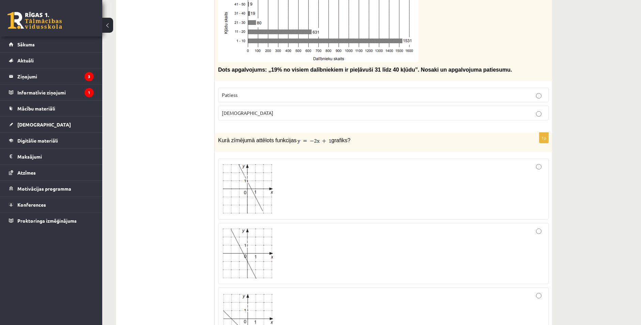
click at [342, 179] on div at bounding box center [383, 189] width 323 height 54
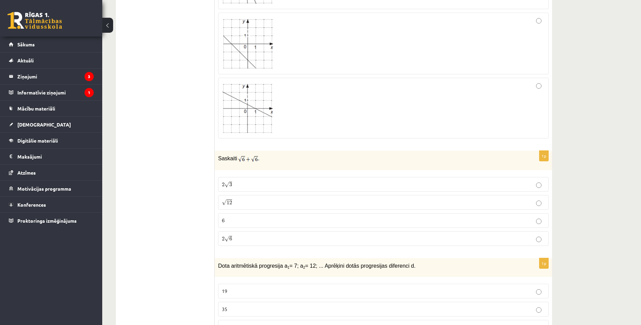
scroll to position [1704, 0]
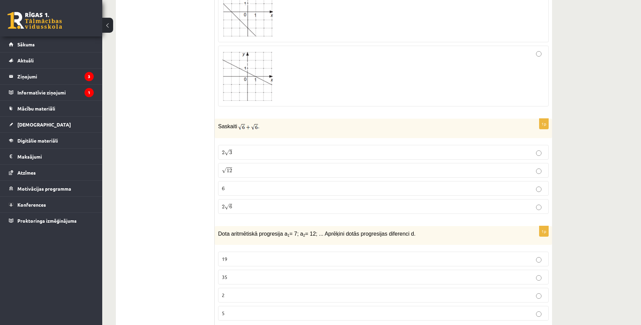
click at [236, 203] on p "2 √ 6 2 6" at bounding box center [383, 206] width 323 height 7
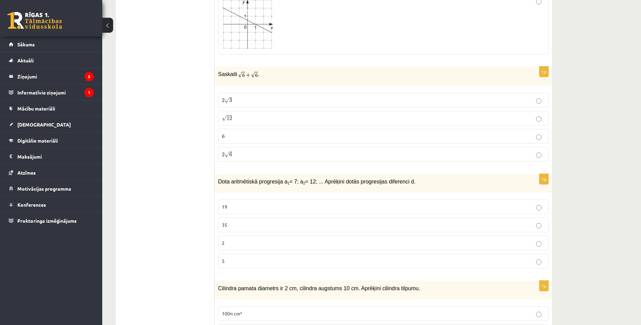
scroll to position [1807, 0]
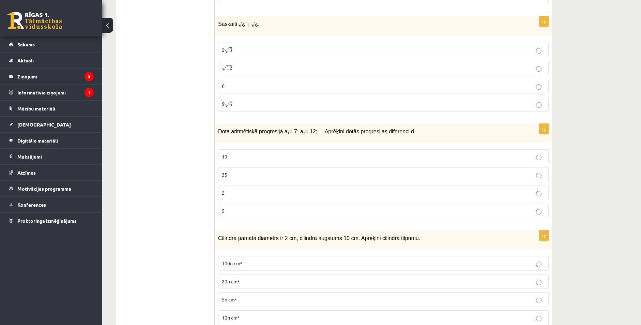
click at [237, 171] on p "35" at bounding box center [383, 174] width 323 height 7
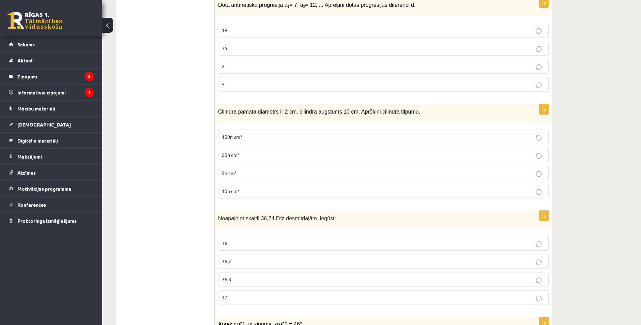
scroll to position [1943, 0]
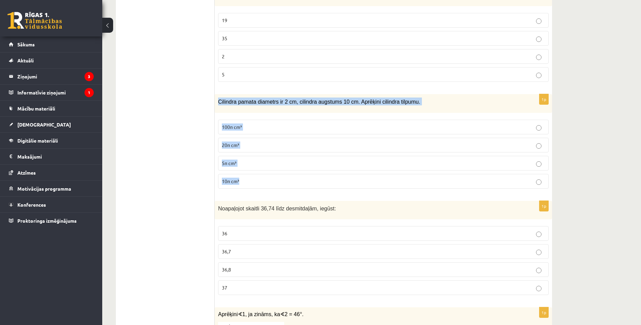
drag, startPoint x: 241, startPoint y: 121, endPoint x: 277, endPoint y: 173, distance: 63.3
click at [277, 173] on div "1p Cilindra pamata diametrs ir 2 cm, cilindra augstums 10 cm. Aprēķini cilindra…" at bounding box center [383, 144] width 337 height 100
copy div "Cilindra pamata diametrs ir 2 cm, cilindra augstums 10 cm. Aprēķini cilindra ti…"
click at [241, 178] on p "10π cm³" at bounding box center [383, 181] width 323 height 7
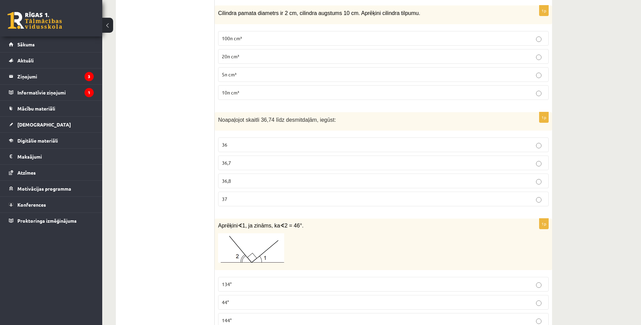
scroll to position [2045, 0]
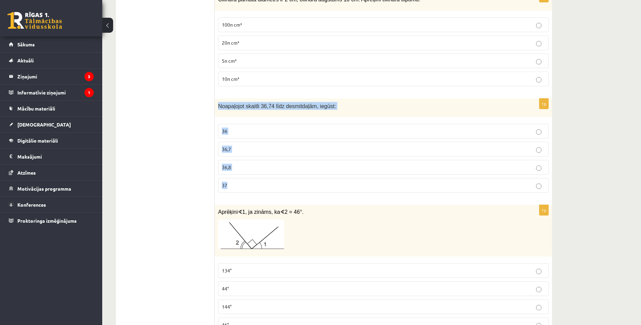
drag, startPoint x: 218, startPoint y: 95, endPoint x: 306, endPoint y: 176, distance: 119.4
click at [308, 180] on div "1p Noapaļojot skaitli 36,74 līdz desmitdaļām, iegūst: 36 36,7 36,8 37" at bounding box center [383, 149] width 337 height 100
drag, startPoint x: 269, startPoint y: 97, endPoint x: 272, endPoint y: 92, distance: 6.1
click at [272, 99] on div "Noapaļojot skaitli 36,74 līdz desmitdaļām, iegūst:" at bounding box center [383, 108] width 337 height 19
copy div "Noapaļojot skaitli 36,74 līdz desmitdaļām, iegūst: 36 36,7 36,8 37"
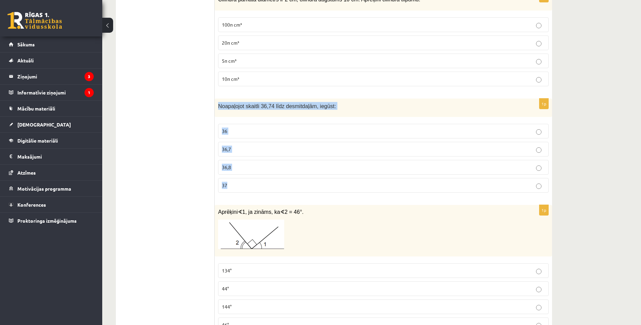
click at [228, 146] on span "36,7" at bounding box center [226, 149] width 9 height 6
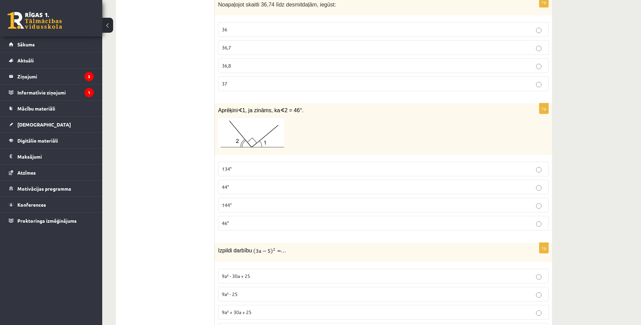
scroll to position [2147, 0]
click at [298, 183] on p "44°" at bounding box center [383, 186] width 323 height 7
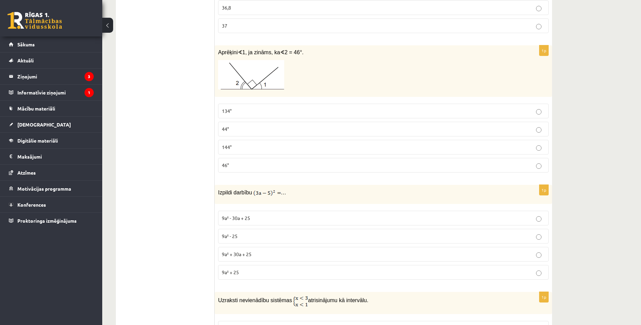
scroll to position [2284, 0]
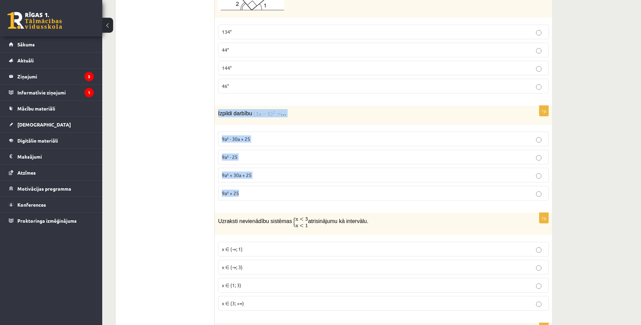
drag, startPoint x: 240, startPoint y: 110, endPoint x: 302, endPoint y: 185, distance: 97.6
click at [302, 185] on div "1p Izpildi darbību … 9a² - 30a + 25 9a² - 25 9a² + 30a + 25 9a² + 25" at bounding box center [383, 156] width 337 height 100
click at [230, 172] on span "9a² + 30a + 25" at bounding box center [237, 175] width 30 height 6
click at [245, 172] on span "9a² + 30a + 25" at bounding box center [237, 175] width 30 height 6
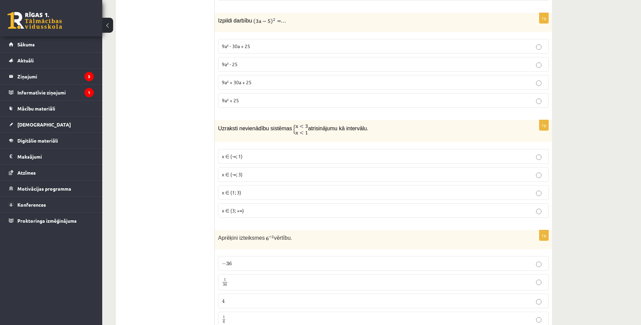
scroll to position [2386, 0]
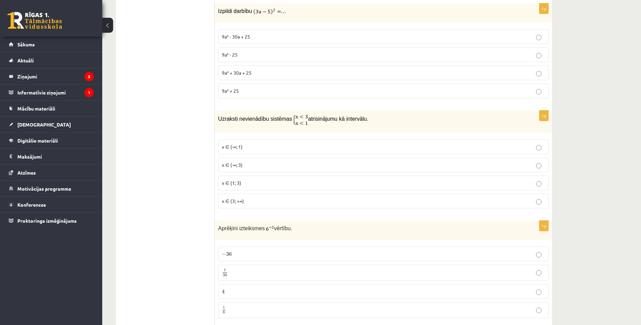
drag, startPoint x: 218, startPoint y: 112, endPoint x: 217, endPoint y: 122, distance: 10.6
click at [217, 122] on div "Uzraksti nevienādību sistēmas atrisinājumu kā intervālu." at bounding box center [383, 121] width 337 height 22
click at [235, 194] on label "x ∈ (3; +∞)" at bounding box center [383, 201] width 331 height 15
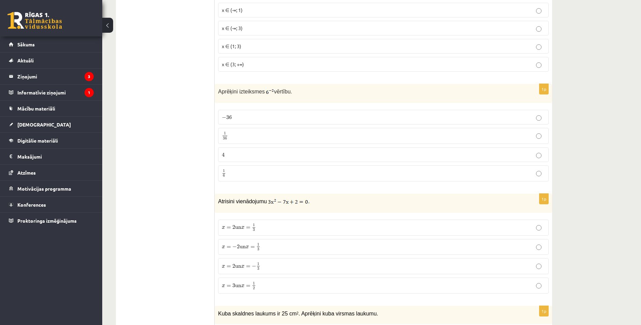
scroll to position [2522, 0]
drag, startPoint x: 219, startPoint y: 87, endPoint x: 310, endPoint y: 162, distance: 117.4
click at [310, 162] on div "1p Aprēķini izteiksmes vērtību. − 36 − 36 1 36 1 36 4 4 1 6 1 6" at bounding box center [383, 135] width 337 height 103
copy div "Aprēķini izteiksmes vērtību. − 36 − 36 1 36 1 36 4 4 1 6"
click at [235, 132] on p "1 36 1 36" at bounding box center [383, 136] width 323 height 9
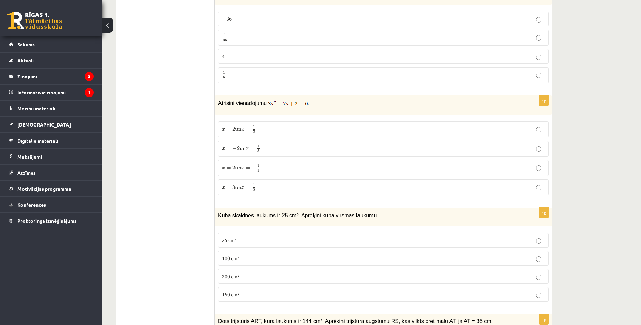
scroll to position [2615, 0]
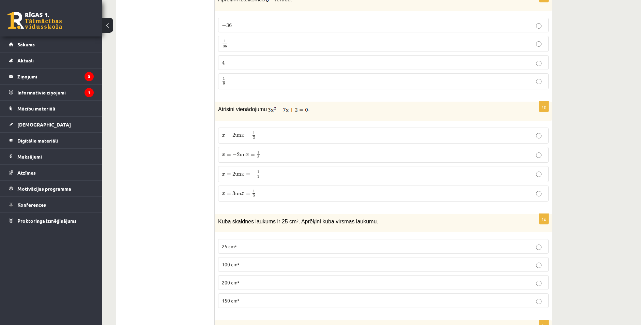
click at [270, 170] on p "x = 2 un x = − 1 3 x = 2 un x = − 1 3" at bounding box center [383, 174] width 323 height 9
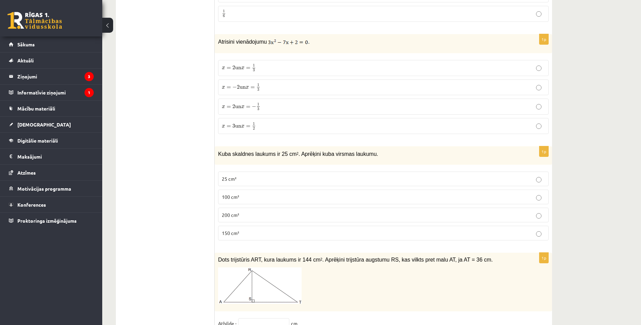
scroll to position [2683, 0]
click at [242, 193] on p "100 cm²" at bounding box center [383, 196] width 323 height 7
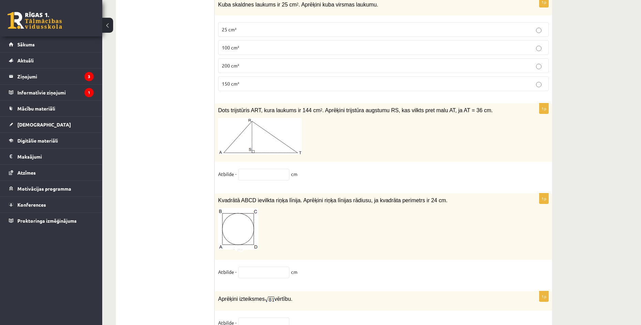
scroll to position [2853, 0]
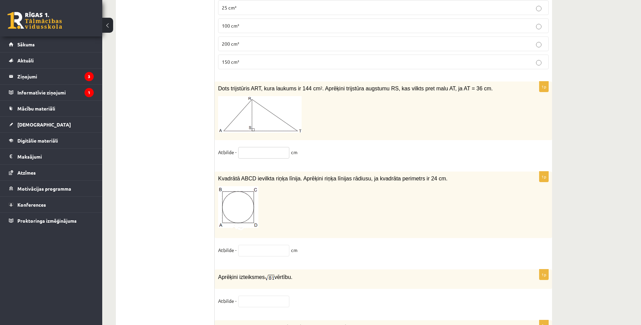
click at [248, 151] on input "text" at bounding box center [263, 153] width 51 height 12
type input "**"
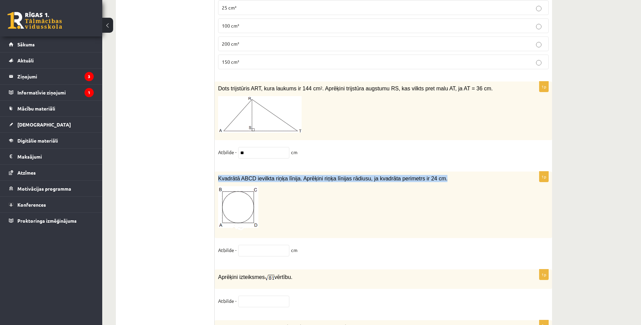
drag, startPoint x: 218, startPoint y: 174, endPoint x: 424, endPoint y: 178, distance: 205.9
click at [424, 178] on div "Kvadrātā ABCD ievilkta riņķa līnija. Aprēķini riņķa līnijas rādiusu, ja kvadrāt…" at bounding box center [383, 204] width 337 height 66
click at [246, 245] on input "text" at bounding box center [263, 251] width 51 height 12
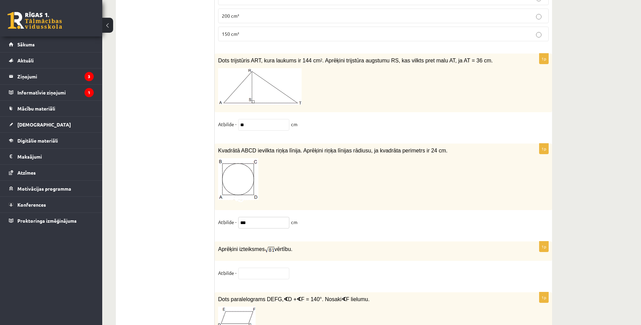
scroll to position [2887, 0]
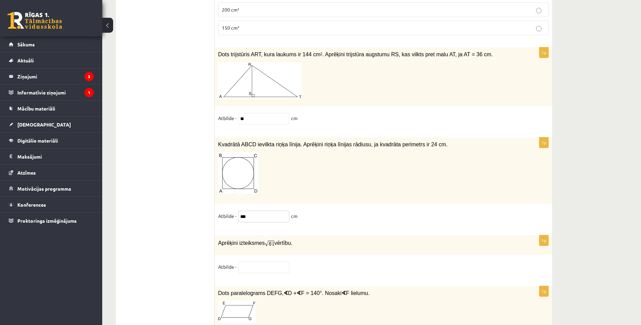
type input "***"
click at [246, 266] on input "text" at bounding box center [263, 267] width 51 height 12
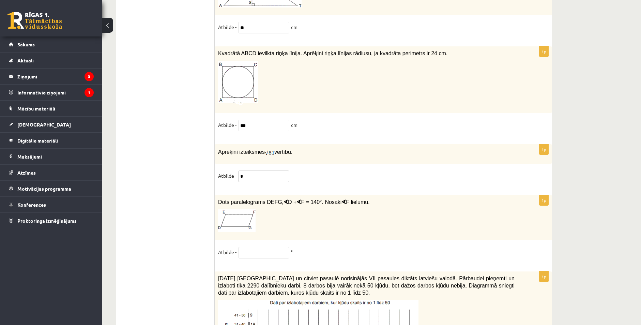
scroll to position [3024, 0]
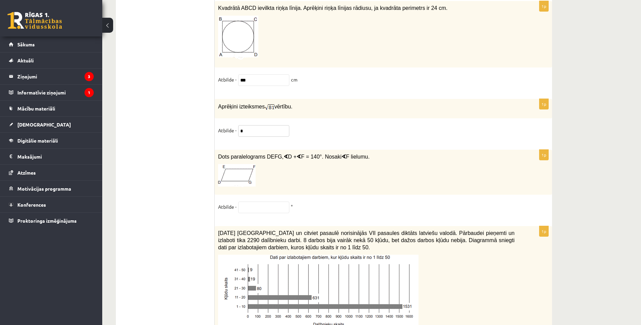
type input "*"
click at [251, 204] on input "text" at bounding box center [263, 207] width 51 height 12
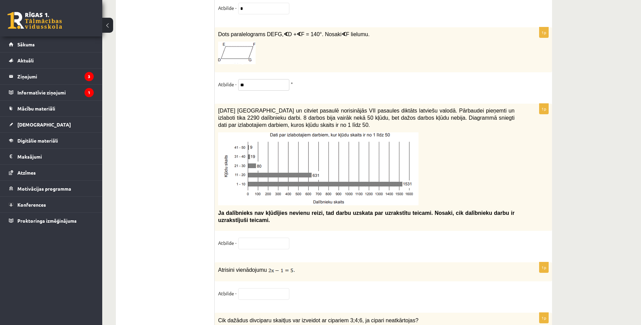
scroll to position [3160, 0]
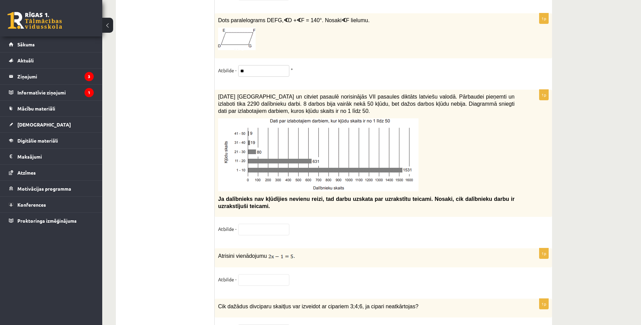
type input "**"
click at [248, 224] on input "text" at bounding box center [263, 230] width 51 height 12
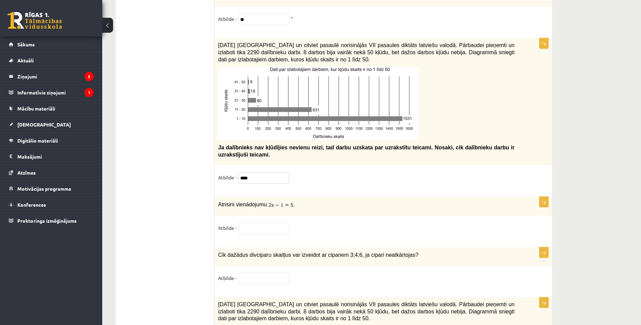
scroll to position [3228, 0]
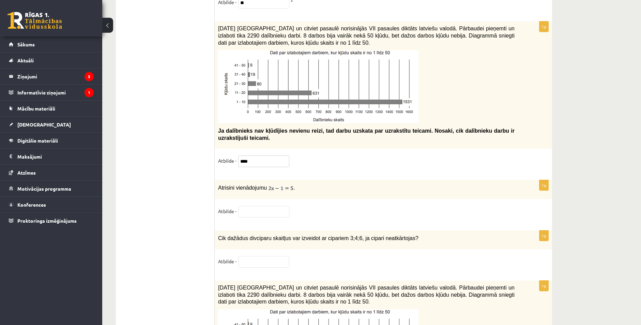
type input "****"
drag, startPoint x: 219, startPoint y: 184, endPoint x: 307, endPoint y: 189, distance: 88.4
click at [307, 189] on div "Atrisini vienādojumu ." at bounding box center [383, 189] width 337 height 19
click at [254, 209] on input "text" at bounding box center [263, 212] width 51 height 12
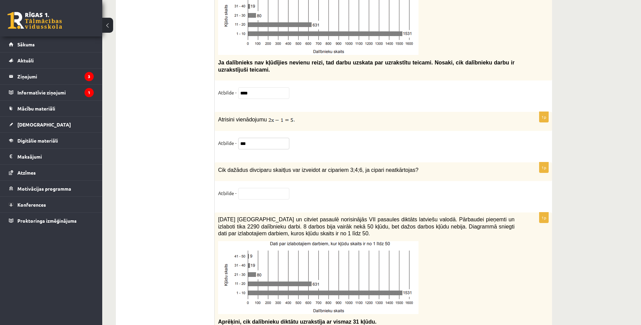
type input "***"
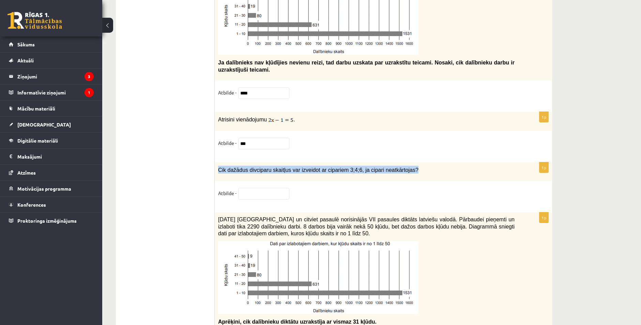
drag, startPoint x: 218, startPoint y: 166, endPoint x: 404, endPoint y: 171, distance: 186.2
click at [404, 171] on div "Cik dažādus divciparu skaitļus var izveidot ar cipariem 3;4;6, ja cipari neatkā…" at bounding box center [383, 171] width 337 height 19
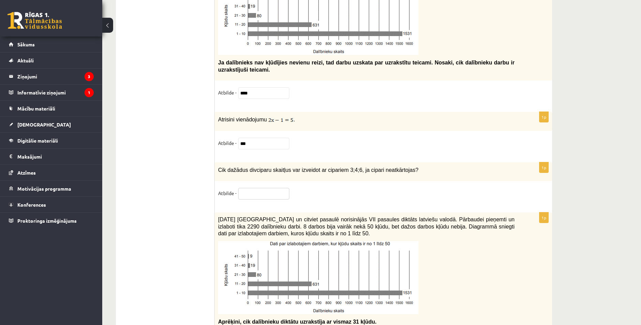
click at [245, 190] on input "text" at bounding box center [263, 194] width 51 height 12
paste input "**********"
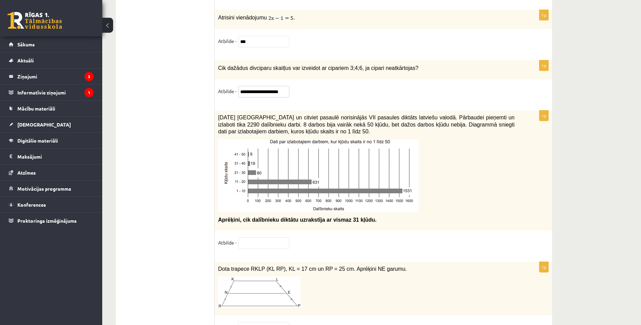
scroll to position [3433, 0]
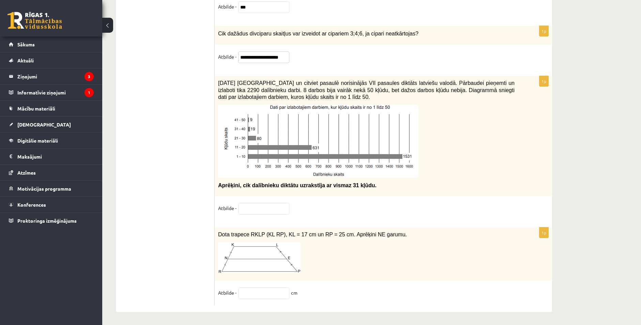
type input "**********"
click at [244, 208] on input "text" at bounding box center [263, 209] width 51 height 12
type input "**"
drag, startPoint x: 217, startPoint y: 232, endPoint x: 377, endPoint y: 240, distance: 160.7
click at [377, 240] on div "Dota trapece RKLP (KL RP), KL = 17 cm un RP = 25 cm. Aprēķini NE garumu." at bounding box center [383, 253] width 337 height 53
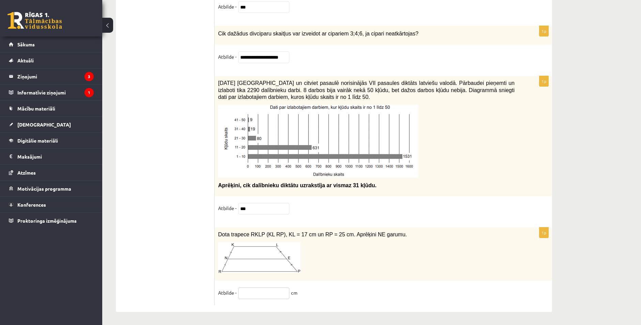
click at [263, 291] on input "text" at bounding box center [263, 293] width 51 height 12
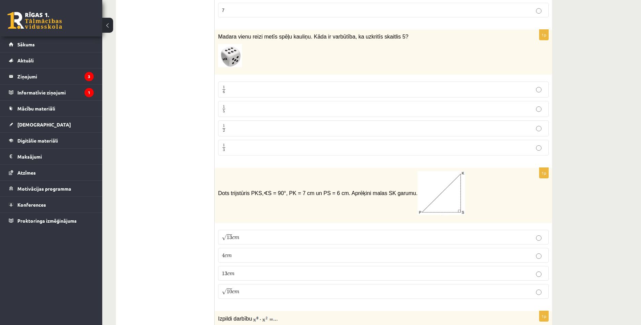
scroll to position [0, 0]
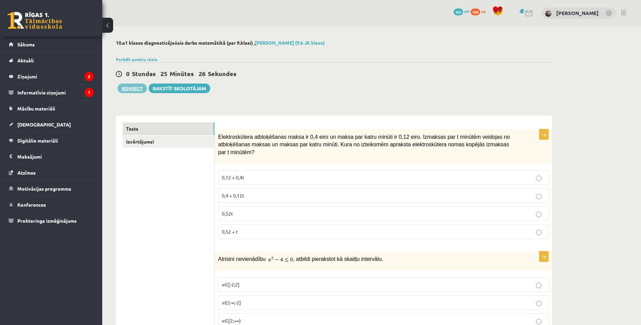
type input "**"
click at [125, 85] on button "Iesniegt" at bounding box center [132, 89] width 29 height 10
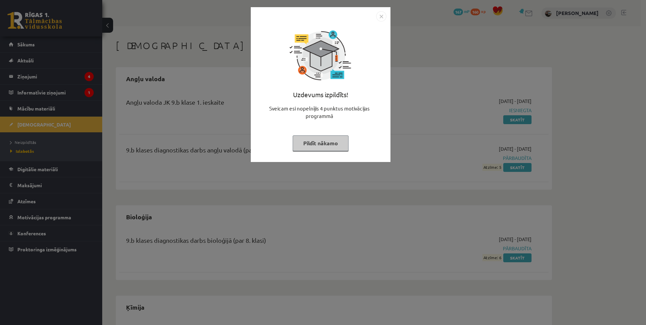
click at [326, 142] on button "Pildīt nākamo" at bounding box center [321, 143] width 56 height 16
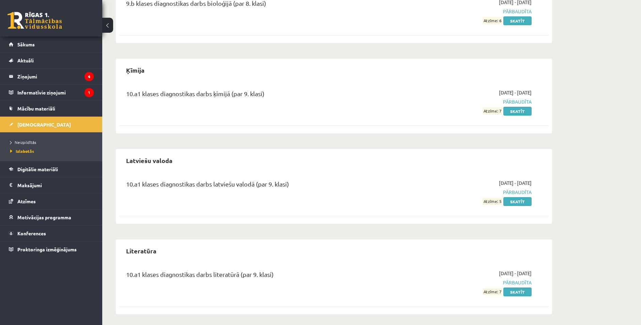
scroll to position [330, 0]
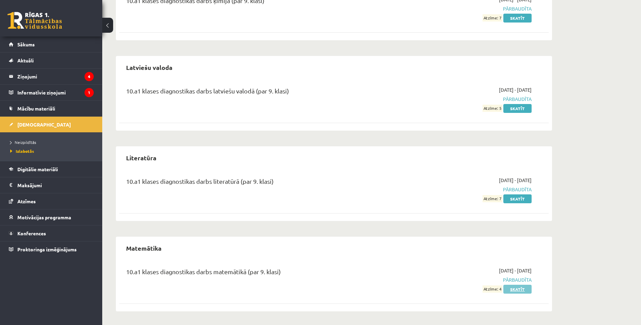
click at [513, 289] on link "Skatīt" at bounding box center [517, 289] width 28 height 9
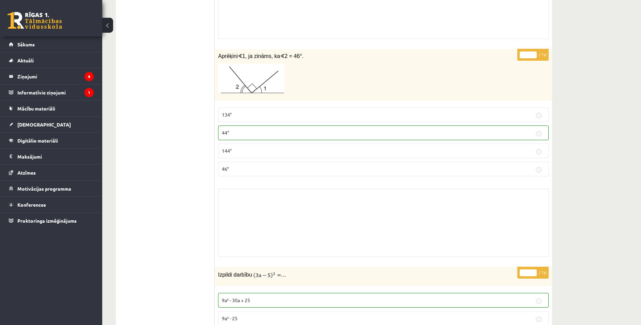
scroll to position [3375, 0]
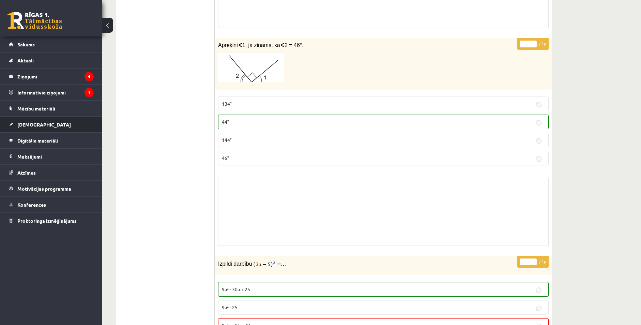
click at [26, 125] on span "[DEMOGRAPHIC_DATA]" at bounding box center [44, 124] width 54 height 6
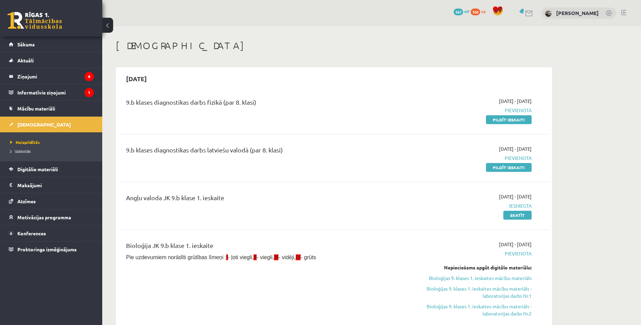
drag, startPoint x: 495, startPoint y: 119, endPoint x: 353, endPoint y: 31, distance: 166.9
click at [495, 119] on link "Pildīt ieskaiti" at bounding box center [509, 119] width 46 height 9
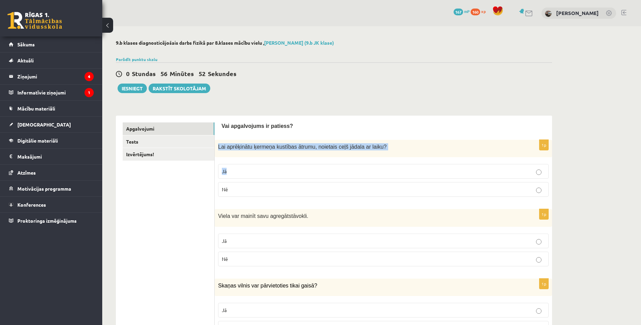
drag, startPoint x: 217, startPoint y: 147, endPoint x: 366, endPoint y: 178, distance: 151.7
click at [366, 178] on div "1p Lai aprēķinātu ķermeņa kustības ātrumu, noietais ceļš jādala ar laiku? Jā Nē" at bounding box center [383, 171] width 337 height 62
click at [215, 148] on div "Lai aprēķinātu ķermeņa kustības ātrumu, noietais ceļš jādala ar laiku?" at bounding box center [383, 148] width 337 height 17
drag, startPoint x: 217, startPoint y: 147, endPoint x: 249, endPoint y: 194, distance: 56.6
click at [249, 194] on div "1p Lai aprēķinātu ķermeņa kustības ātrumu, noietais ceļš jādala ar laiku? Jā Nē" at bounding box center [383, 171] width 337 height 62
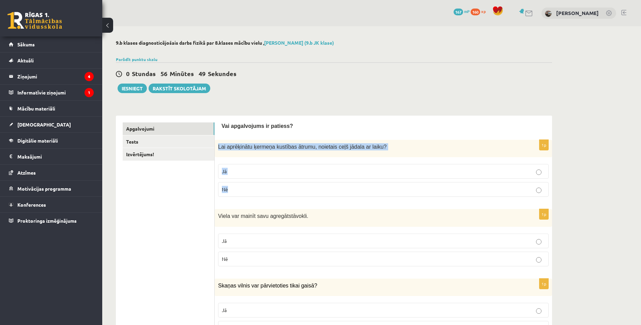
copy div "Lai aprēķinātu ķermeņa kustības ātrumu, noietais ceļš jādala ar laiku? Jā Nē"
click at [230, 172] on p "Jā" at bounding box center [383, 171] width 323 height 7
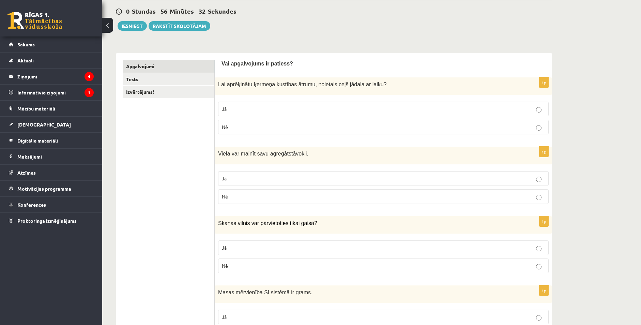
scroll to position [68, 0]
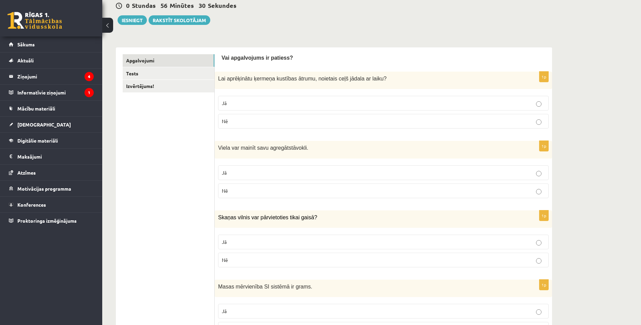
click at [224, 174] on span "Jā" at bounding box center [224, 172] width 5 height 6
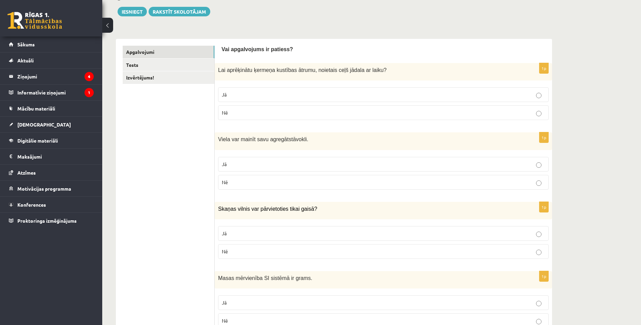
scroll to position [170, 0]
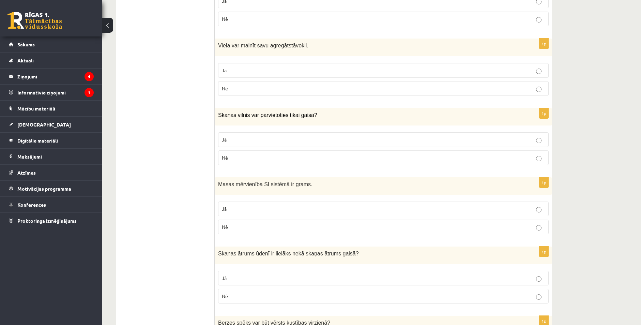
click at [229, 134] on label "Jā" at bounding box center [383, 139] width 331 height 15
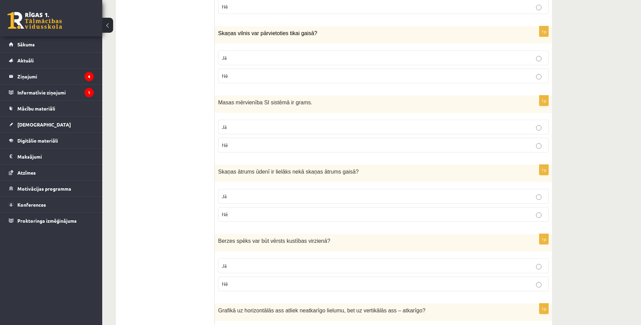
scroll to position [307, 0]
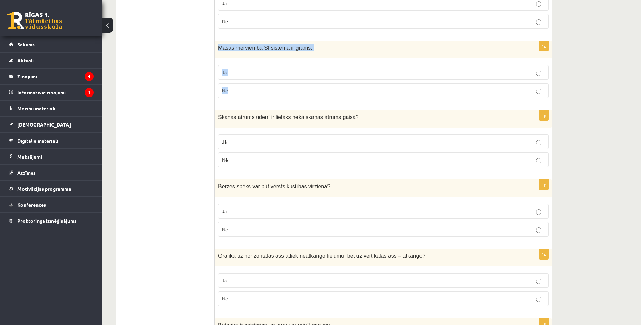
drag, startPoint x: 218, startPoint y: 46, endPoint x: 307, endPoint y: 84, distance: 97.3
click at [307, 84] on div "1p Masas mērvienība SI sistēmā ir grams. Jā Nē" at bounding box center [383, 72] width 337 height 62
copy div "Masas mērvienība SI sistēmā ir grams. Jā Nē"
click at [240, 87] on label "Nē" at bounding box center [383, 90] width 331 height 15
click at [234, 161] on p "Nē" at bounding box center [383, 159] width 323 height 7
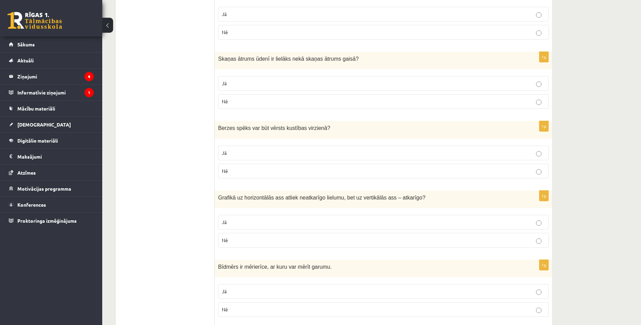
scroll to position [409, 0]
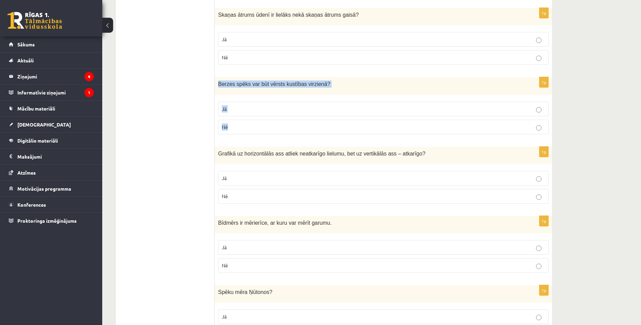
drag, startPoint x: 217, startPoint y: 84, endPoint x: 320, endPoint y: 125, distance: 110.7
click at [320, 125] on div "1p Berzes spēks var būt vērsts kustības virzienā ? Jā Nē" at bounding box center [383, 108] width 337 height 62
copy div "Berzes spēks var būt vērsts kustības virzienā ? Jā Nē"
click at [251, 131] on label "Nē" at bounding box center [383, 127] width 331 height 15
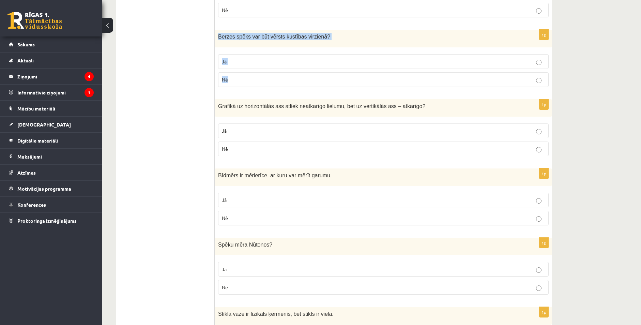
scroll to position [477, 0]
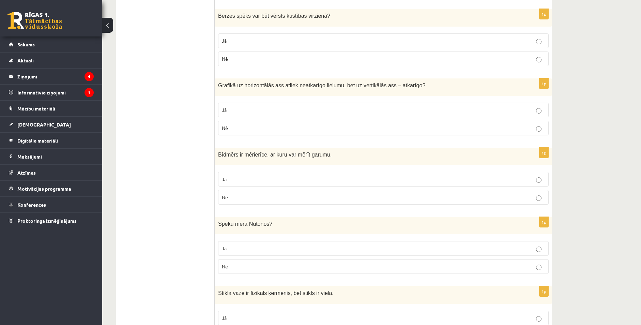
click at [238, 96] on div "1p Grafikā uz horizontālās ass atliek neatkarīgo lielumu, bet uz vertikālās ass…" at bounding box center [383, 109] width 337 height 62
click at [243, 107] on p "Jā" at bounding box center [383, 109] width 323 height 7
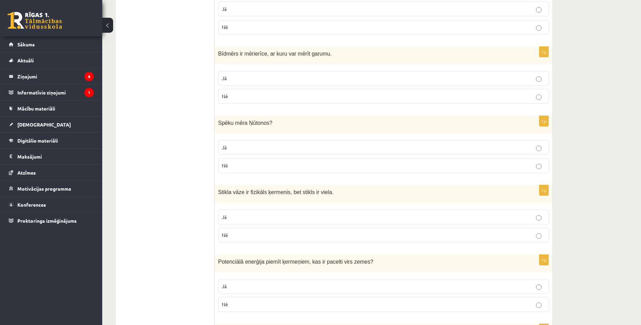
scroll to position [511, 0]
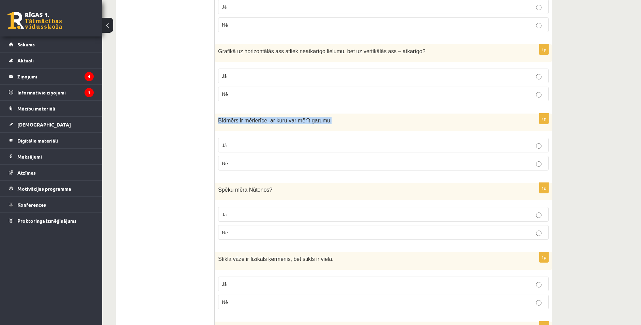
drag, startPoint x: 218, startPoint y: 119, endPoint x: 326, endPoint y: 116, distance: 107.8
click at [326, 116] on div "Bīdmērs ir mērierīce, ar kuru var mērīt garumu." at bounding box center [383, 122] width 337 height 17
copy span "Bīdmērs ir mērierīce, ar kuru var mērīt garumu."
click at [290, 158] on label "Nē" at bounding box center [383, 163] width 331 height 15
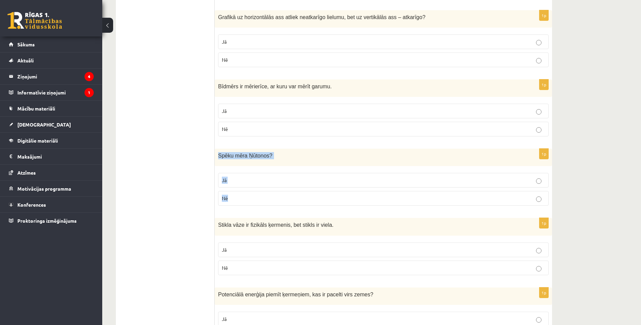
drag, startPoint x: 259, startPoint y: 154, endPoint x: 263, endPoint y: 163, distance: 9.5
click at [288, 193] on div "1p Spēku mēra Ņūtonos ? Jā Nē" at bounding box center [383, 180] width 337 height 62
copy div "Spēku mēra Ņūtonos ? Jā Nē"
click at [237, 180] on p "Jā" at bounding box center [383, 180] width 323 height 7
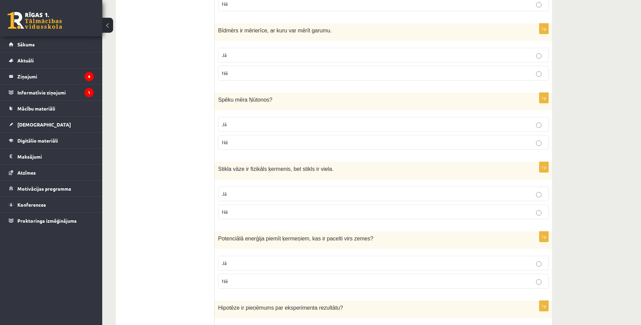
scroll to position [648, 0]
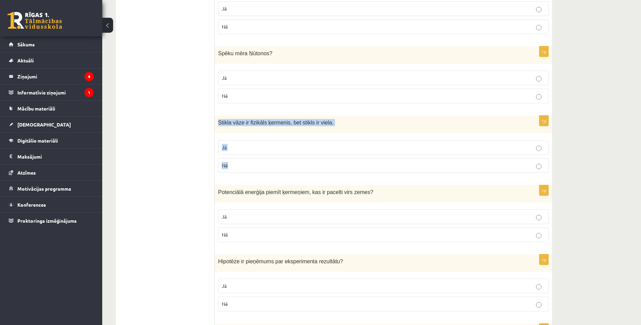
drag, startPoint x: 219, startPoint y: 122, endPoint x: 277, endPoint y: 139, distance: 60.6
click at [307, 159] on div "1p Stikla vāze ir fizikāls ķermenis, bet stikls ir viela. Jā Nē" at bounding box center [383, 147] width 337 height 62
copy div "Stikla vāze ir fizikāls ķermenis, bet stikls ir viela. Jā Nē"
click at [232, 149] on p "Jā" at bounding box center [383, 147] width 323 height 7
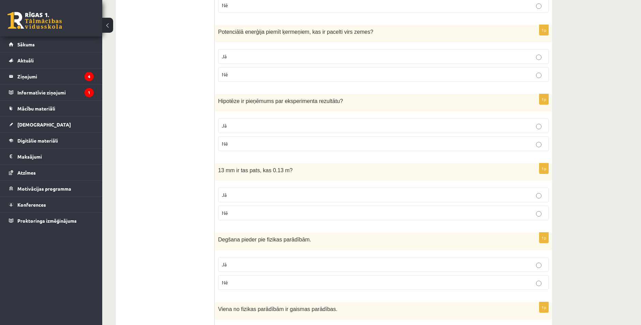
scroll to position [784, 0]
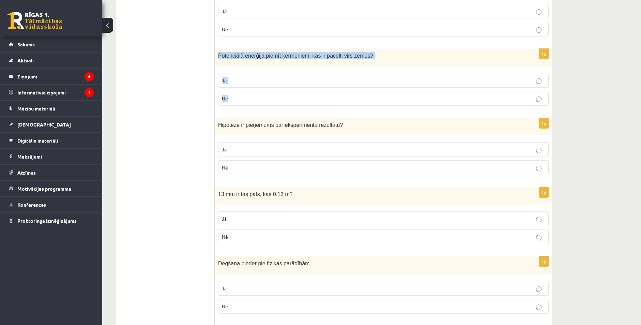
drag, startPoint x: 215, startPoint y: 56, endPoint x: 362, endPoint y: 101, distance: 153.0
click at [362, 101] on div "1p Potenciālā enerģija piemīt ķermeņiem, kas ir pacelti virs zemes ? Jā Nē" at bounding box center [383, 80] width 337 height 62
copy div "Potenciālā enerģija piemīt ķermeņiem, kas ir pacelti virs zemes ? Jā Nē"
click at [248, 150] on p "Jā" at bounding box center [383, 149] width 323 height 7
click at [246, 89] on fieldset "Jā Nē" at bounding box center [383, 89] width 331 height 38
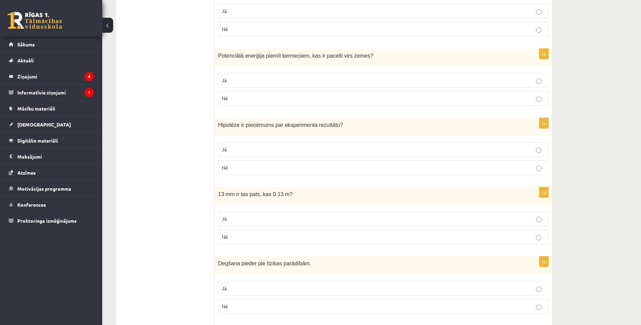
click at [247, 83] on p "Jā" at bounding box center [383, 80] width 323 height 7
click at [281, 166] on p "Nē" at bounding box center [383, 167] width 323 height 7
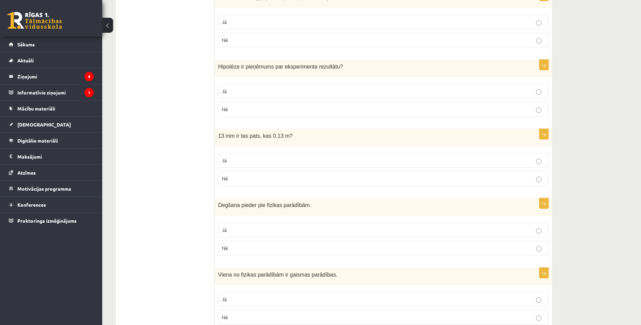
scroll to position [852, 0]
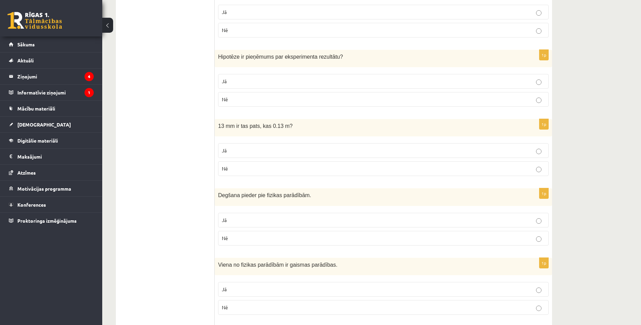
click at [277, 164] on label "Nē" at bounding box center [383, 168] width 331 height 15
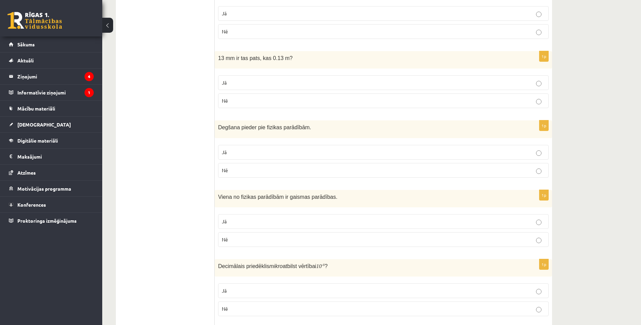
scroll to position [920, 0]
click at [283, 148] on label "Jā" at bounding box center [383, 152] width 331 height 15
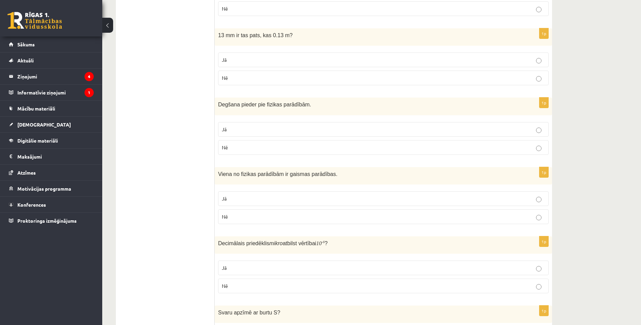
scroll to position [1057, 0]
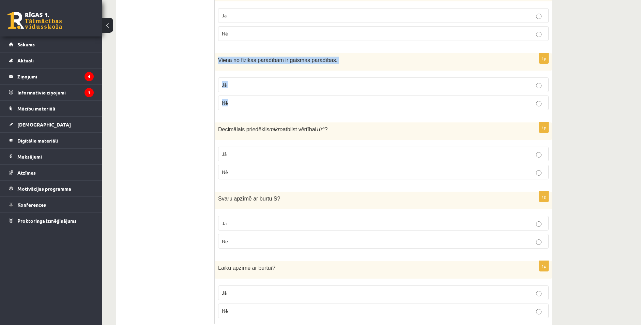
drag, startPoint x: 218, startPoint y: 61, endPoint x: 296, endPoint y: 93, distance: 84.1
click at [295, 101] on div "1p Viena no fizikas parādībām ir gaismas parādības. Jā Nē" at bounding box center [383, 84] width 337 height 62
copy div "Viena no fizikas parādībām ir gaismas parādības. Jā Nē"
click at [253, 81] on p "Jā" at bounding box center [383, 84] width 323 height 7
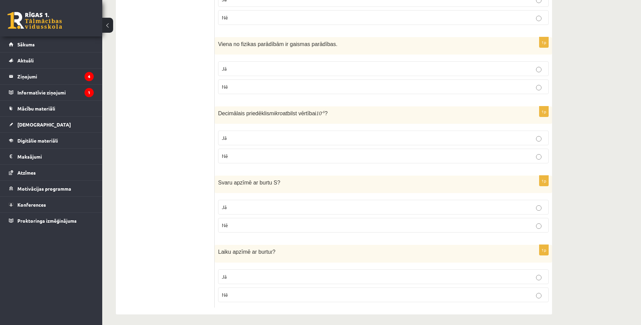
scroll to position [1076, 0]
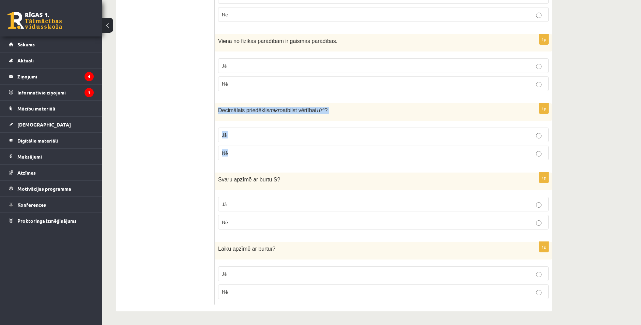
drag, startPoint x: 219, startPoint y: 111, endPoint x: 283, endPoint y: 122, distance: 64.6
click at [287, 148] on div "1p Decimālais priedēklis mikro atbilst vērtībai 10 - 6 ? Jā Nē" at bounding box center [383, 134] width 337 height 62
copy div "Decimālais priedēklis mikro atbilst vērtībai 10 - 6 ? Jā Nē"
click at [234, 138] on p "Jā" at bounding box center [383, 134] width 323 height 7
click at [254, 225] on p "Nē" at bounding box center [383, 221] width 323 height 7
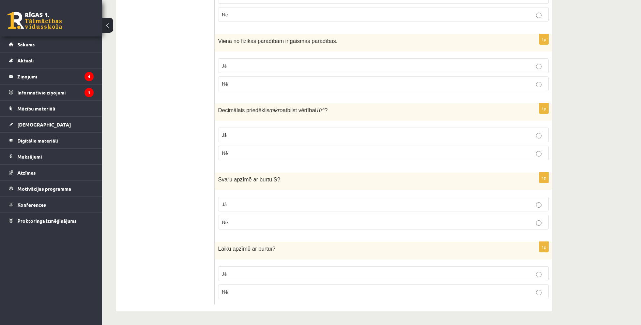
click at [238, 271] on p "Jā" at bounding box center [383, 273] width 323 height 7
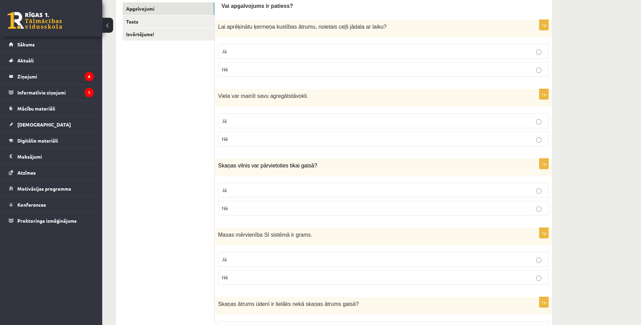
scroll to position [0, 0]
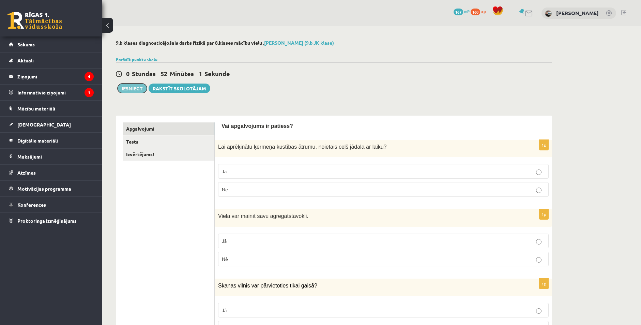
click at [120, 88] on button "Iesniegt" at bounding box center [132, 89] width 29 height 10
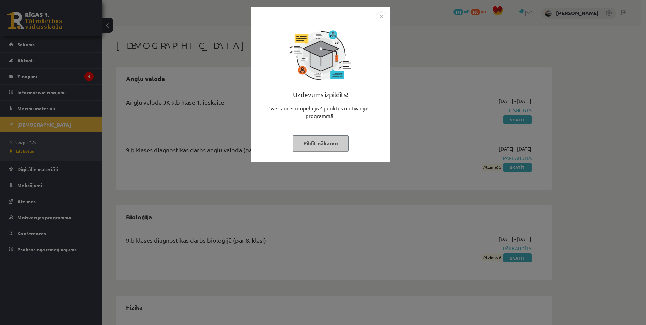
click at [317, 141] on button "Pildīt nākamo" at bounding box center [321, 143] width 56 height 16
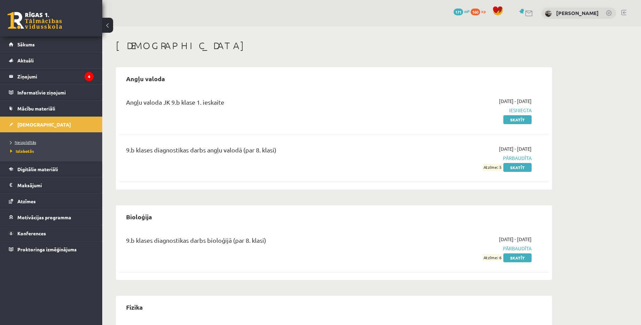
click at [29, 142] on span "Neizpildītās" at bounding box center [23, 141] width 26 height 5
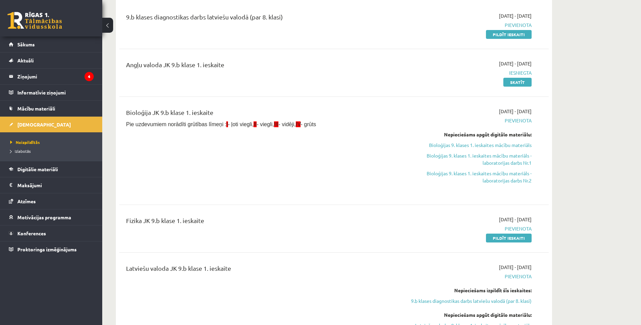
scroll to position [68, 0]
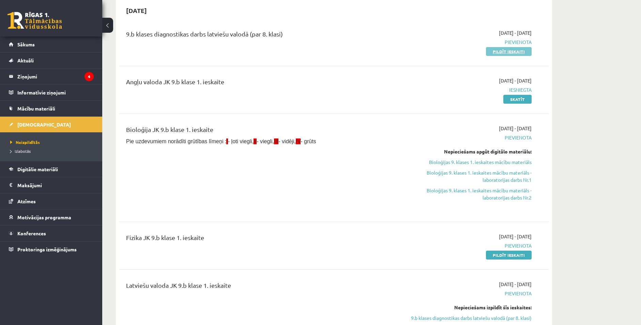
click at [514, 51] on link "Pildīt ieskaiti" at bounding box center [509, 51] width 46 height 9
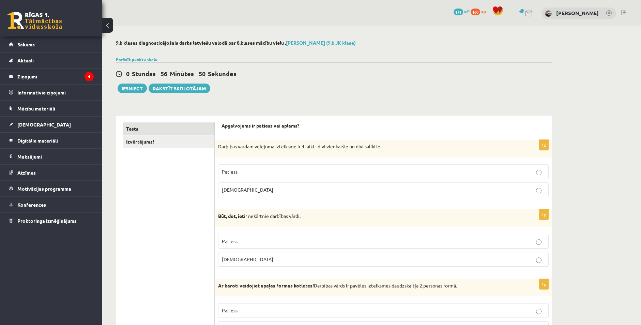
click at [244, 173] on p "Patiess" at bounding box center [383, 171] width 323 height 7
drag, startPoint x: 224, startPoint y: 216, endPoint x: 252, endPoint y: 248, distance: 42.3
click at [255, 253] on div "1p Būt, dot, iet ir nekārtnie darbības vārdi. Patiess [DEMOGRAPHIC_DATA]" at bounding box center [383, 240] width 337 height 63
copy div "Būt, dot, iet ir nekārtnie darbības vārdi. Patiess [DEMOGRAPHIC_DATA]"
click at [256, 256] on p "[DEMOGRAPHIC_DATA]" at bounding box center [383, 259] width 323 height 7
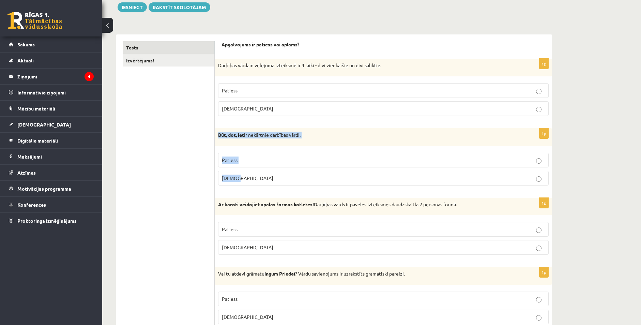
scroll to position [136, 0]
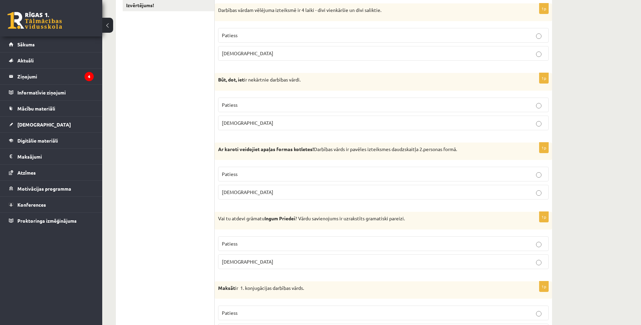
click at [232, 193] on span "[DEMOGRAPHIC_DATA]" at bounding box center [247, 192] width 51 height 6
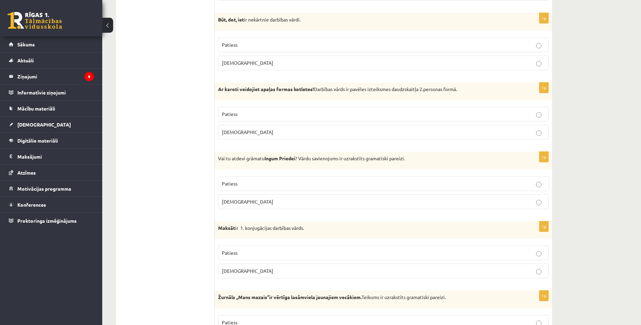
scroll to position [239, 0]
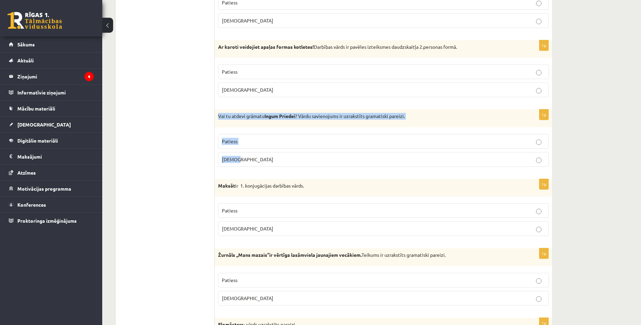
drag, startPoint x: 219, startPoint y: 117, endPoint x: 247, endPoint y: 157, distance: 49.4
click at [247, 157] on div "1p Vai tu atdevi grāmatu [PERSON_NAME] ? Vārdu savienojums ir uzrakstīts gramat…" at bounding box center [383, 140] width 337 height 63
copy div "Vai tu atdevi grāmatu [PERSON_NAME] ? Vārdu savienojums ir uzrakstīts gramatisk…"
click at [237, 144] on span "Patiess" at bounding box center [230, 141] width 16 height 6
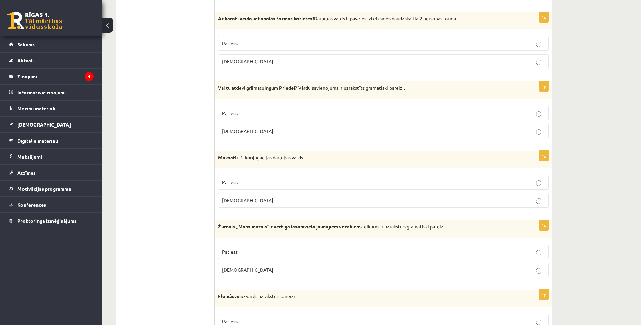
scroll to position [273, 0]
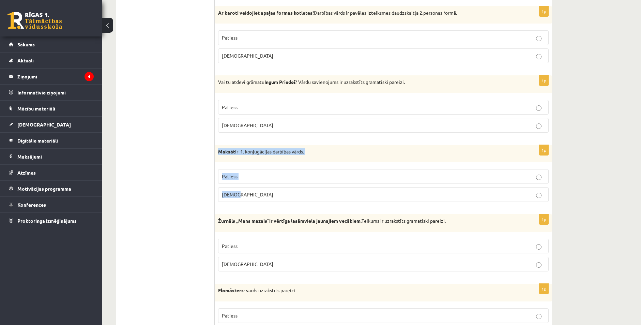
drag, startPoint x: 217, startPoint y: 150, endPoint x: 298, endPoint y: 190, distance: 90.2
click at [298, 190] on div "1p Maksāt ir 1. konjugācijas darbības vārds. Patiess [DEMOGRAPHIC_DATA]" at bounding box center [383, 176] width 337 height 63
copy div "Maksāt ir 1. konjugācijas darbības vārds. Patiess [DEMOGRAPHIC_DATA]"
click at [221, 166] on fieldset "Patiess [DEMOGRAPHIC_DATA]" at bounding box center [383, 185] width 331 height 38
click at [241, 195] on p "[DEMOGRAPHIC_DATA]" at bounding box center [383, 194] width 323 height 7
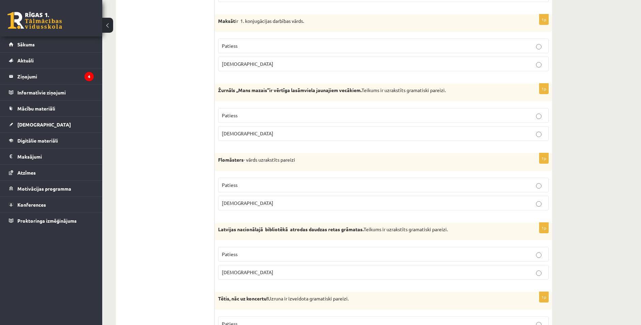
scroll to position [409, 0]
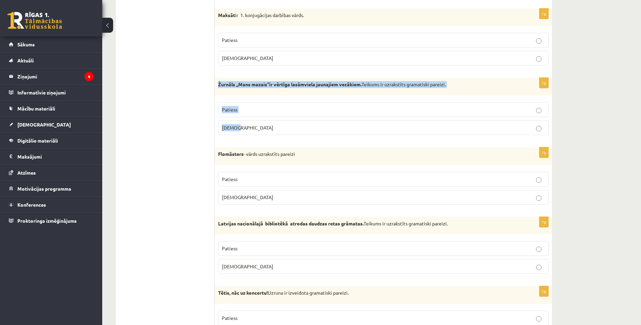
drag, startPoint x: 216, startPoint y: 83, endPoint x: 461, endPoint y: 126, distance: 248.8
click at [461, 126] on div "1p Žurnāls ,,Mans mazais’’ir vērtīga lasāmviela jaunajiem vecākiem. Teikums ir …" at bounding box center [383, 109] width 337 height 63
copy div "Žurnāls ,,Mans mazais’’ir vērtīga lasāmviela jaunajiem vecākiem. Teikums ir uzr…"
click at [238, 108] on p "Patiess" at bounding box center [383, 109] width 323 height 7
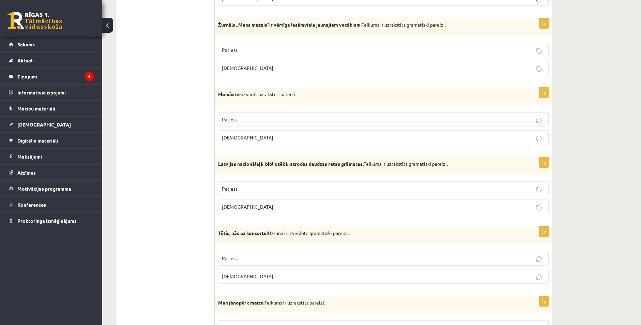
scroll to position [443, 0]
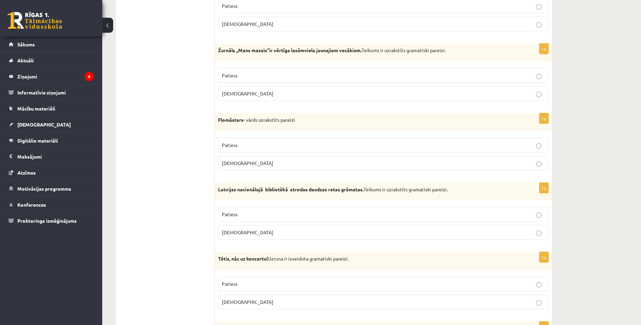
click at [241, 162] on p "[DEMOGRAPHIC_DATA]" at bounding box center [383, 163] width 323 height 7
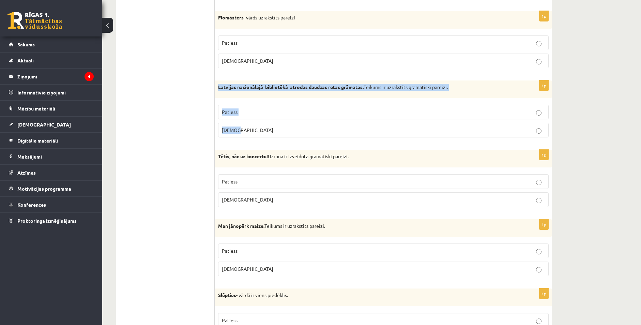
drag, startPoint x: 217, startPoint y: 88, endPoint x: 289, endPoint y: 130, distance: 82.7
click at [289, 130] on div "1p Latvijas nacionālajā bibliotēkā atrodas daudzas retas grāmatas. Teikums ir u…" at bounding box center [383, 111] width 337 height 63
copy div "Latvijas nacionālajā bibliotēkā atrodas daudzas retas grāmatas. Teikums ir uzra…"
click at [230, 112] on span "Patiess" at bounding box center [230, 112] width 16 height 6
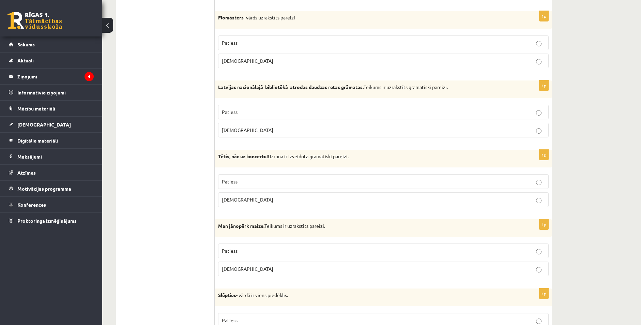
click at [231, 197] on span "[DEMOGRAPHIC_DATA]" at bounding box center [247, 199] width 51 height 6
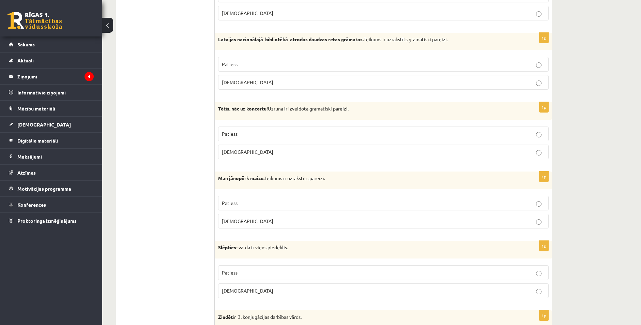
scroll to position [614, 0]
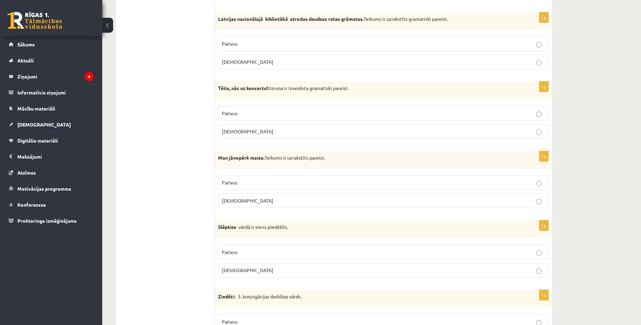
click at [242, 182] on p "Patiess" at bounding box center [383, 182] width 323 height 7
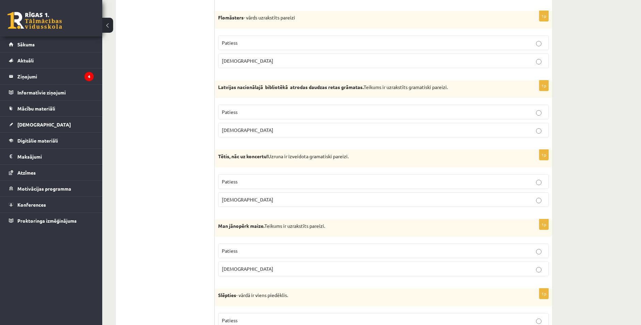
scroll to position [682, 0]
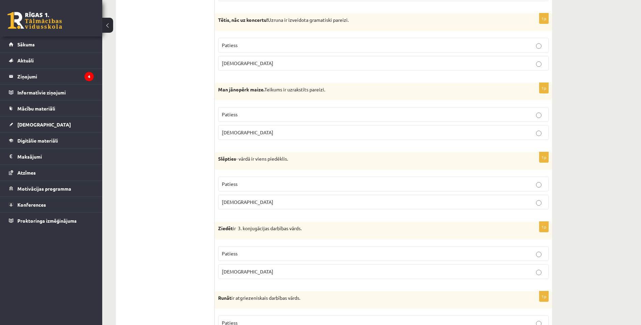
click at [253, 188] on label "Patiess" at bounding box center [383, 184] width 331 height 15
click at [235, 248] on label "Patiess" at bounding box center [383, 253] width 331 height 15
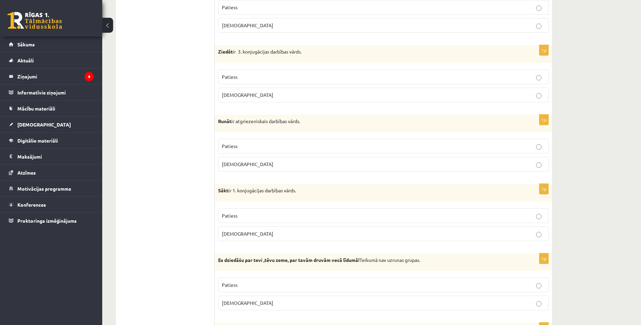
scroll to position [852, 0]
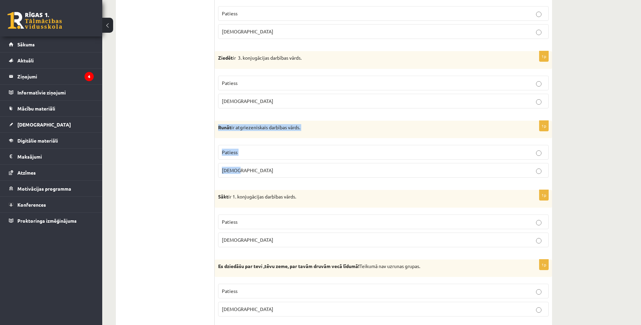
drag, startPoint x: 219, startPoint y: 130, endPoint x: 286, endPoint y: 168, distance: 77.5
click at [286, 168] on div "1p Runāt ir atgriezeniskais darbības vārds. Patiess [DEMOGRAPHIC_DATA]" at bounding box center [383, 152] width 337 height 63
copy div "Runāt ir atgriezeniskais darbības vārds. Patiess [DEMOGRAPHIC_DATA]"
click at [230, 168] on span "[DEMOGRAPHIC_DATA]" at bounding box center [247, 170] width 51 height 6
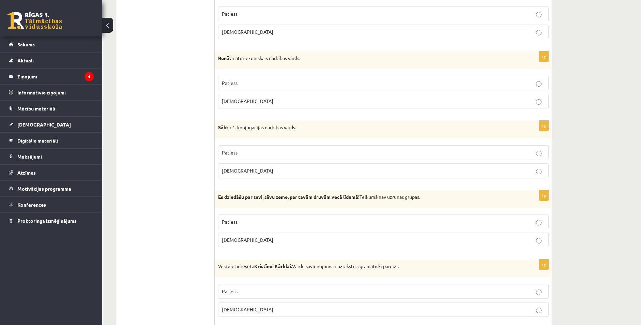
scroll to position [920, 0]
click at [240, 171] on p "[DEMOGRAPHIC_DATA]" at bounding box center [383, 171] width 323 height 7
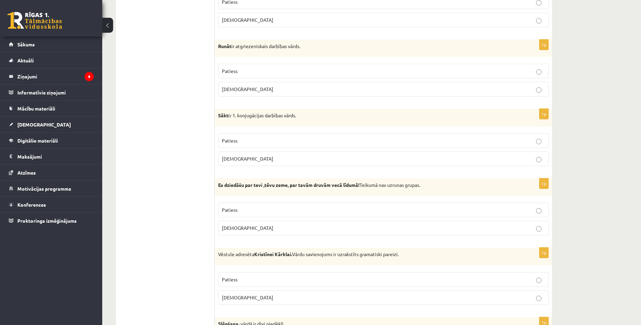
scroll to position [989, 0]
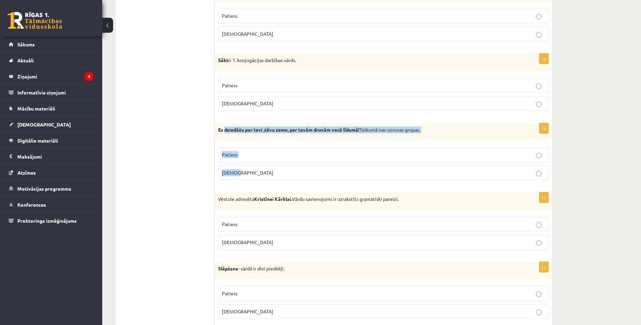
drag, startPoint x: 225, startPoint y: 130, endPoint x: 406, endPoint y: 168, distance: 185.0
click at [406, 168] on div "1p Es dziedāšu par tevi ,tēvu zeme, par tavām druvām vecā līdumā! Teikumā nav u…" at bounding box center [383, 154] width 337 height 63
copy div "dziedāšu par [PERSON_NAME] ,tēvu zeme, par tavām druvām vecā līdumā! Teikumā na…"
click at [237, 176] on p "[DEMOGRAPHIC_DATA]" at bounding box center [383, 172] width 323 height 7
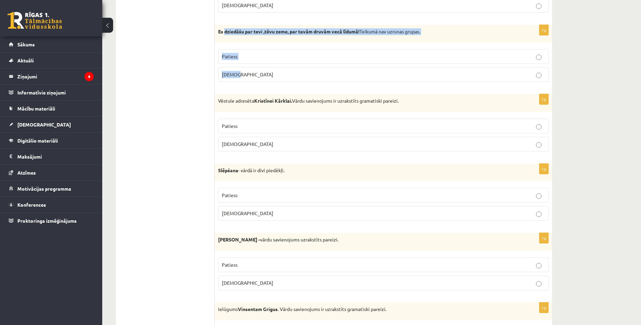
scroll to position [1125, 0]
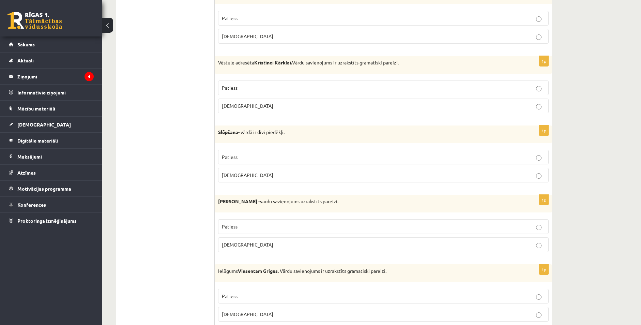
click at [192, 178] on ul "Tests Izvērtējums!" at bounding box center [169, 44] width 92 height 2093
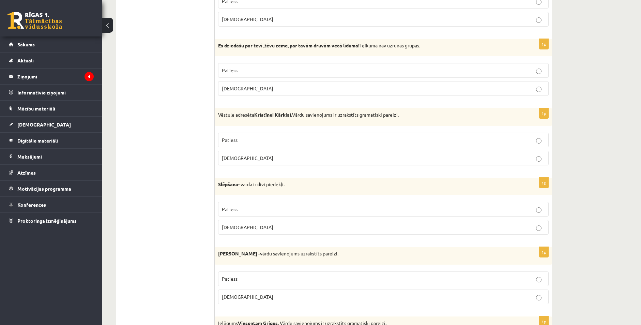
scroll to position [1057, 0]
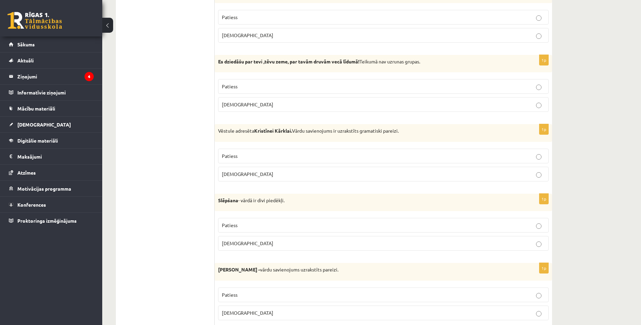
click at [233, 161] on label "Patiess" at bounding box center [383, 156] width 331 height 15
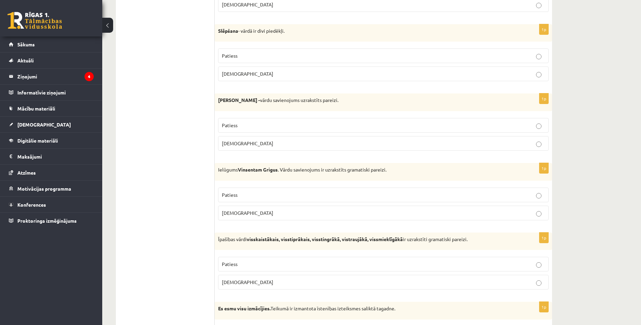
scroll to position [1127, 0]
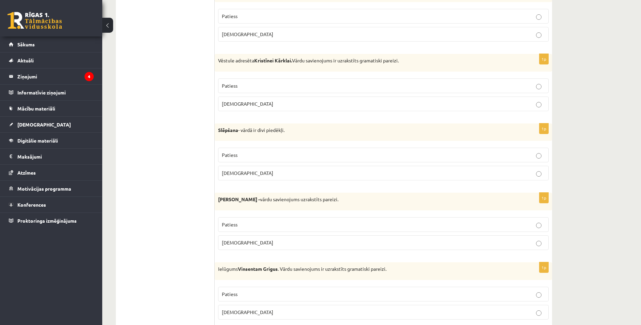
click at [231, 171] on span "[DEMOGRAPHIC_DATA]" at bounding box center [247, 173] width 51 height 6
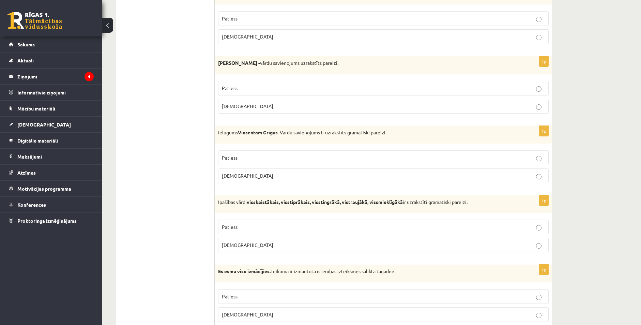
scroll to position [1229, 0]
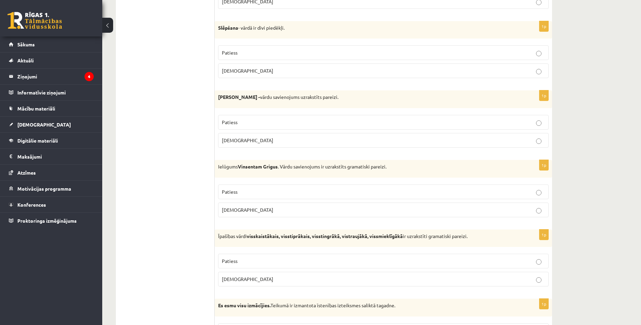
click at [251, 123] on p "Patiess" at bounding box center [383, 122] width 323 height 7
drag, startPoint x: 221, startPoint y: 163, endPoint x: 259, endPoint y: 185, distance: 44.1
click at [292, 209] on div "1p Ielūgums [PERSON_NAME] . Vārdu savienojums ir uzrakstīts gramatiski pareizi.…" at bounding box center [383, 191] width 337 height 63
click at [218, 178] on div "Ielūgums [PERSON_NAME] . Vārdu savienojums ir uzrakstīts gramatiski pareizi." at bounding box center [383, 169] width 337 height 18
drag, startPoint x: 218, startPoint y: 163, endPoint x: 255, endPoint y: 204, distance: 55.0
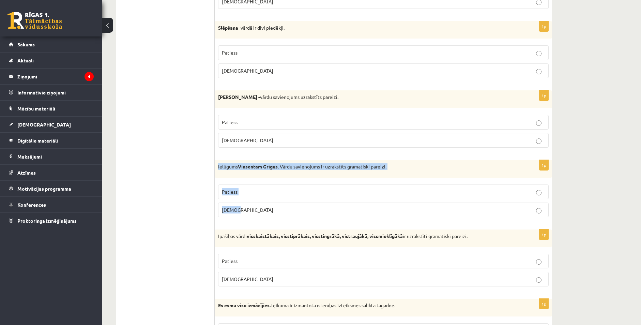
click at [255, 207] on div "1p Ielūgums [PERSON_NAME] . Vārdu savienojums ir uzrakstīts gramatiski pareizi.…" at bounding box center [383, 191] width 337 height 63
copy div "Ielūgums [PERSON_NAME] . Vārdu savienojums ir uzrakstīts gramatiski pareizi. Pa…"
click at [239, 209] on p "[DEMOGRAPHIC_DATA]" at bounding box center [383, 209] width 323 height 7
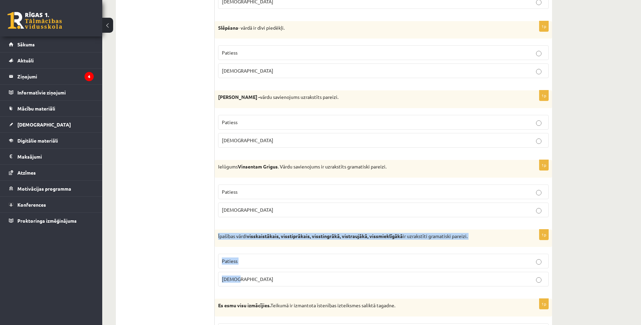
drag, startPoint x: 218, startPoint y: 236, endPoint x: 334, endPoint y: 272, distance: 121.1
click at [334, 276] on div "1p Īpašības vārdi visskaistākais, visstiprākais, visstingrākā, vistraujākā, vis…" at bounding box center [383, 260] width 337 height 63
copy div "Īpašības vārdi visskaistākais, visstiprākais, visstingrākā, vistraujākā, vissmi…"
click at [258, 261] on p "Patiess" at bounding box center [383, 260] width 323 height 7
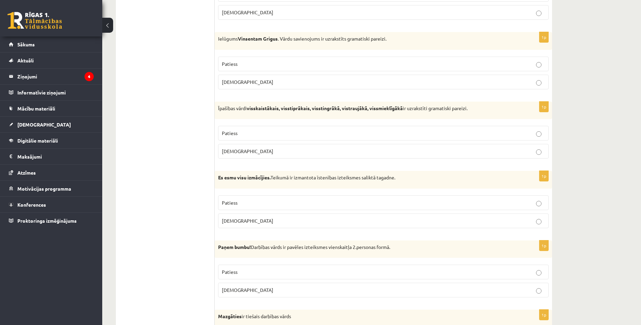
scroll to position [1400, 0]
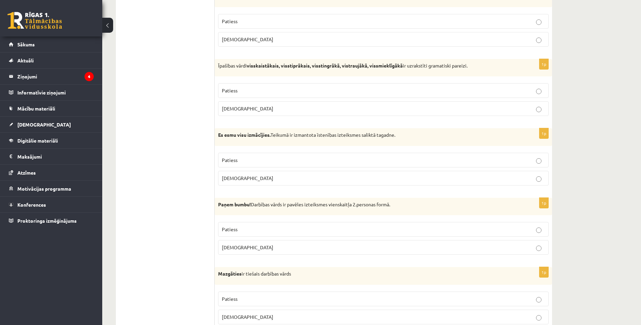
click at [384, 162] on p "Patiess" at bounding box center [383, 159] width 323 height 7
click at [266, 228] on p "Patiess" at bounding box center [383, 229] width 323 height 7
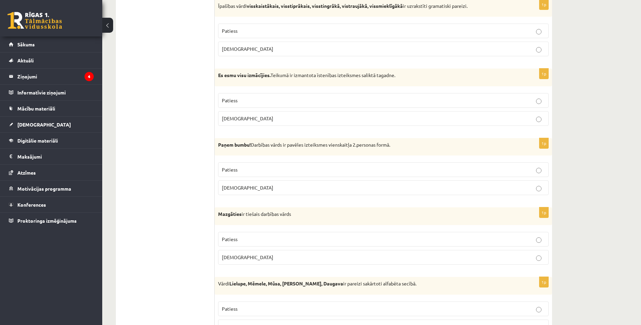
scroll to position [1468, 0]
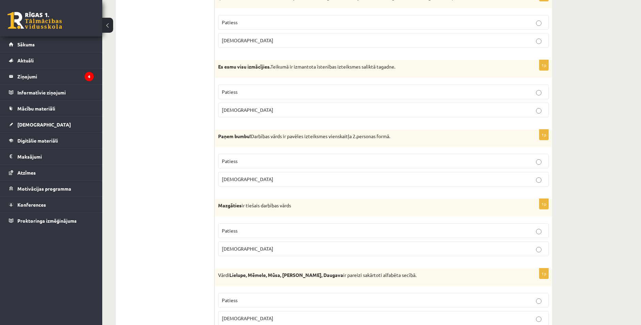
click at [242, 251] on p "[DEMOGRAPHIC_DATA]" at bounding box center [383, 248] width 323 height 7
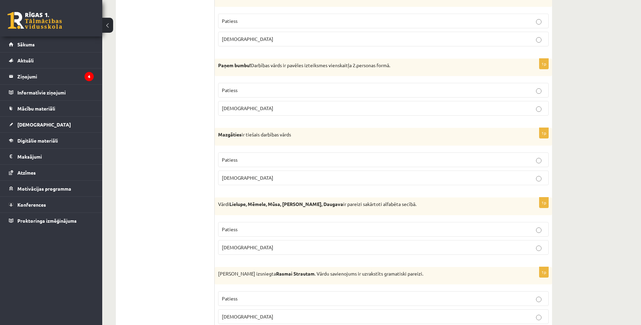
scroll to position [1604, 0]
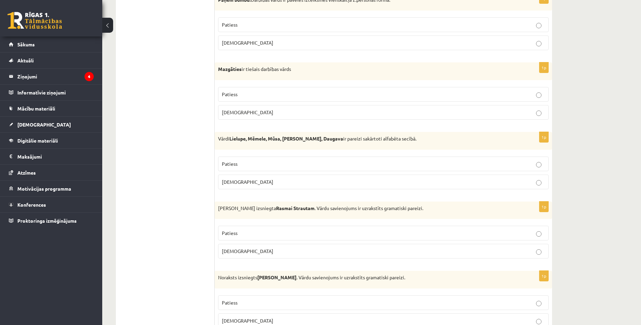
click at [258, 179] on p "[DEMOGRAPHIC_DATA]" at bounding box center [383, 181] width 323 height 7
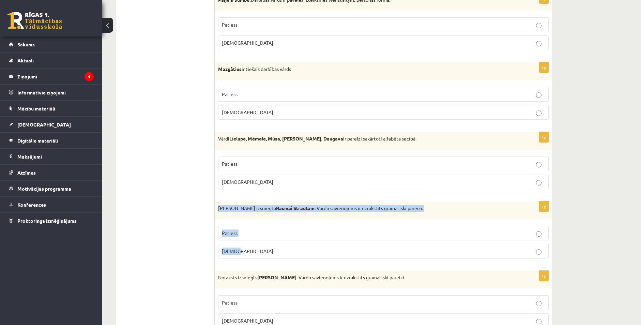
drag, startPoint x: 228, startPoint y: 207, endPoint x: 340, endPoint y: 244, distance: 118.5
click at [340, 244] on div "1p Izziņa izsniegta Rasmai Strautam . Vārdu savienojums ir uzrakstīts gramatisk…" at bounding box center [383, 232] width 337 height 63
copy div "[PERSON_NAME] izsniegta Rasmai Strautam . Vārdu savienojums ir uzrakstīts grama…"
click at [248, 247] on label "[DEMOGRAPHIC_DATA]" at bounding box center [383, 251] width 331 height 15
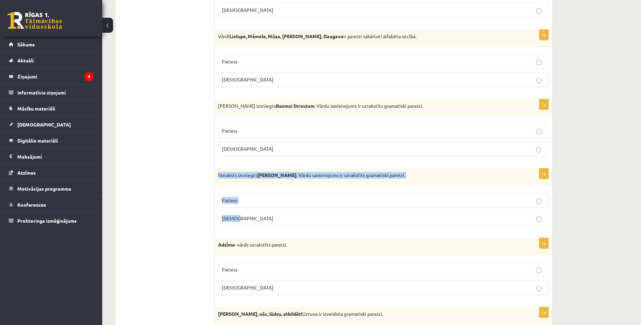
drag, startPoint x: 217, startPoint y: 175, endPoint x: 273, endPoint y: 184, distance: 57.4
click at [282, 213] on div "1p Noraksts izsniegts [PERSON_NAME] . Vārdu savienojums ir uzrakstīts gramatisk…" at bounding box center [383, 199] width 337 height 63
click at [238, 202] on p "Patiess" at bounding box center [383, 200] width 323 height 7
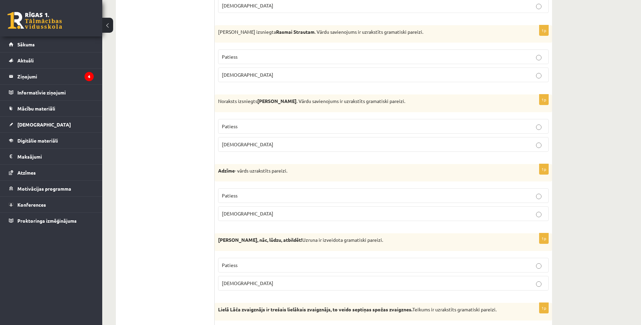
scroll to position [1809, 0]
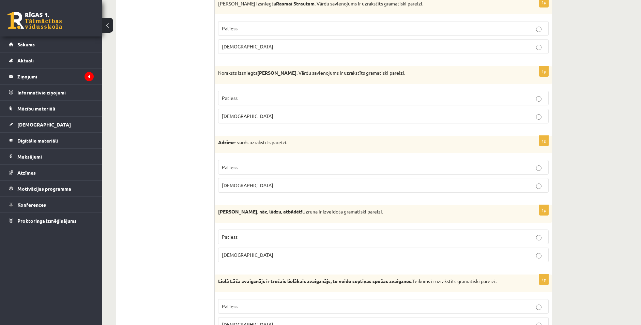
click at [233, 184] on span "[DEMOGRAPHIC_DATA]" at bounding box center [247, 185] width 51 height 6
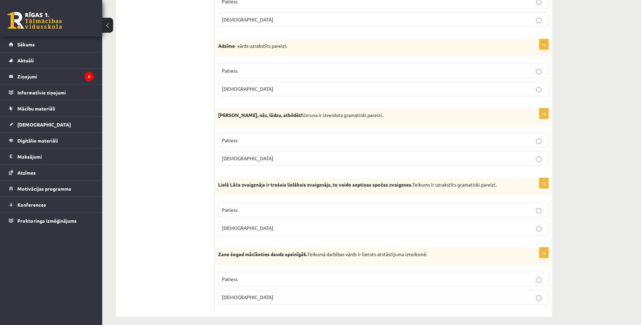
scroll to position [1911, 0]
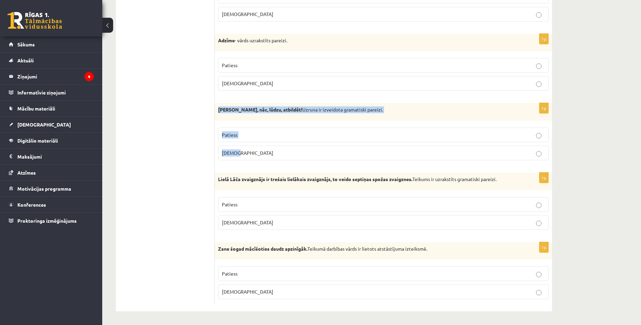
drag, startPoint x: 216, startPoint y: 108, endPoint x: 356, endPoint y: 153, distance: 146.9
click at [356, 153] on div "1p [PERSON_NAME], nāc, lūdzu, atbildēt! Uzruna ir izveidota gramatiski pareizi.…" at bounding box center [383, 134] width 337 height 63
click at [242, 208] on label "Patiess" at bounding box center [383, 204] width 331 height 15
click at [254, 273] on p "Patiess" at bounding box center [383, 273] width 323 height 7
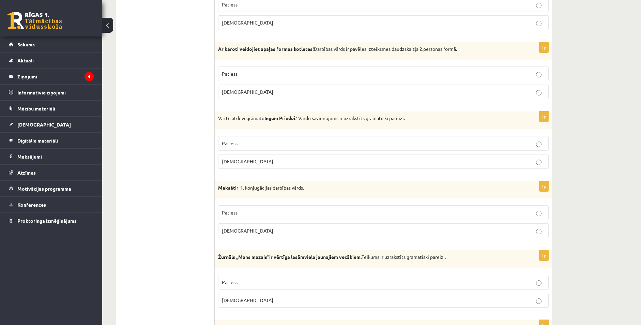
scroll to position [0, 0]
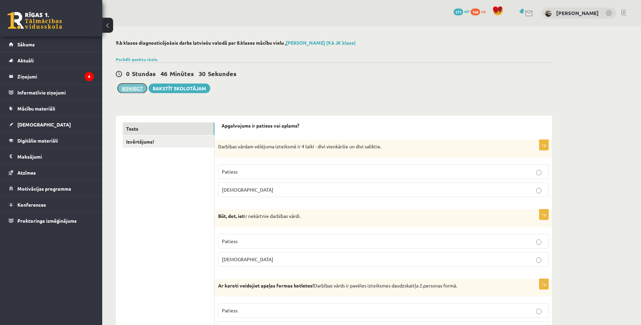
click at [132, 92] on button "Iesniegt" at bounding box center [132, 89] width 29 height 10
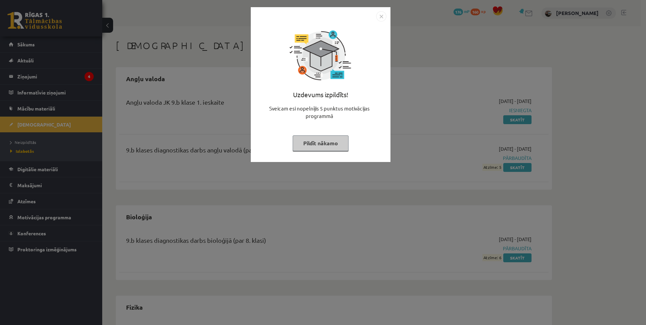
click at [381, 14] on img "Close" at bounding box center [381, 16] width 10 height 10
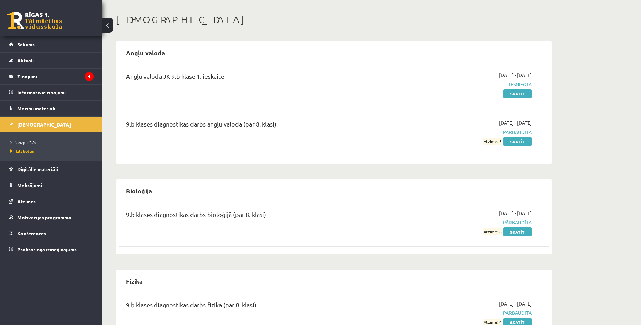
scroll to position [25, 0]
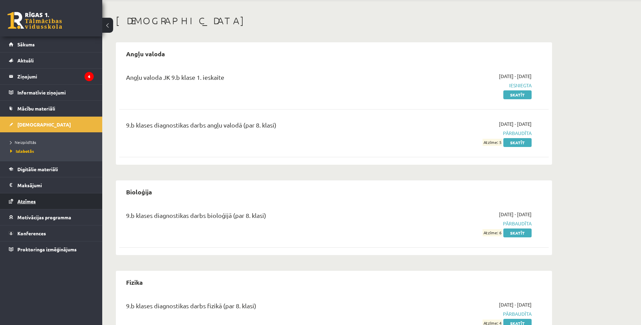
click at [15, 200] on link "Atzīmes" at bounding box center [51, 201] width 85 height 16
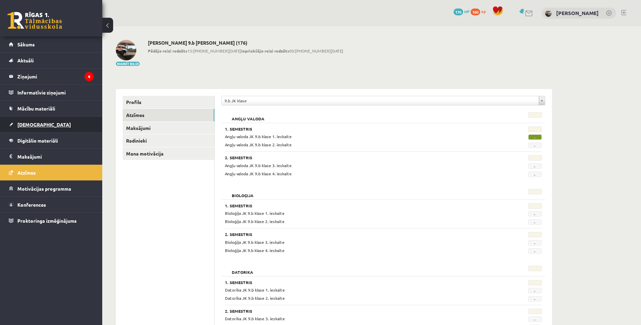
click at [29, 124] on span "[DEMOGRAPHIC_DATA]" at bounding box center [44, 124] width 54 height 6
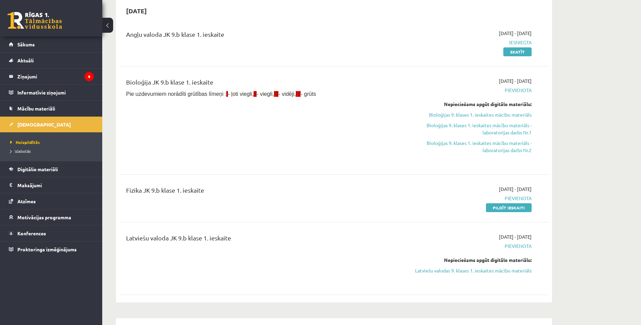
scroll to position [68, 0]
click at [498, 208] on link "Pildīt ieskaiti" at bounding box center [509, 207] width 46 height 9
